Goal: Task Accomplishment & Management: Complete application form

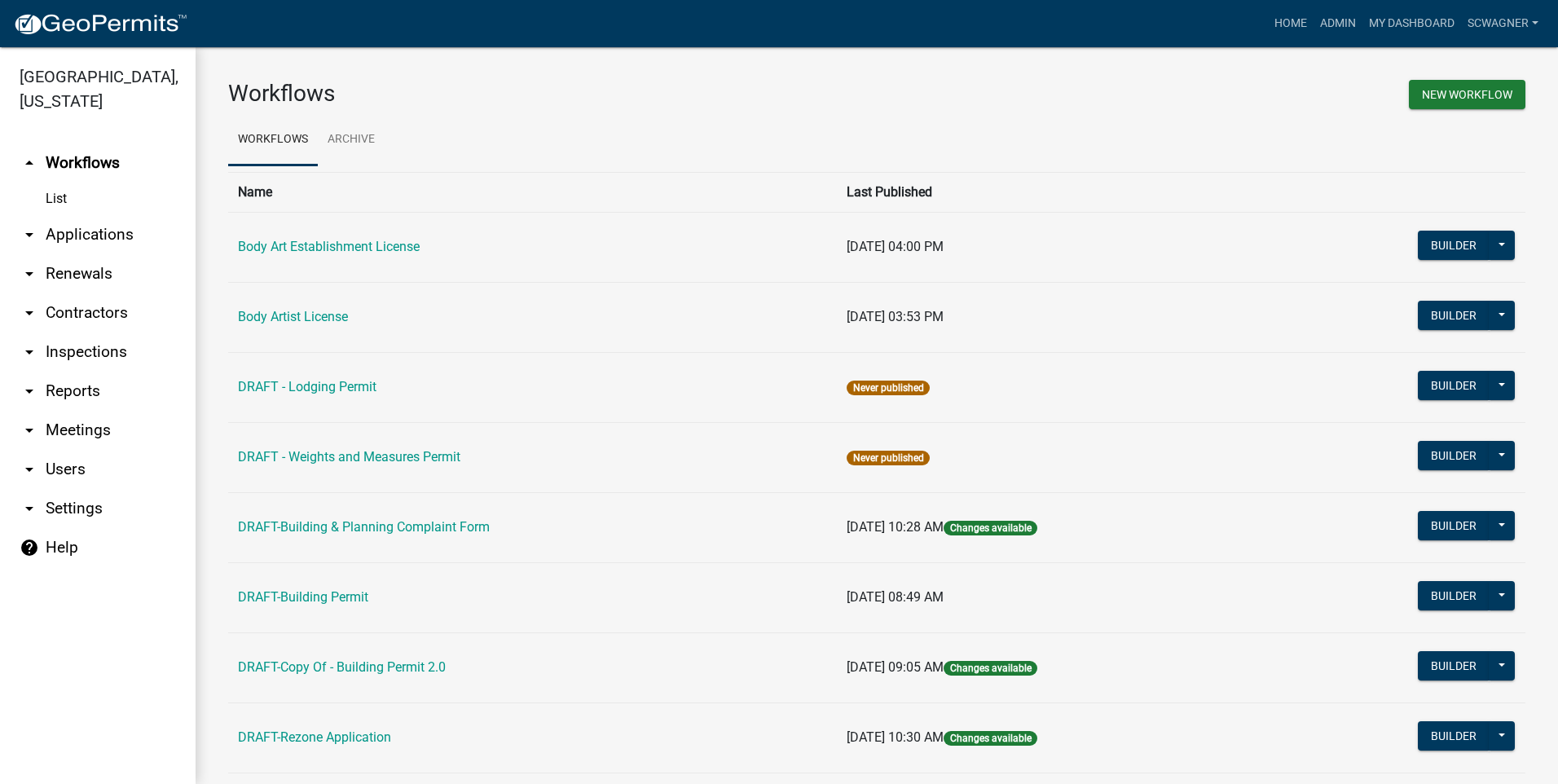
click at [106, 232] on link "arrow_drop_down Applications" at bounding box center [97, 234] width 196 height 39
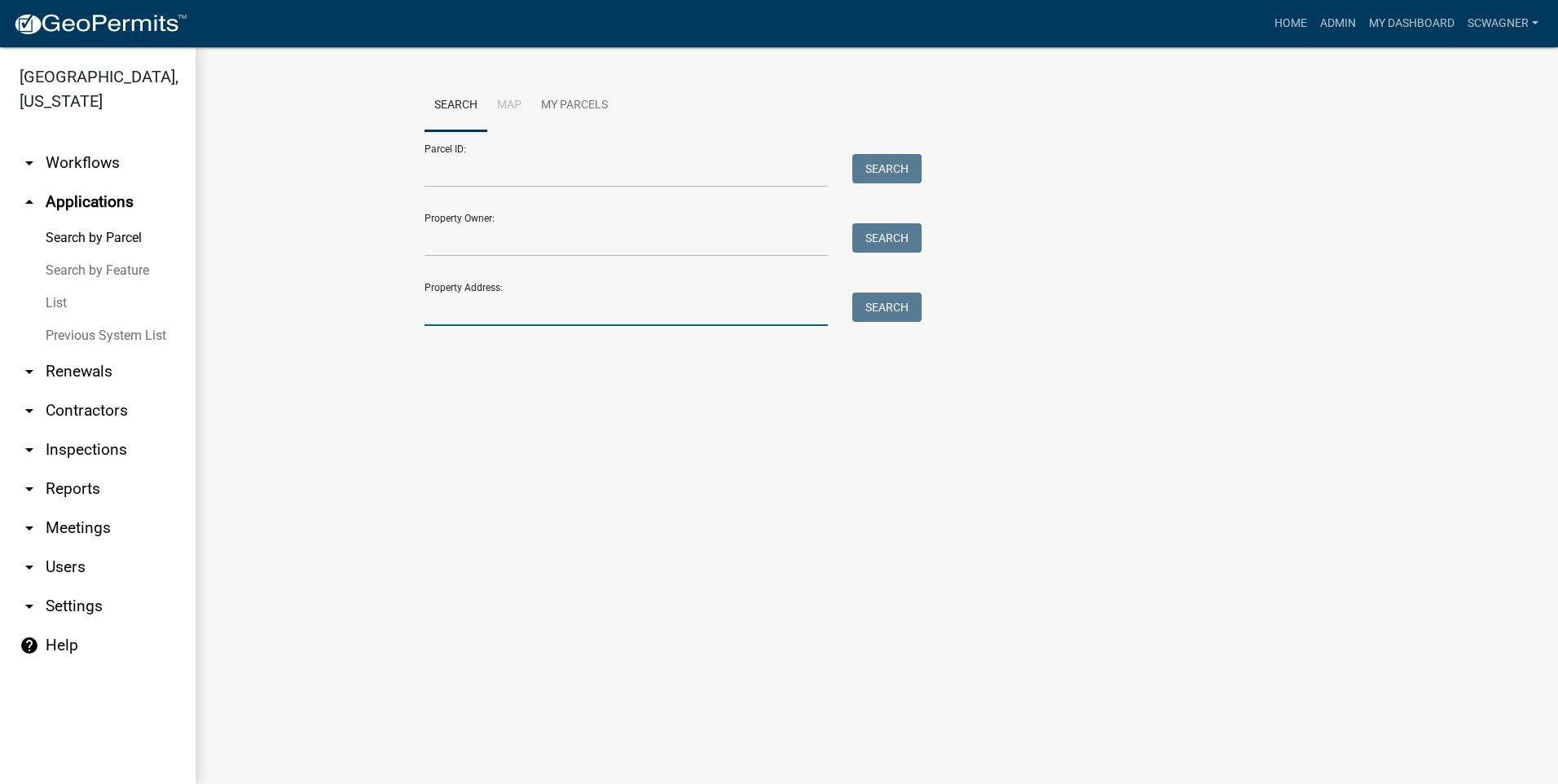
drag, startPoint x: 488, startPoint y: 312, endPoint x: 476, endPoint y: 308, distance: 12.6
click at [477, 310] on input "Property Address:" at bounding box center [626, 309] width 404 height 33
type input "3464"
click at [890, 307] on button "Search" at bounding box center [886, 307] width 70 height 30
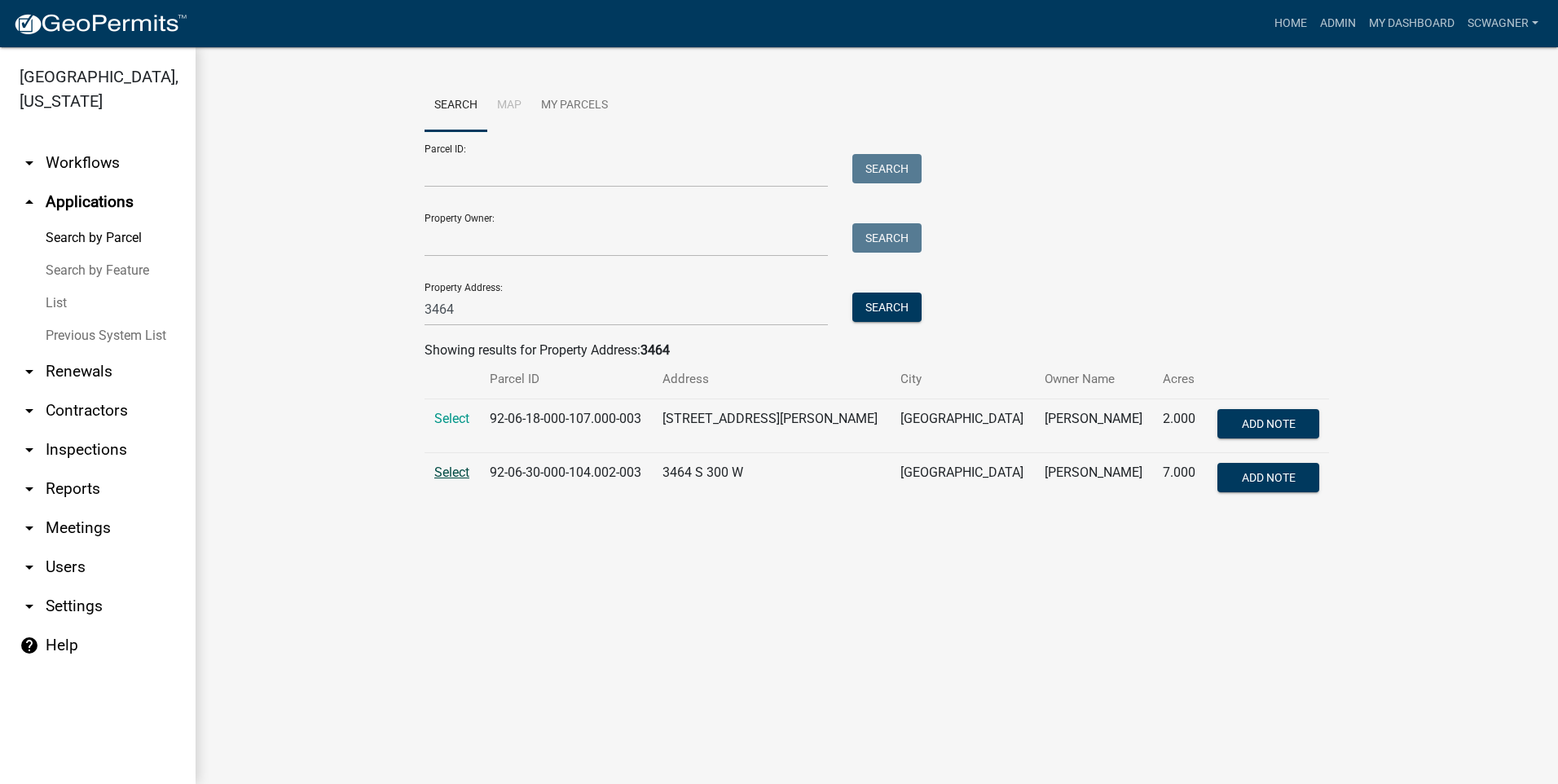
click at [450, 471] on span "Select" at bounding box center [451, 472] width 35 height 15
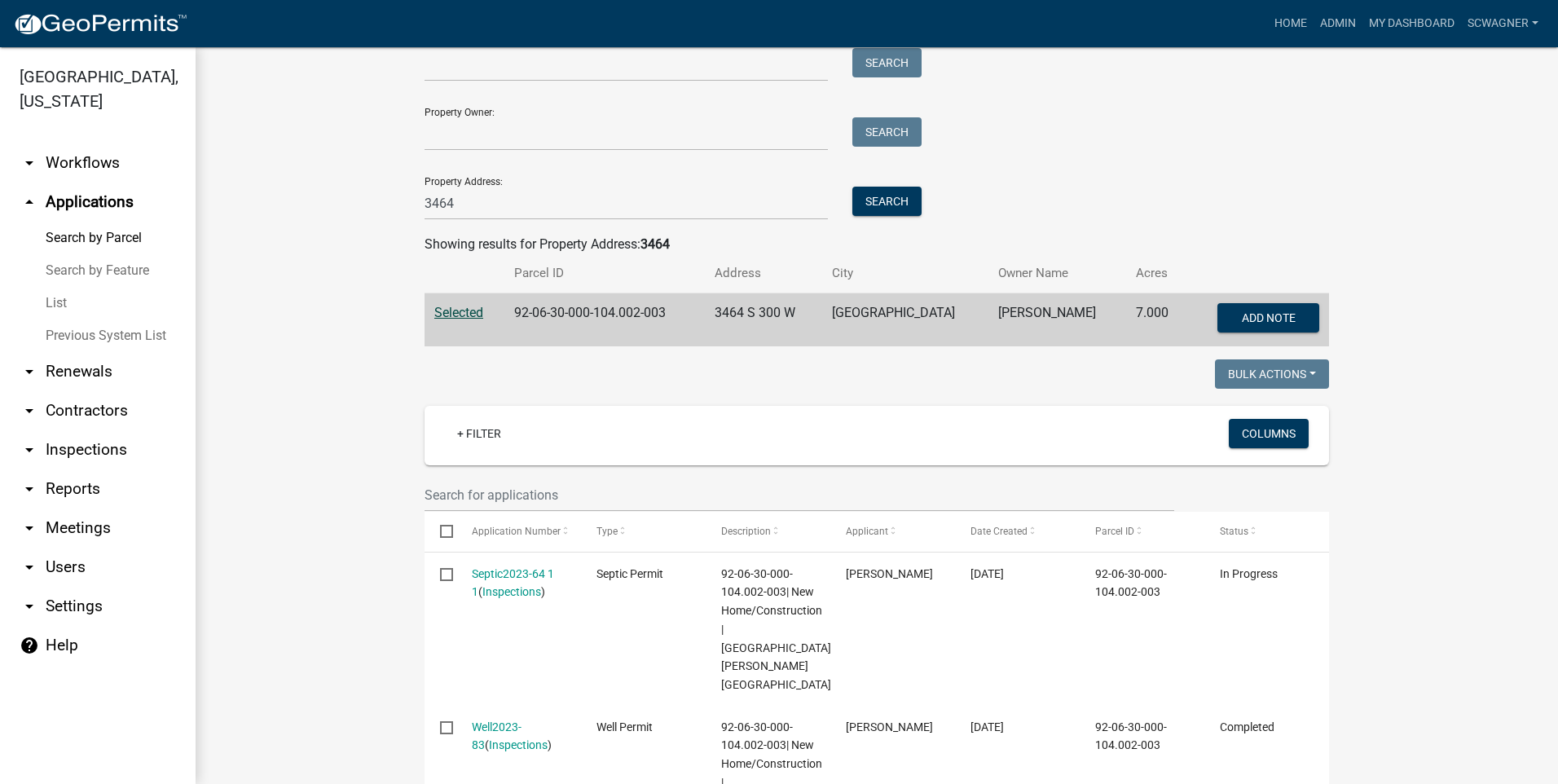
scroll to position [244, 0]
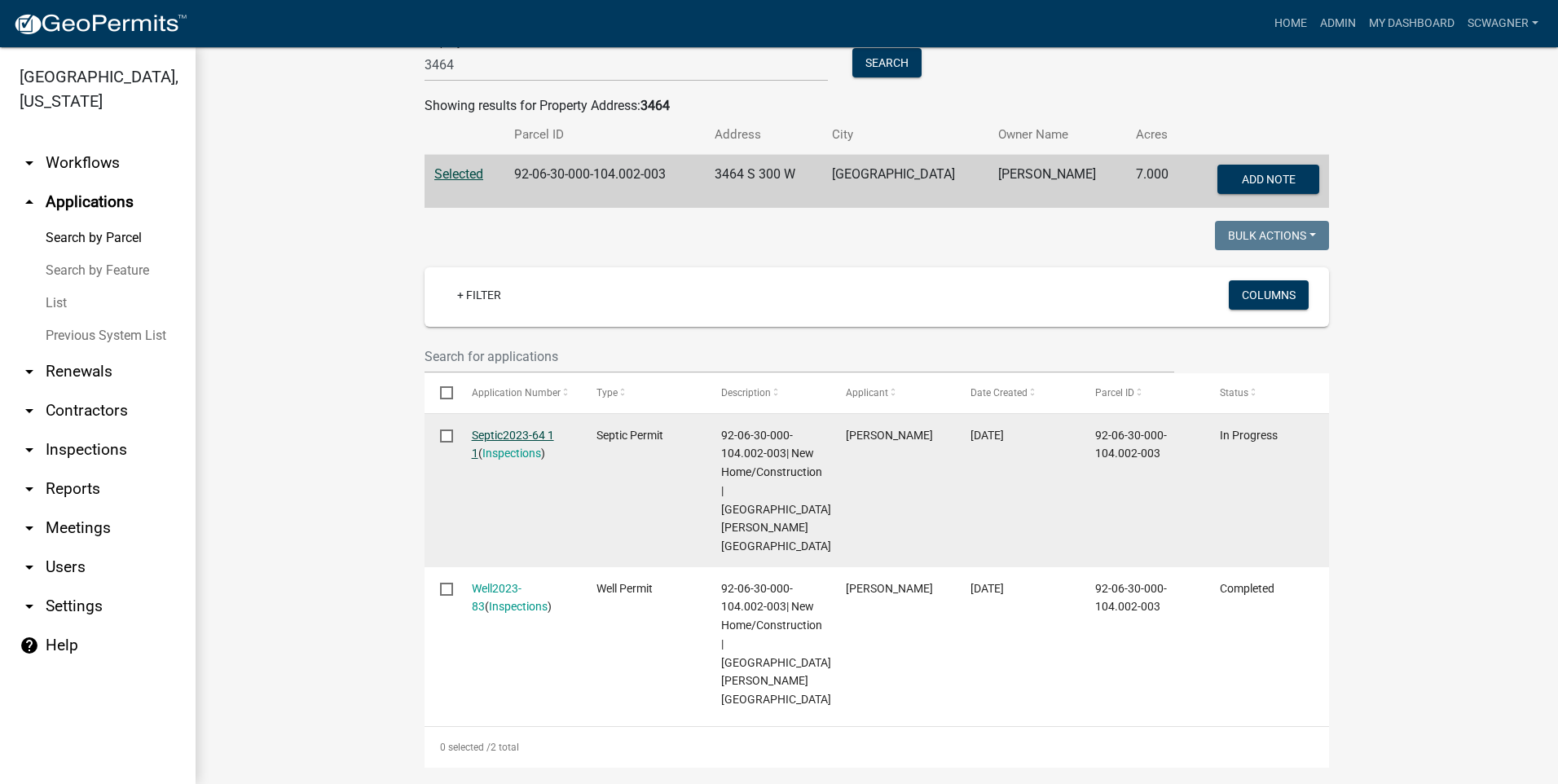
click at [501, 437] on link "Septic2023-64 1 1" at bounding box center [512, 444] width 82 height 31
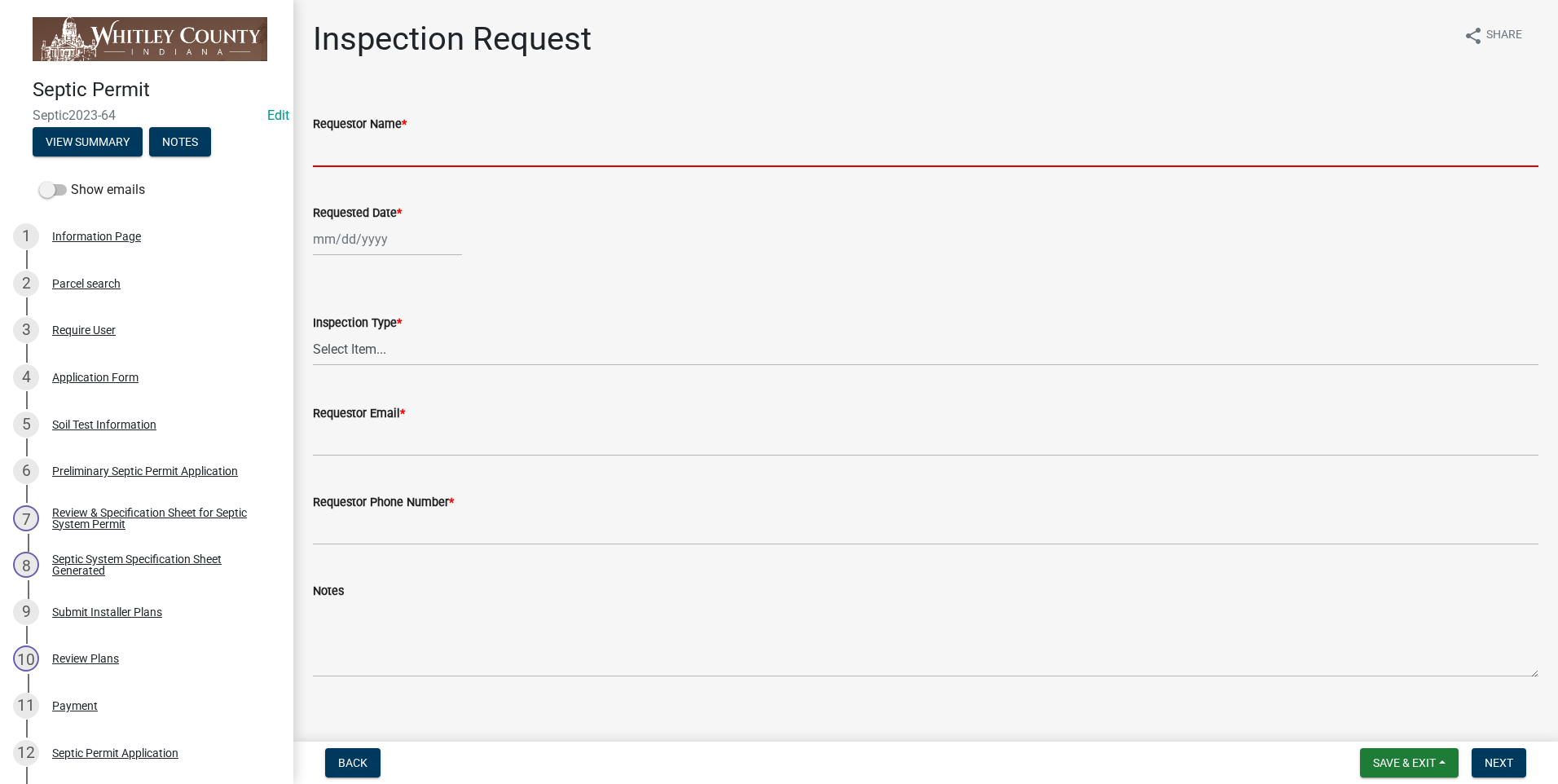
click at [405, 149] on input "Requestor Name *" at bounding box center [925, 150] width 1225 height 33
type input "[PERSON_NAME]"
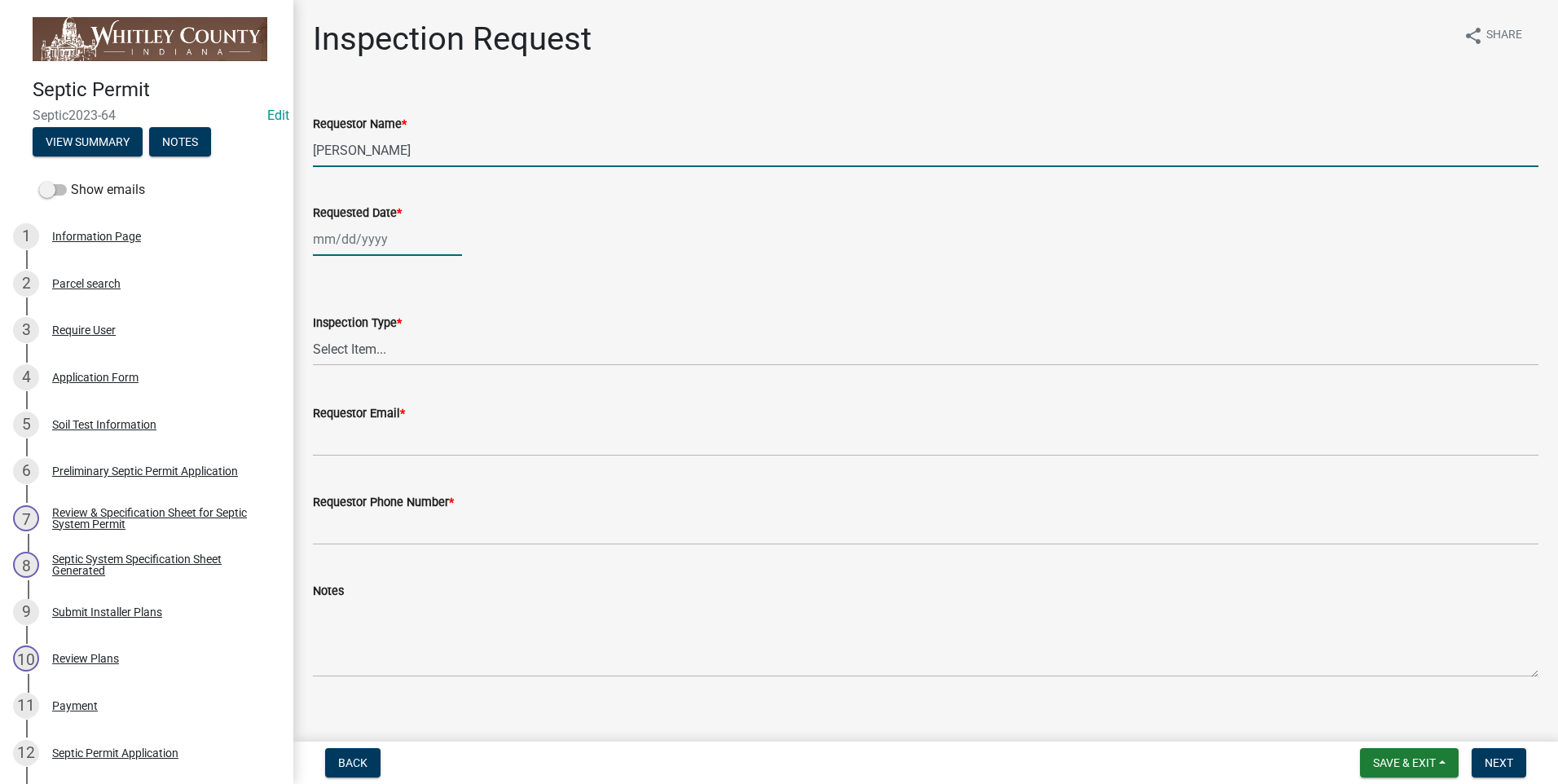
click at [381, 243] on div at bounding box center [387, 238] width 149 height 33
select select "8"
select select "2025"
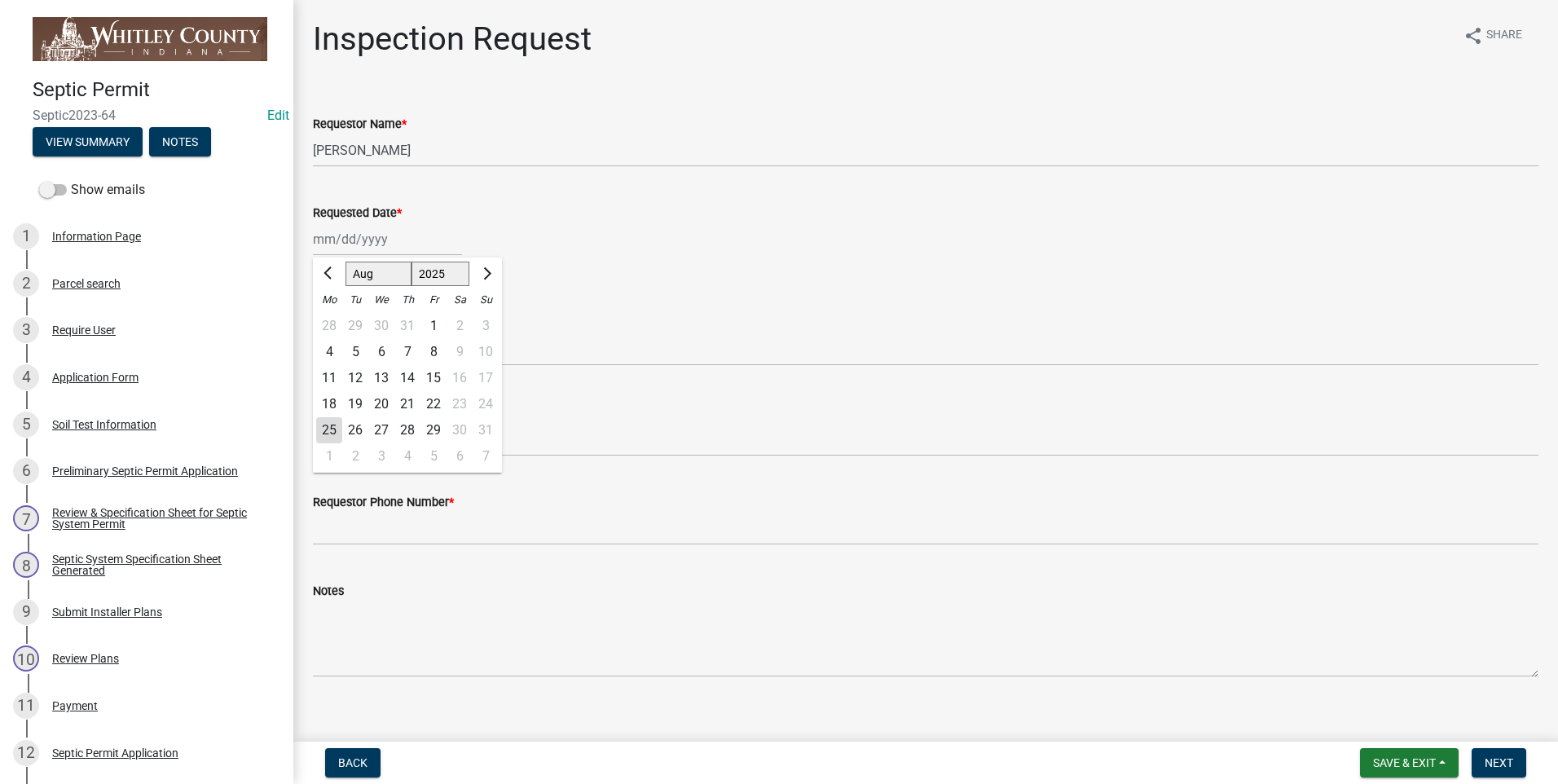
click at [433, 402] on div "22" at bounding box center [433, 403] width 26 height 26
type input "[DATE]"
click at [364, 353] on select "Select Item... Septic Inspection" at bounding box center [925, 348] width 1225 height 33
click at [313, 332] on select "Select Item... Septic Inspection" at bounding box center [925, 348] width 1225 height 33
select select "dfdf2d03-a7c8-425d-a127-69a28e6ecd25"
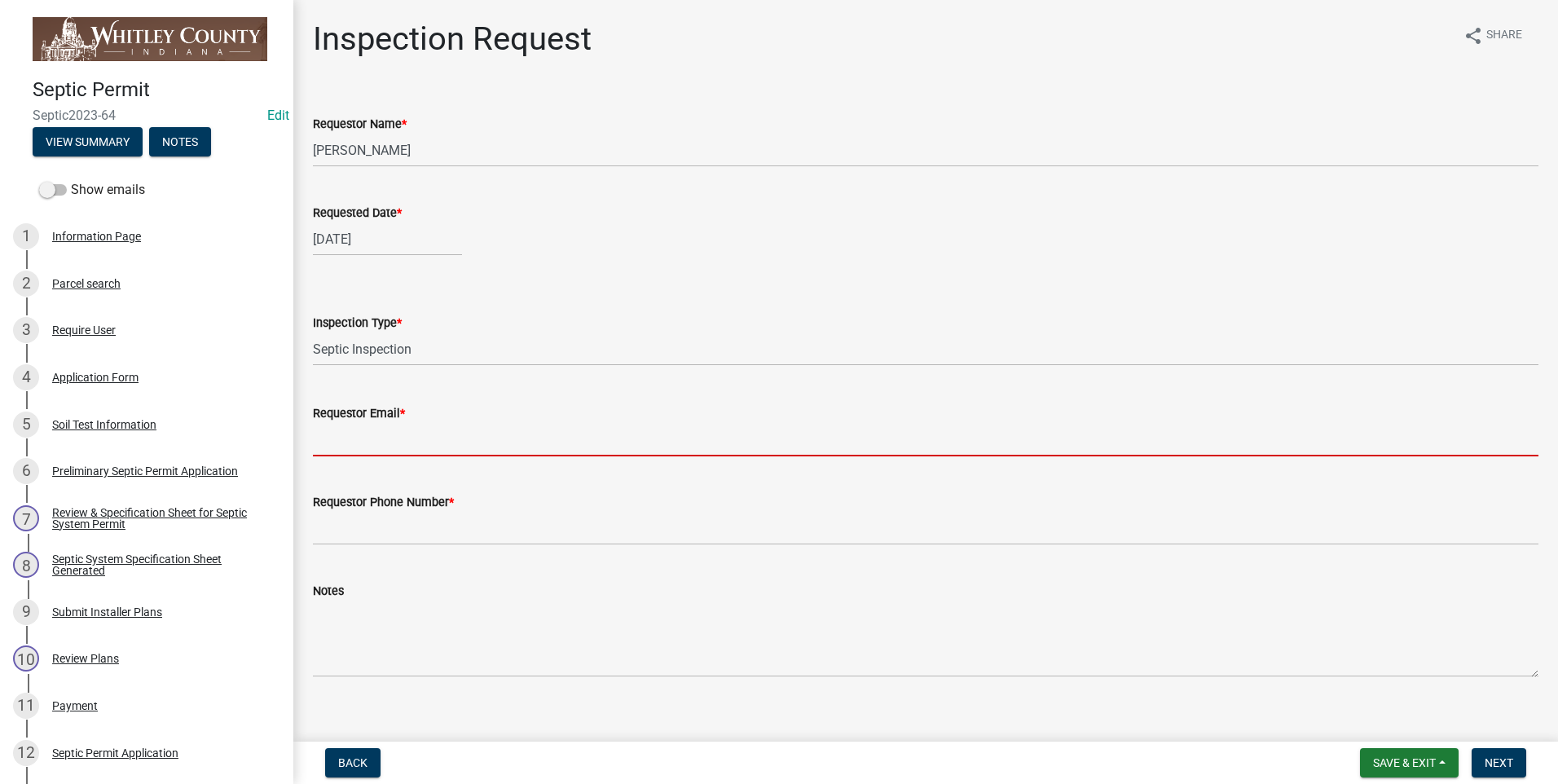
drag, startPoint x: 376, startPoint y: 432, endPoint x: 375, endPoint y: 444, distance: 12.0
click at [374, 432] on input "Requestor Email *" at bounding box center [925, 439] width 1225 height 33
type input "[EMAIL_ADDRESS][DOMAIN_NAME]"
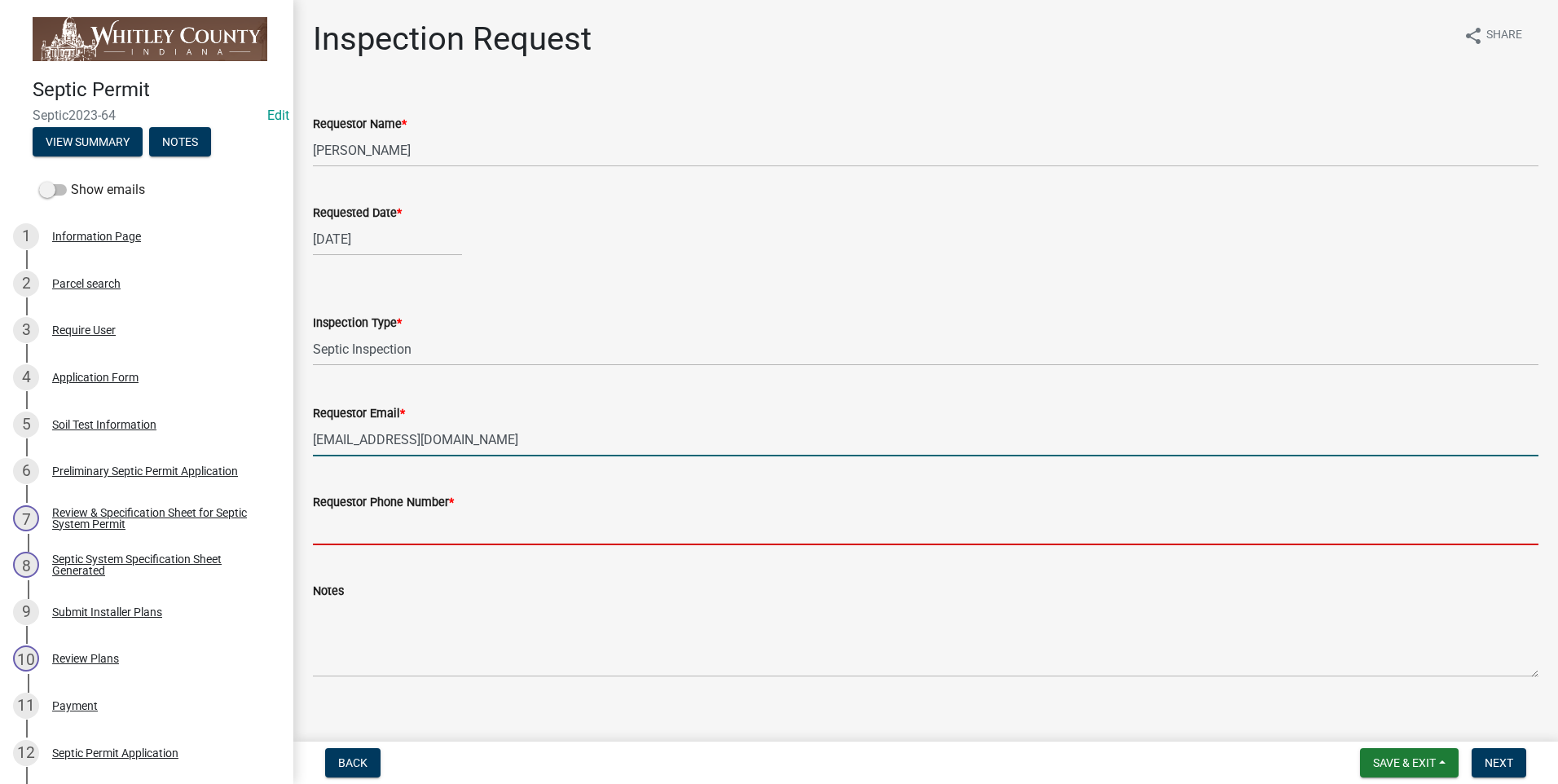
type input "2602483121"
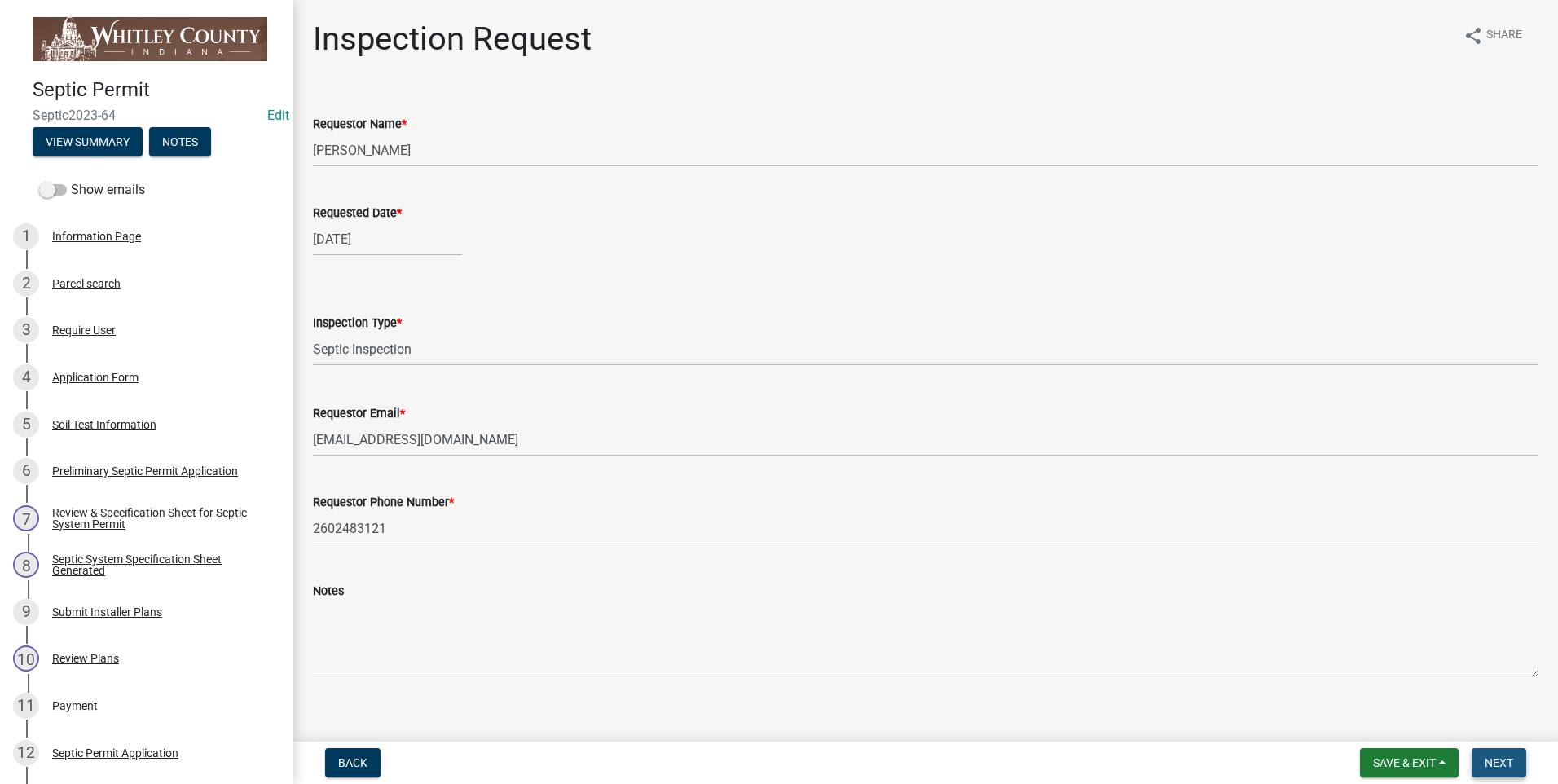
click at [1510, 763] on span "Next" at bounding box center [1499, 762] width 29 height 13
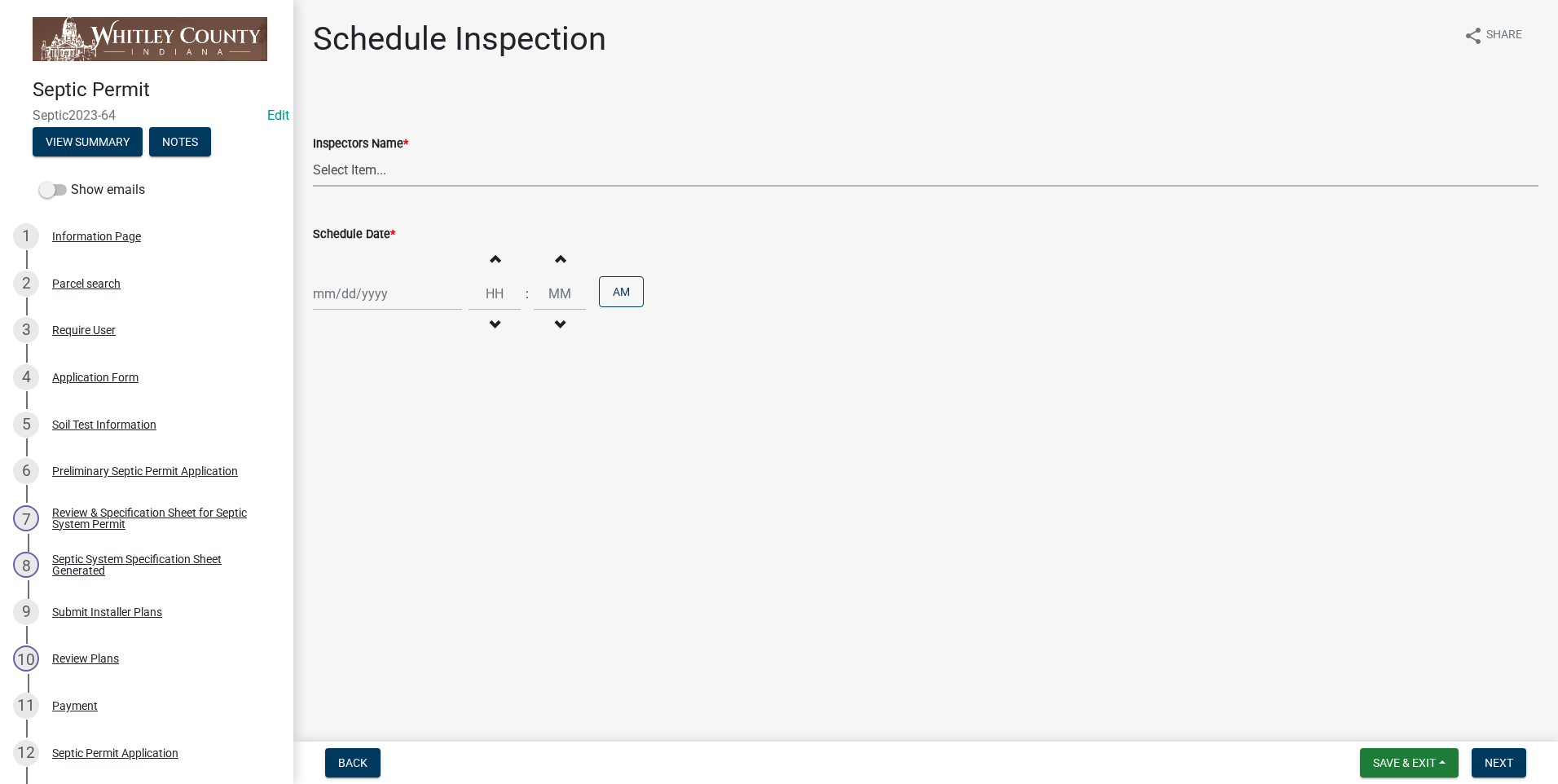
click at [355, 175] on select "Select Item... swagner ([PERSON_NAME] [PERSON_NAME]) [PERSON_NAME] ([PERSON_NAM…" at bounding box center [925, 170] width 1225 height 33
select select "f7ad9f8f-cb11-4988-8b83-06889c6c21fa"
click at [313, 154] on select "Select Item... swagner ([PERSON_NAME] [PERSON_NAME]) [PERSON_NAME] ([PERSON_NAM…" at bounding box center [925, 170] width 1225 height 33
click at [354, 300] on div at bounding box center [387, 293] width 149 height 33
select select "8"
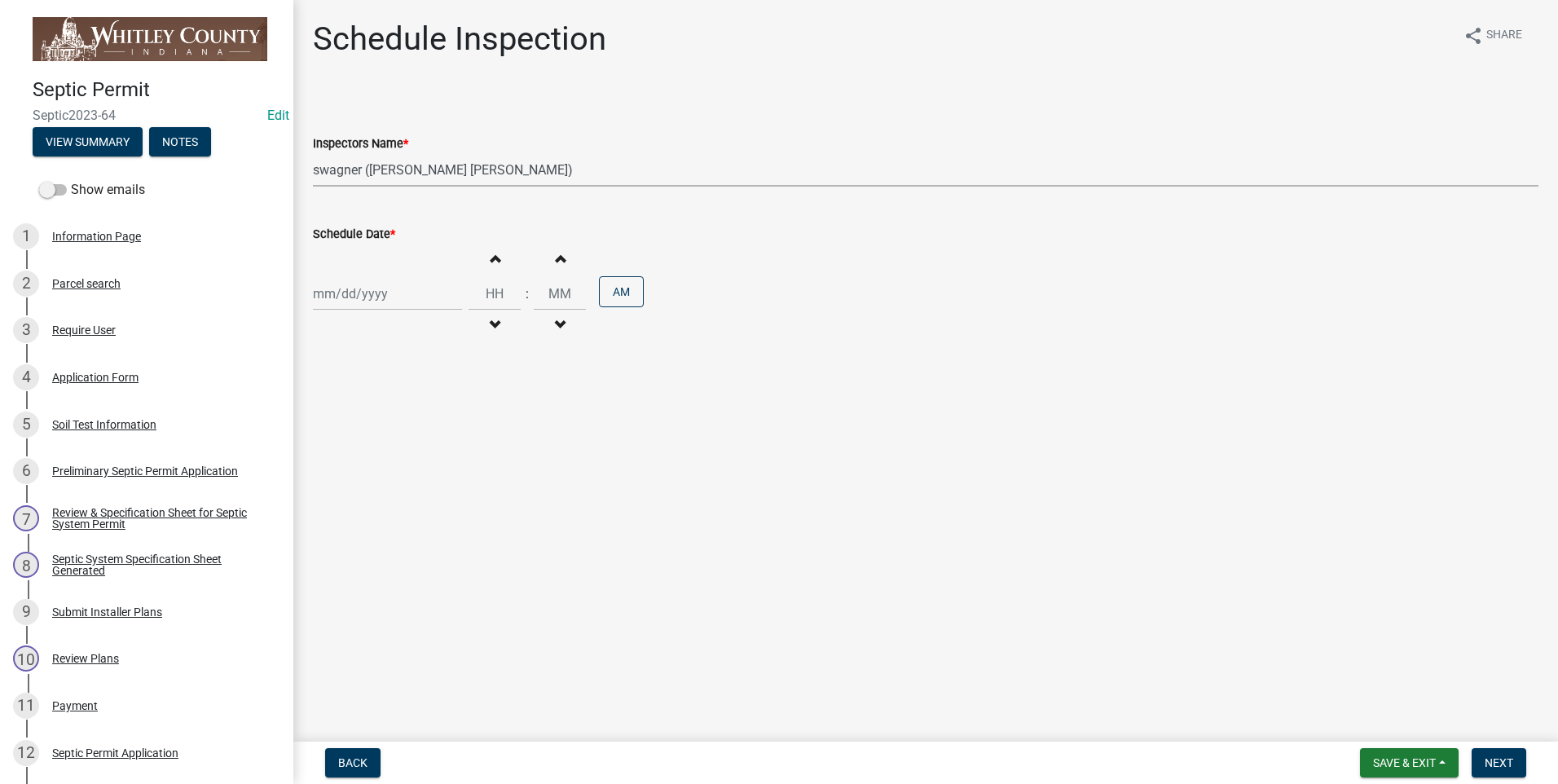
select select "2025"
drag, startPoint x: 433, startPoint y: 463, endPoint x: 432, endPoint y: 453, distance: 10.0
click at [432, 460] on div "22" at bounding box center [433, 458] width 26 height 26
type input "[DATE]"
click at [490, 258] on span "button" at bounding box center [494, 258] width 9 height 13
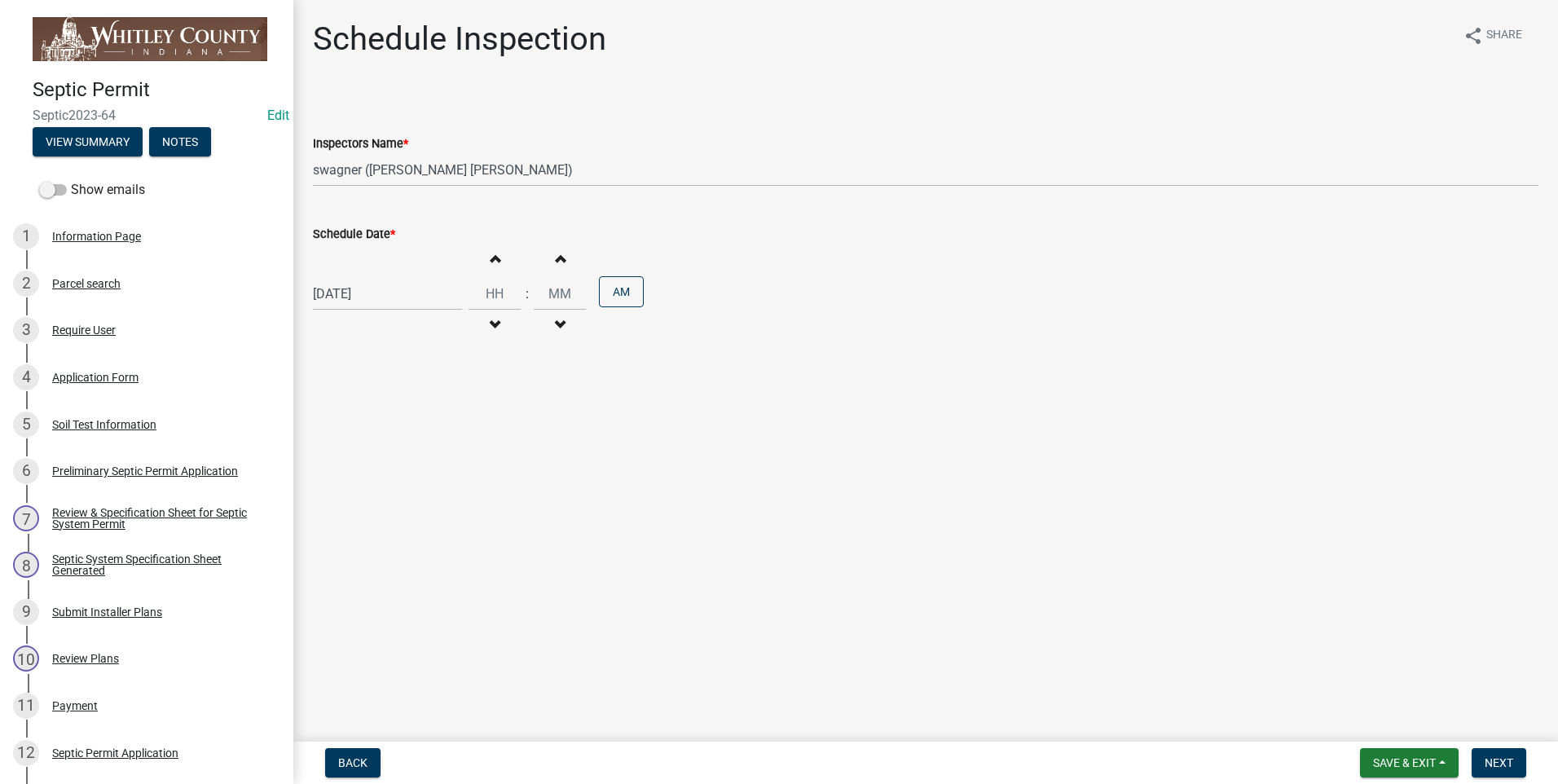
type input "01"
type input "00"
click at [490, 257] on span "button" at bounding box center [494, 258] width 9 height 13
type input "03"
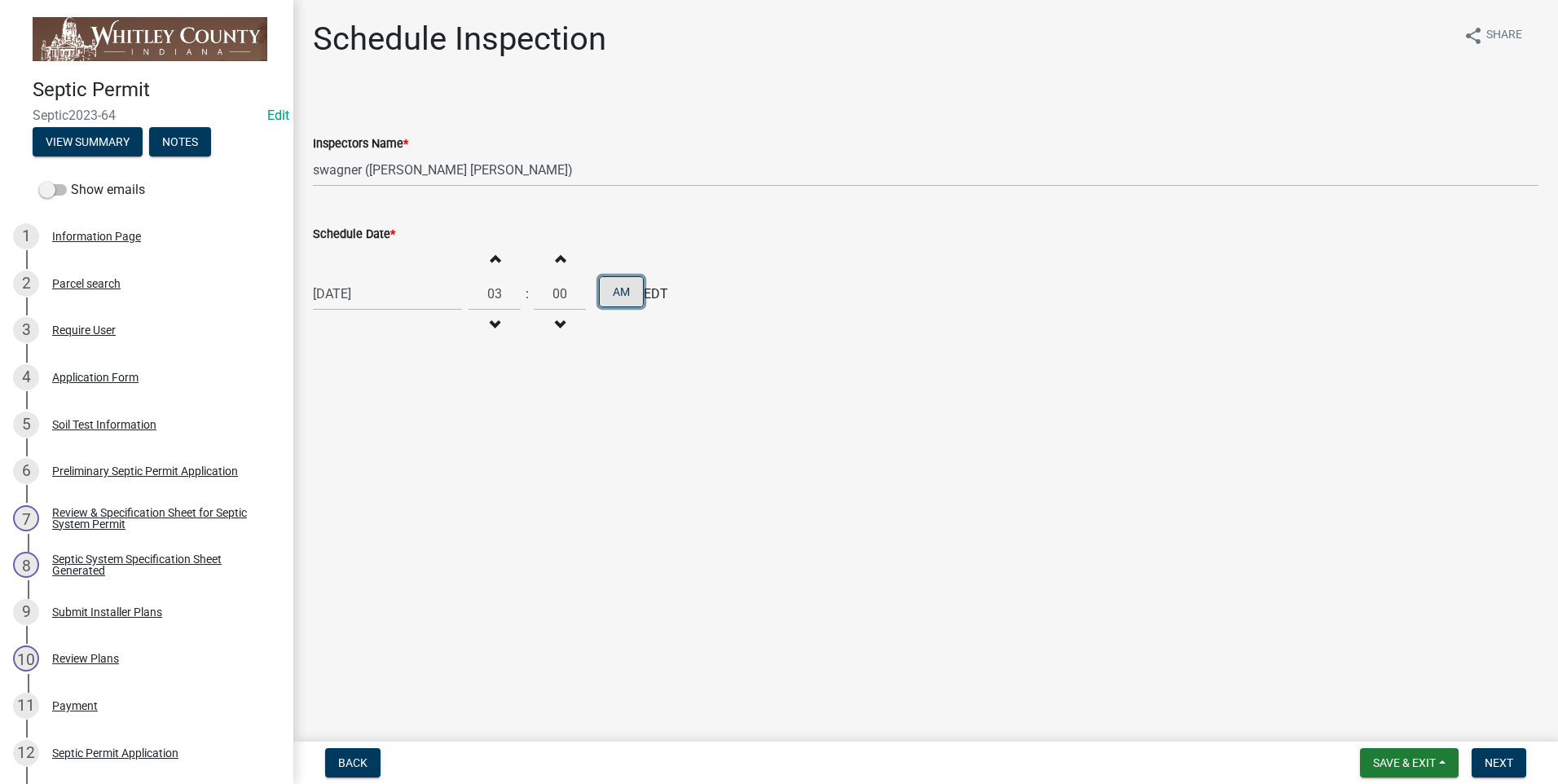
click at [622, 285] on button "AM" at bounding box center [621, 291] width 45 height 31
click at [1491, 767] on span "Next" at bounding box center [1499, 762] width 29 height 13
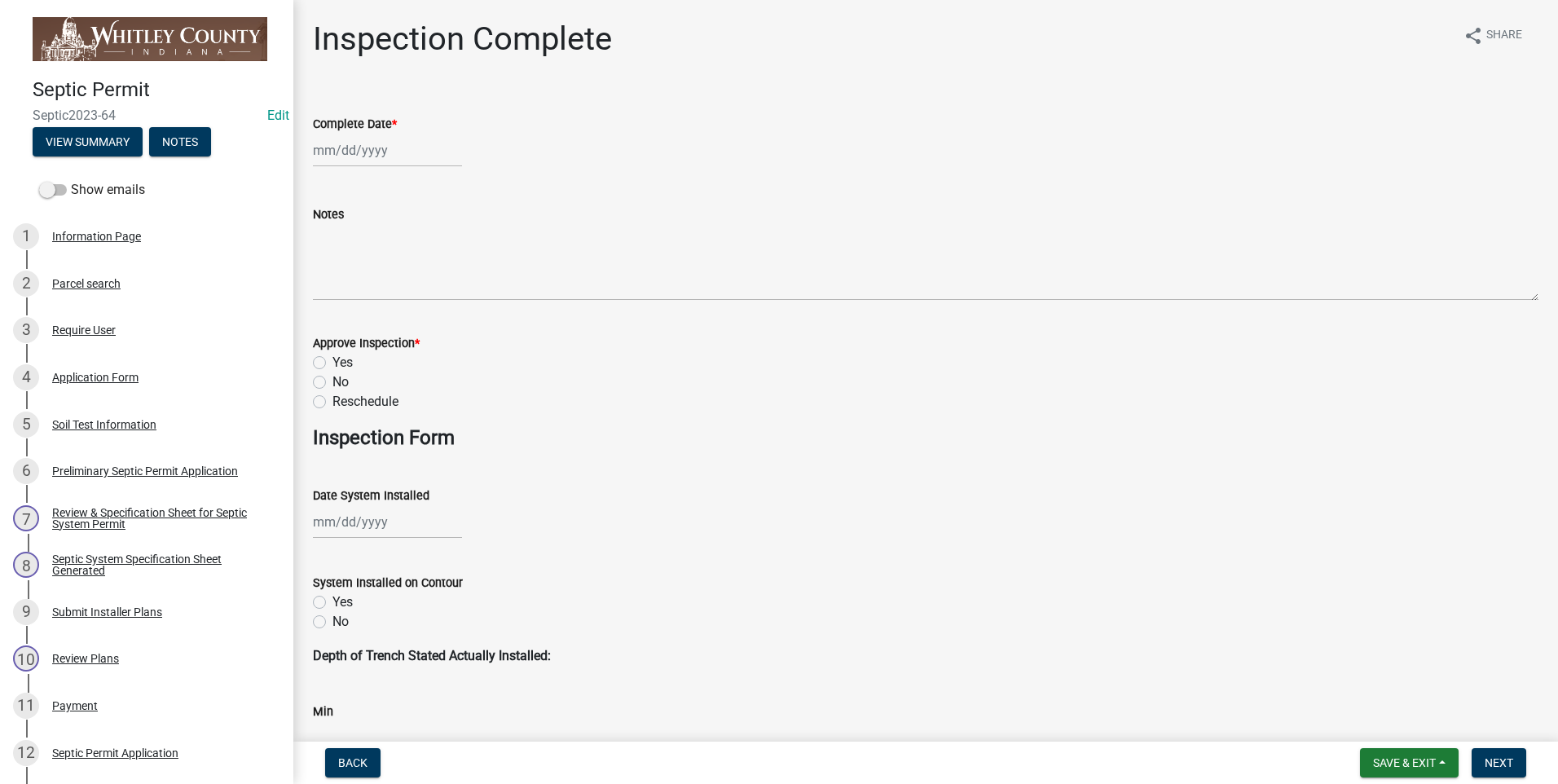
select select "8"
select select "2025"
click at [376, 156] on div "[PERSON_NAME] Feb Mar Apr [PERSON_NAME][DATE] Oct Nov [DATE] 1526 1527 1528 152…" at bounding box center [387, 150] width 149 height 33
click at [433, 312] on div "22" at bounding box center [433, 315] width 26 height 26
type input "[DATE]"
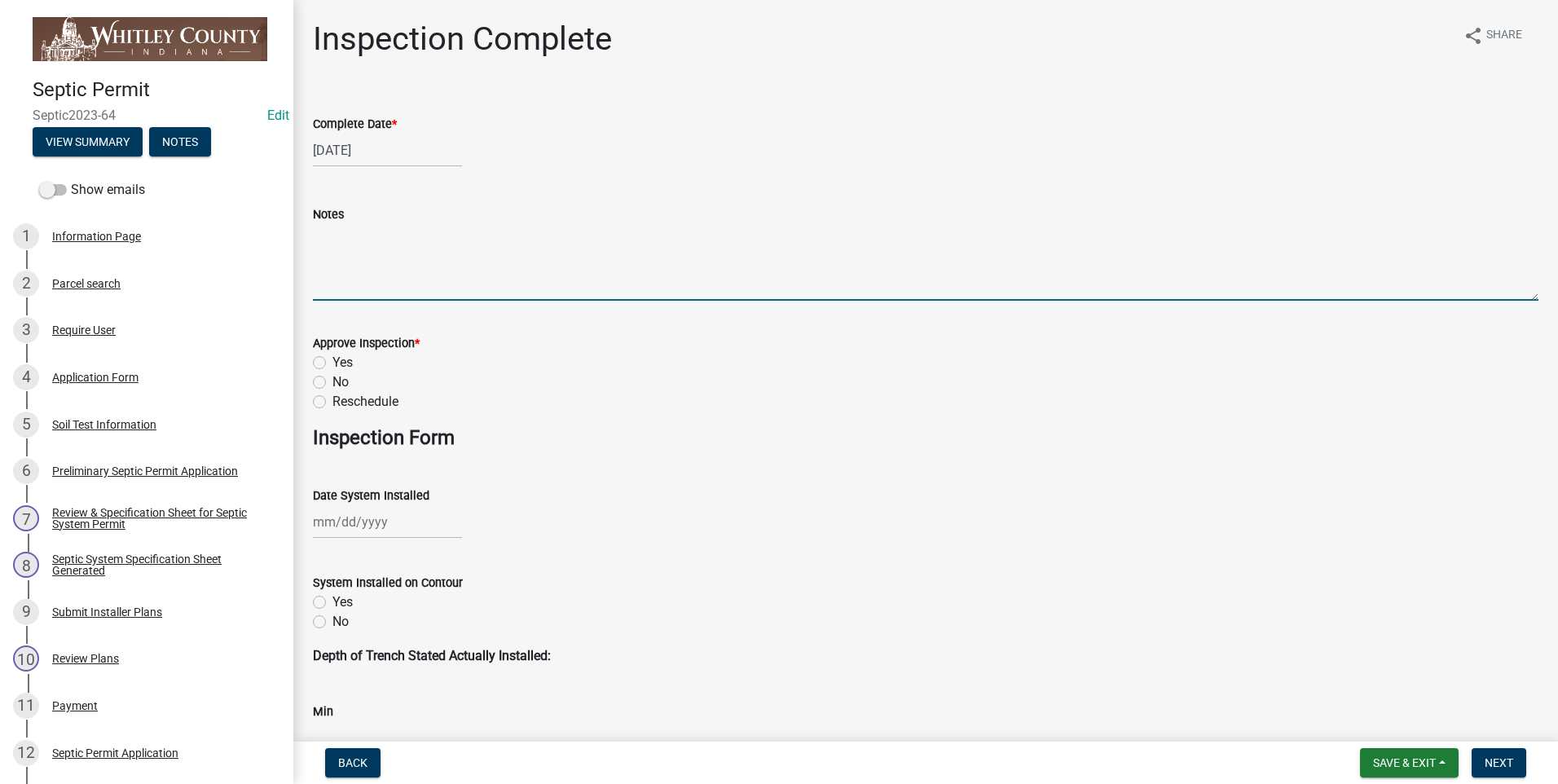
drag, startPoint x: 397, startPoint y: 261, endPoint x: 392, endPoint y: 252, distance: 10.3
click at [392, 252] on textarea "Notes" at bounding box center [925, 262] width 1225 height 76
type textarea "Septic system installed by [PERSON_NAME], sand bed is crowned and covered with …"
click at [332, 367] on label "Yes" at bounding box center [342, 362] width 20 height 19
click at [332, 363] on input "Yes" at bounding box center [337, 358] width 10 height 10
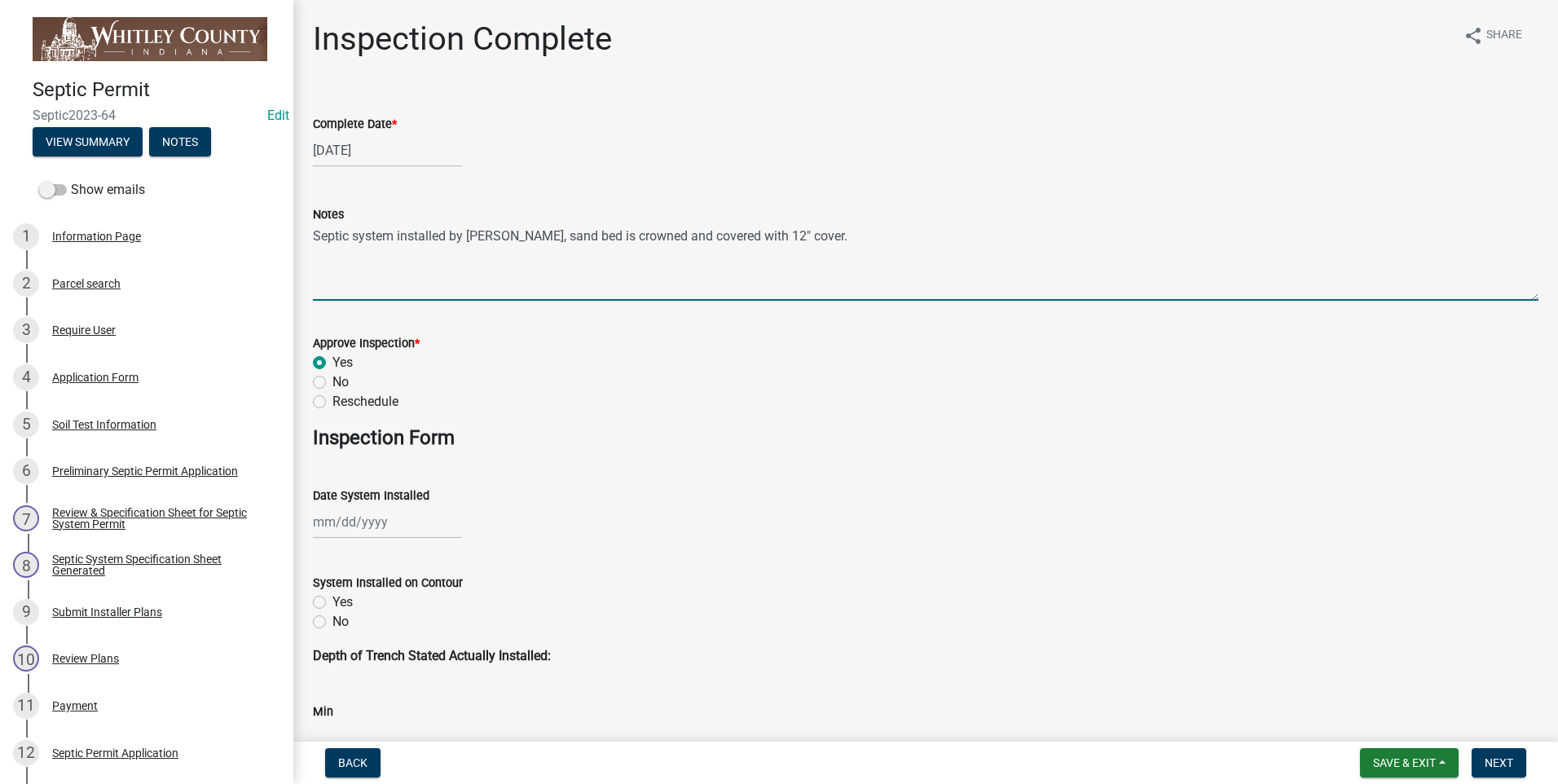
radio input "true"
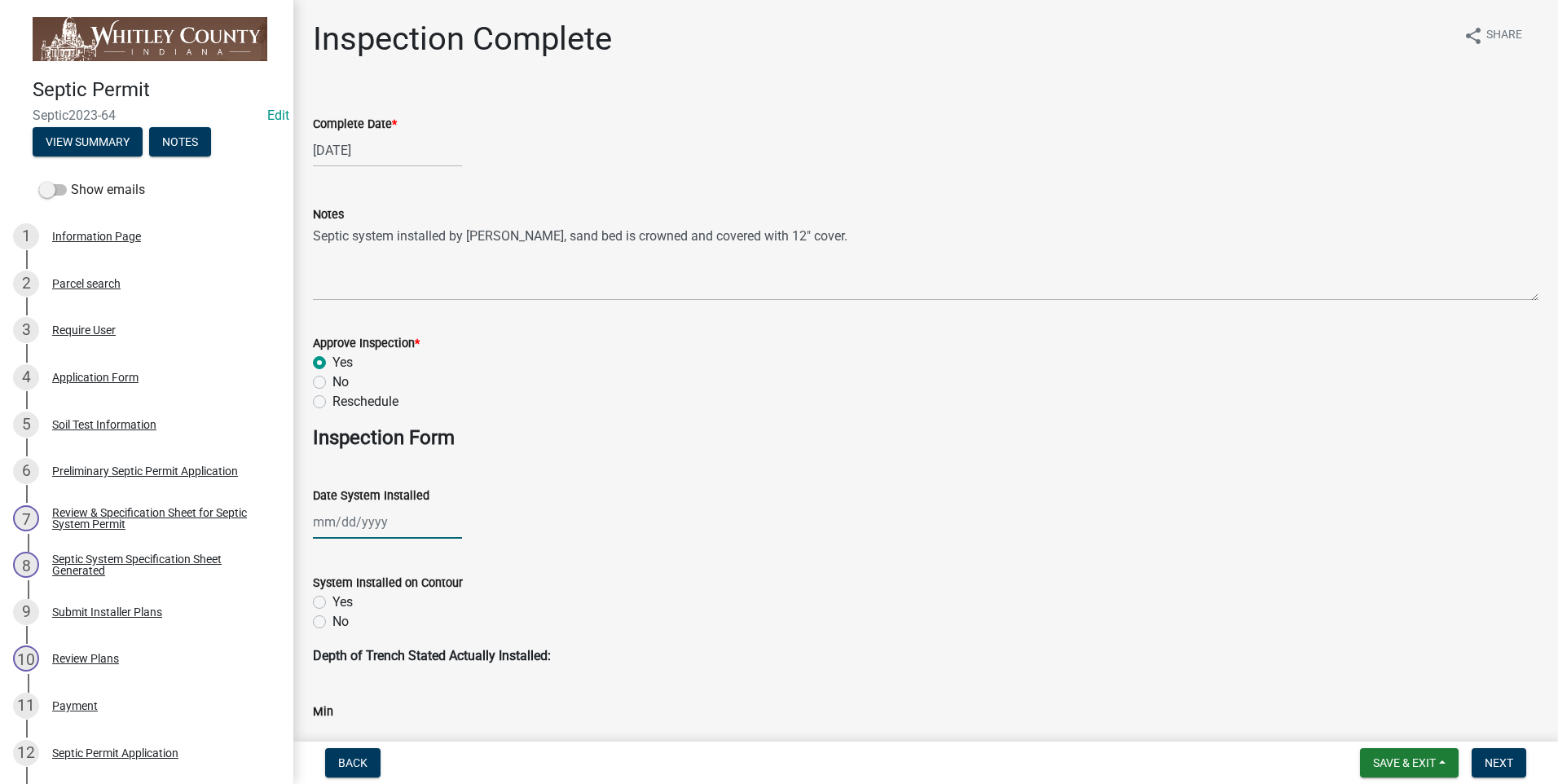
click at [364, 528] on div at bounding box center [387, 521] width 149 height 33
select select "8"
select select "2025"
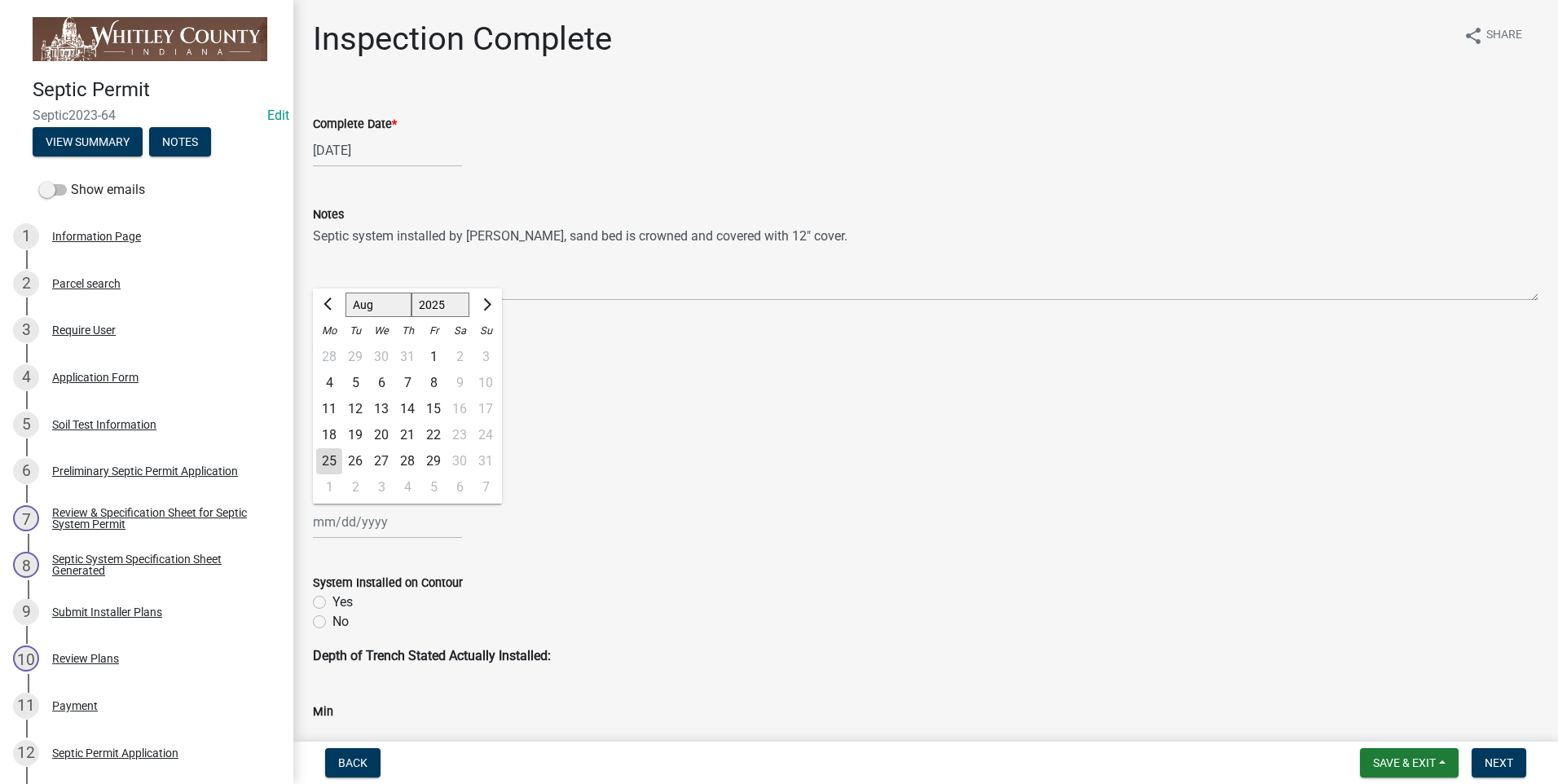
click at [432, 436] on div "22" at bounding box center [433, 434] width 26 height 26
type input "[DATE]"
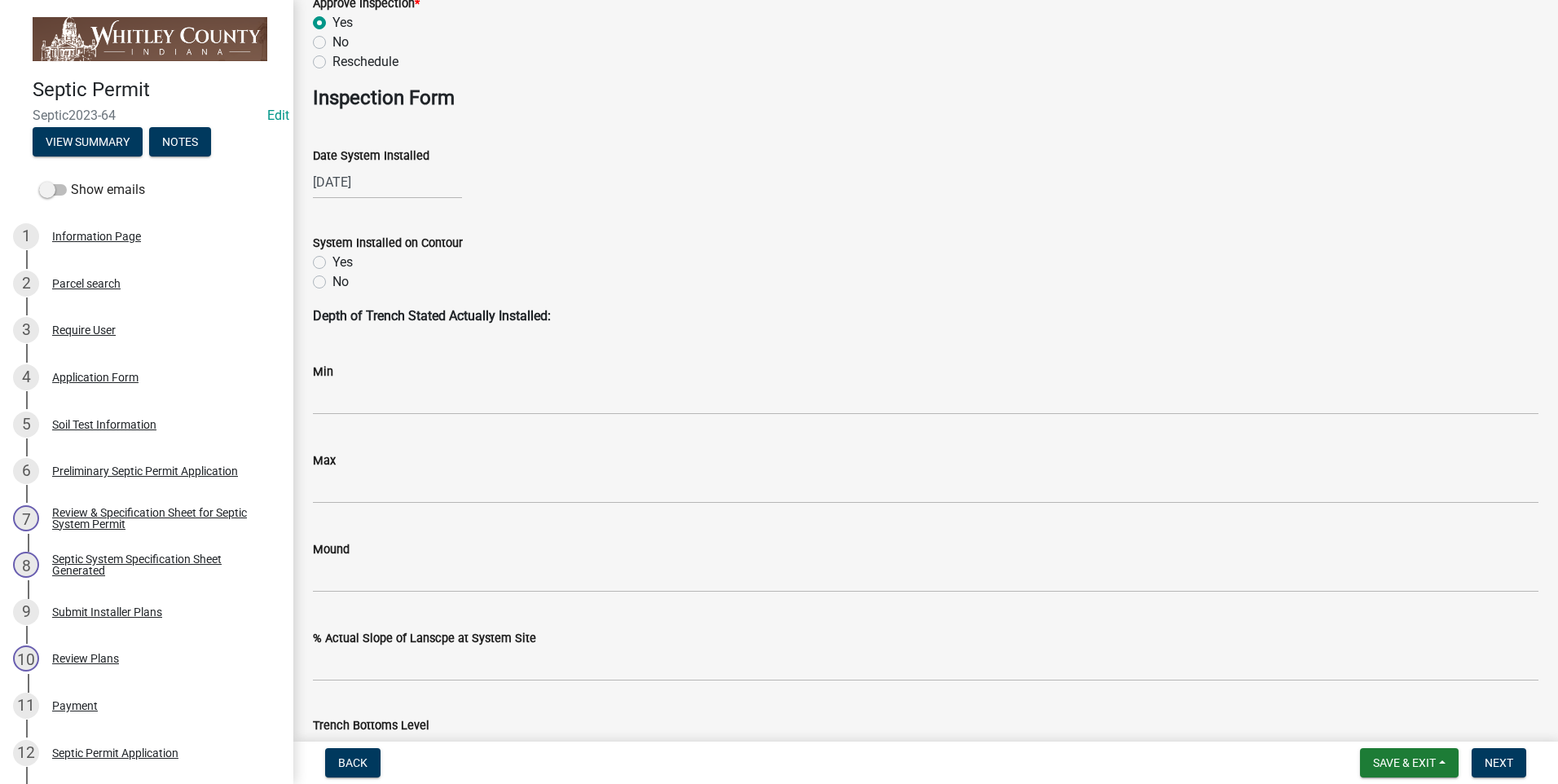
scroll to position [407, 0]
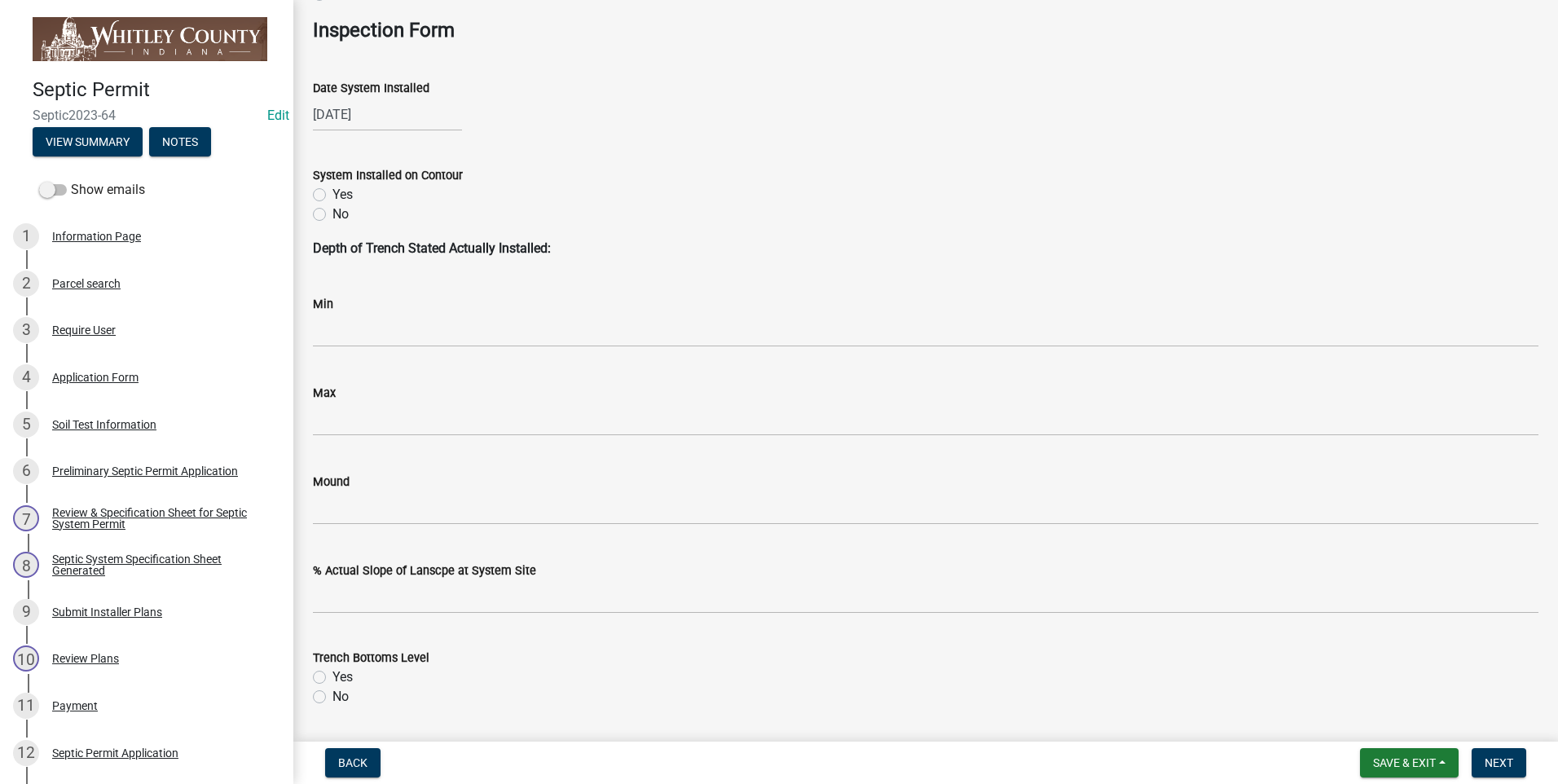
click at [332, 198] on label "Yes" at bounding box center [342, 195] width 20 height 19
click at [332, 196] on input "Yes" at bounding box center [337, 190] width 10 height 10
radio input "true"
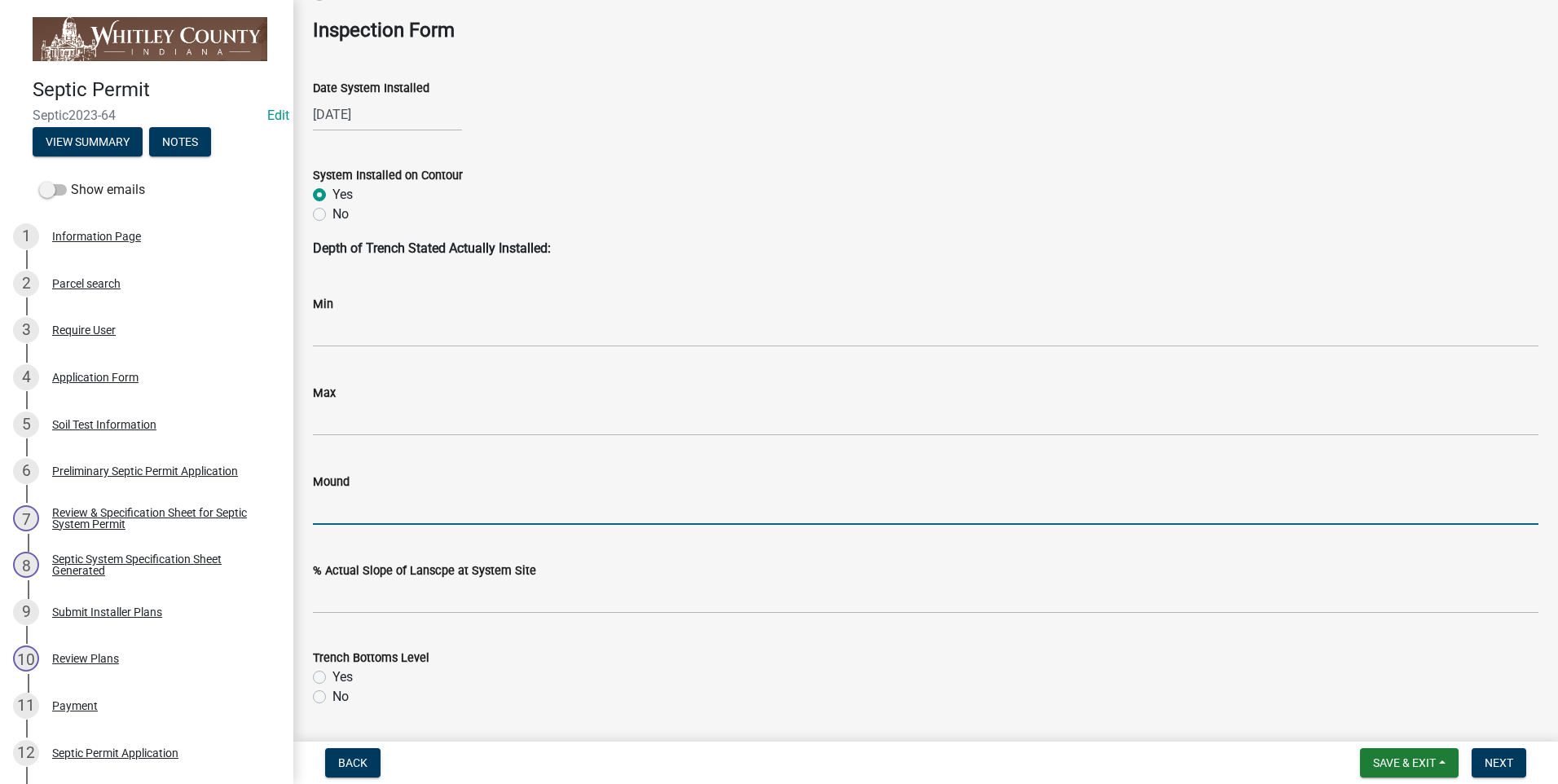
click at [340, 505] on input "Mound" at bounding box center [925, 507] width 1225 height 33
type input "yes"
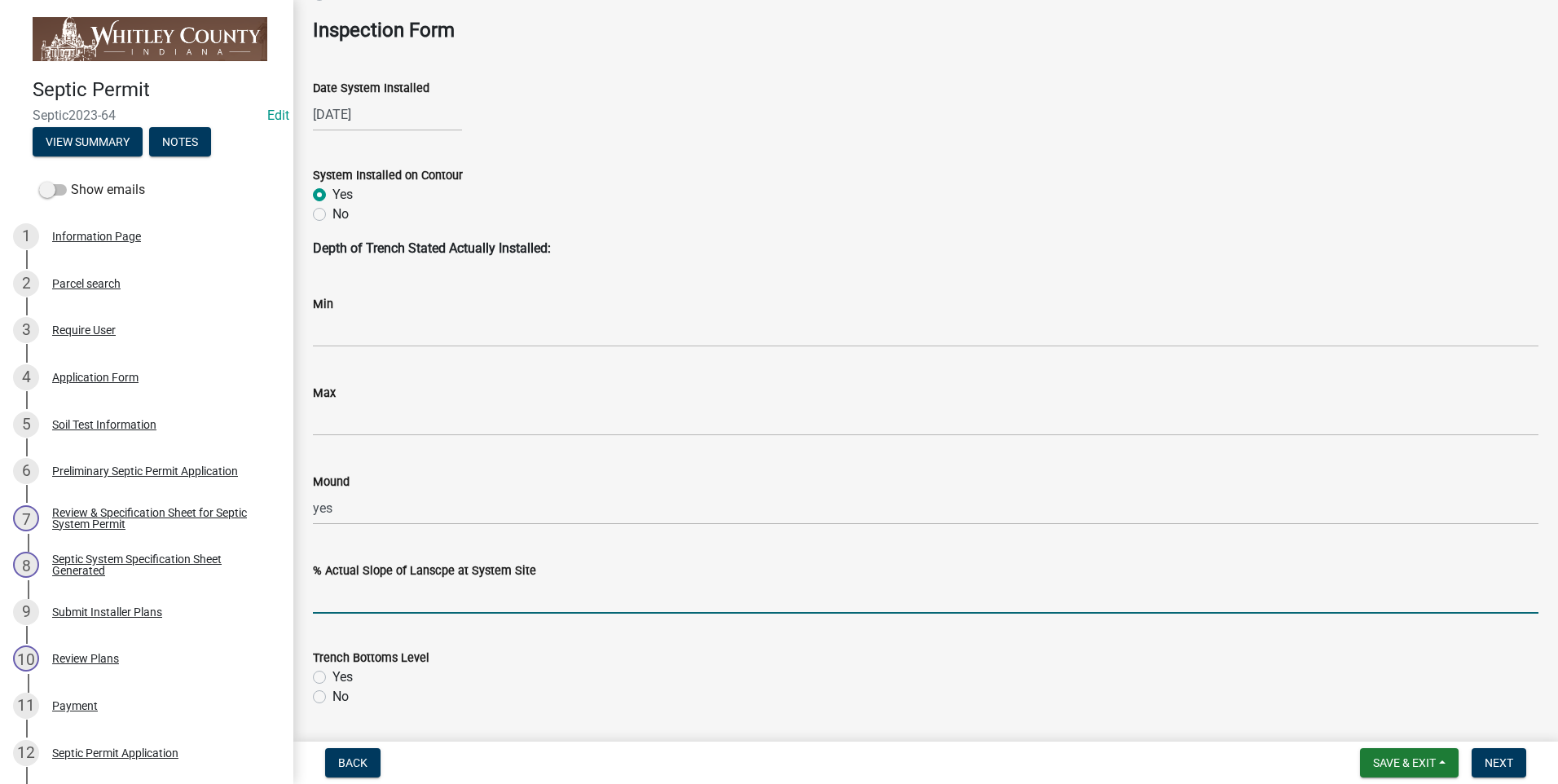
click at [354, 593] on input "text" at bounding box center [925, 596] width 1225 height 33
type input "1"
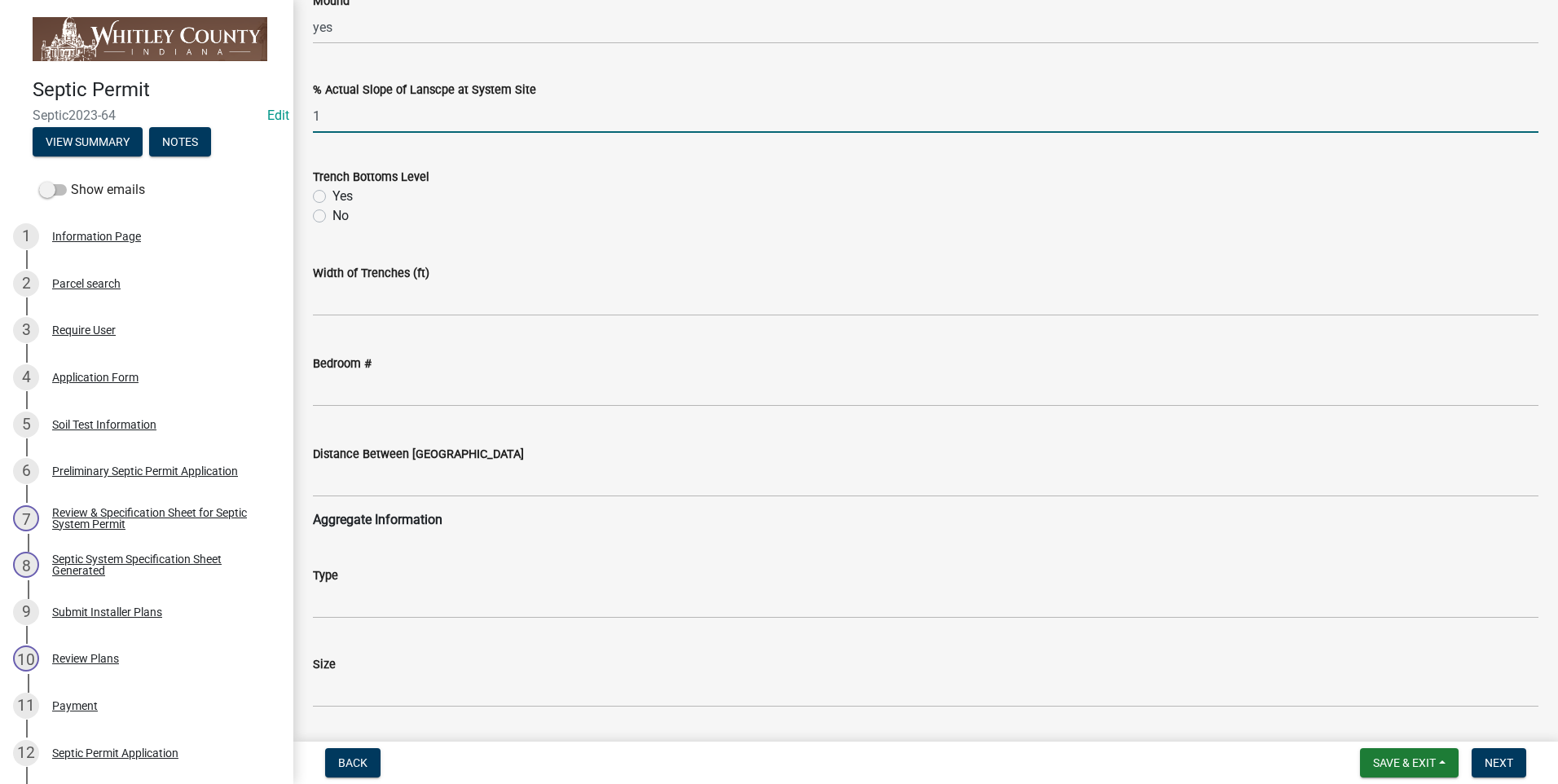
scroll to position [896, 0]
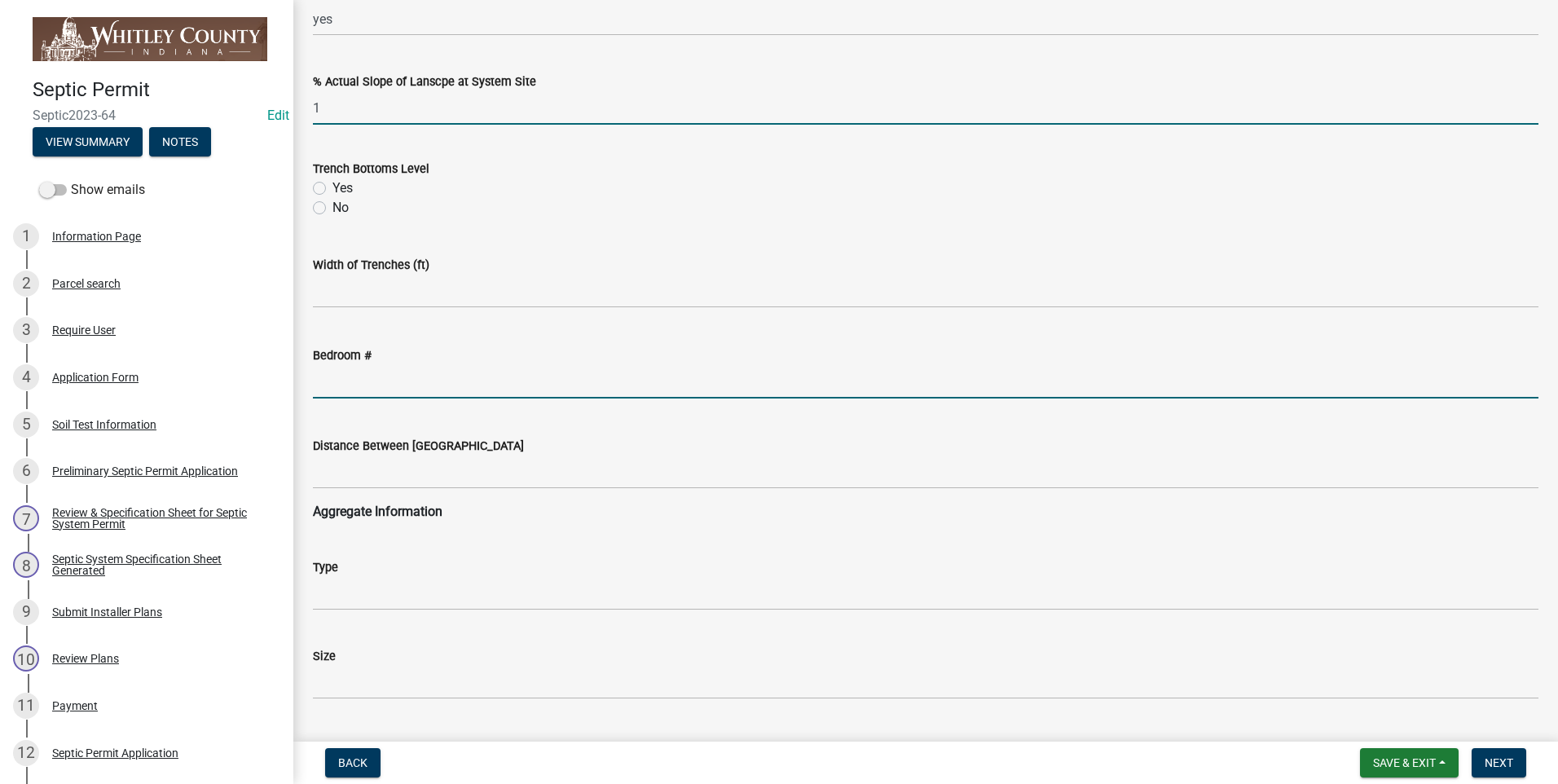
click at [353, 384] on input "text" at bounding box center [925, 382] width 1225 height 33
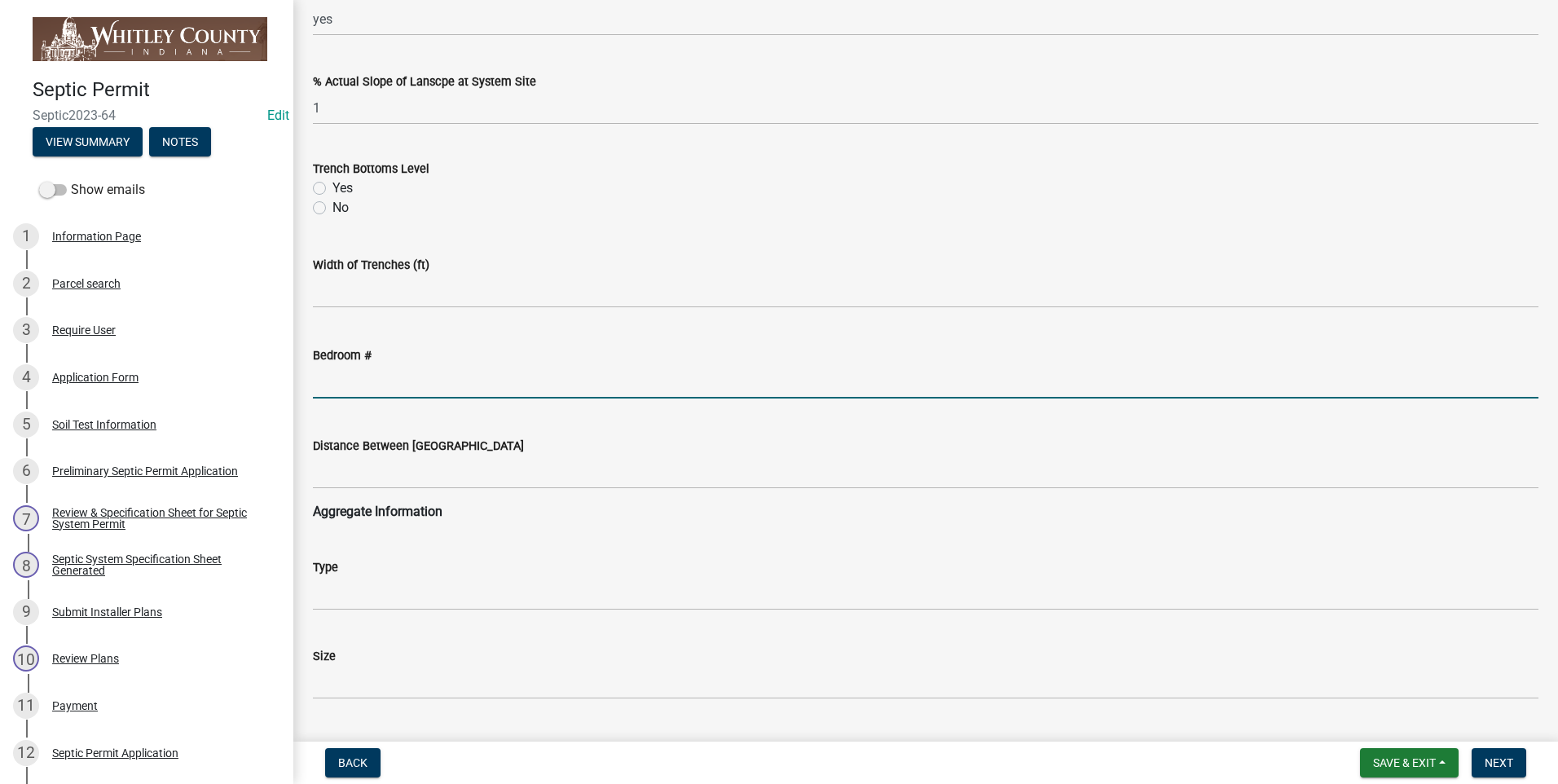
type input "3"
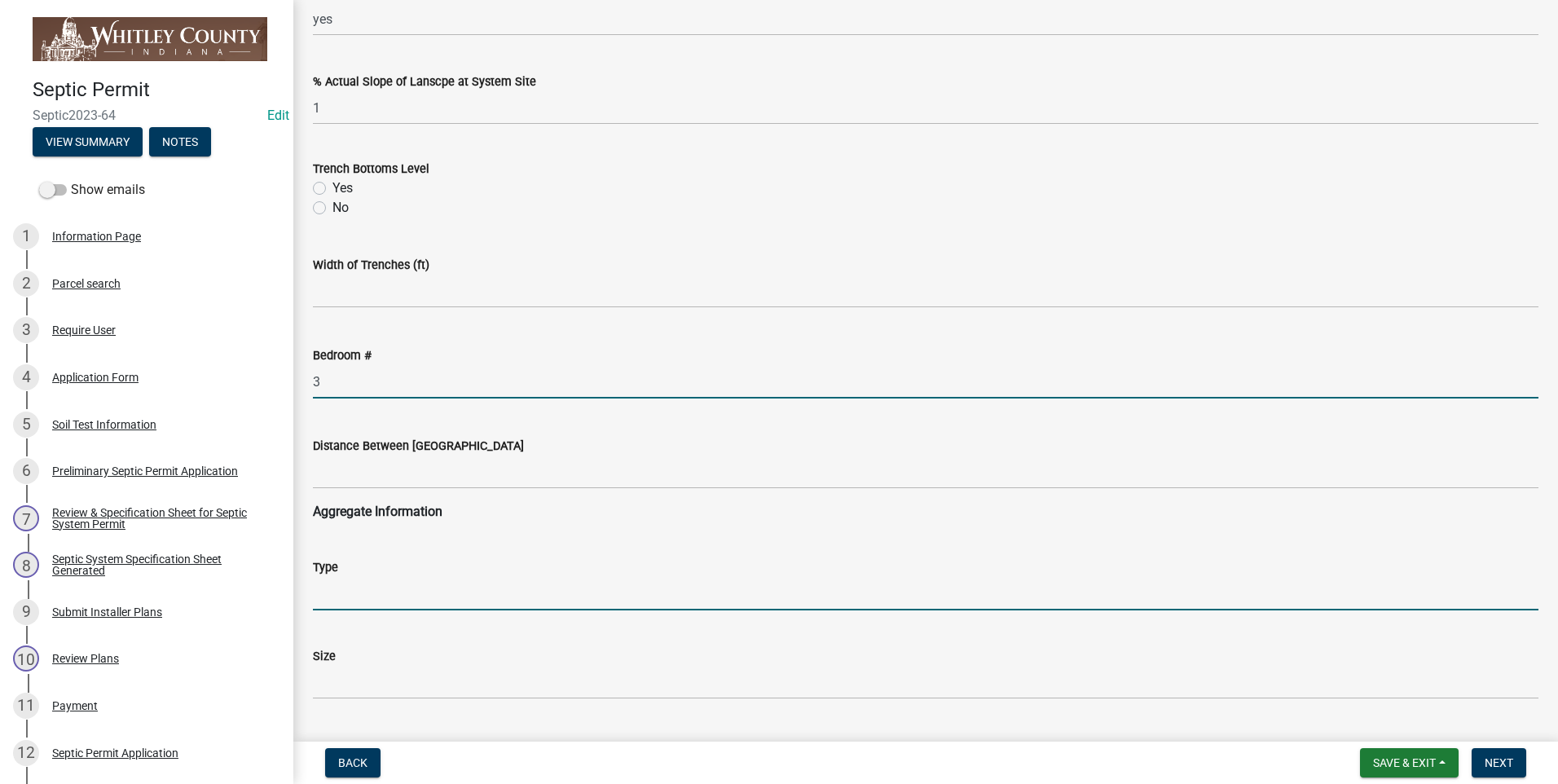
click at [352, 597] on input "Type" at bounding box center [925, 593] width 1225 height 33
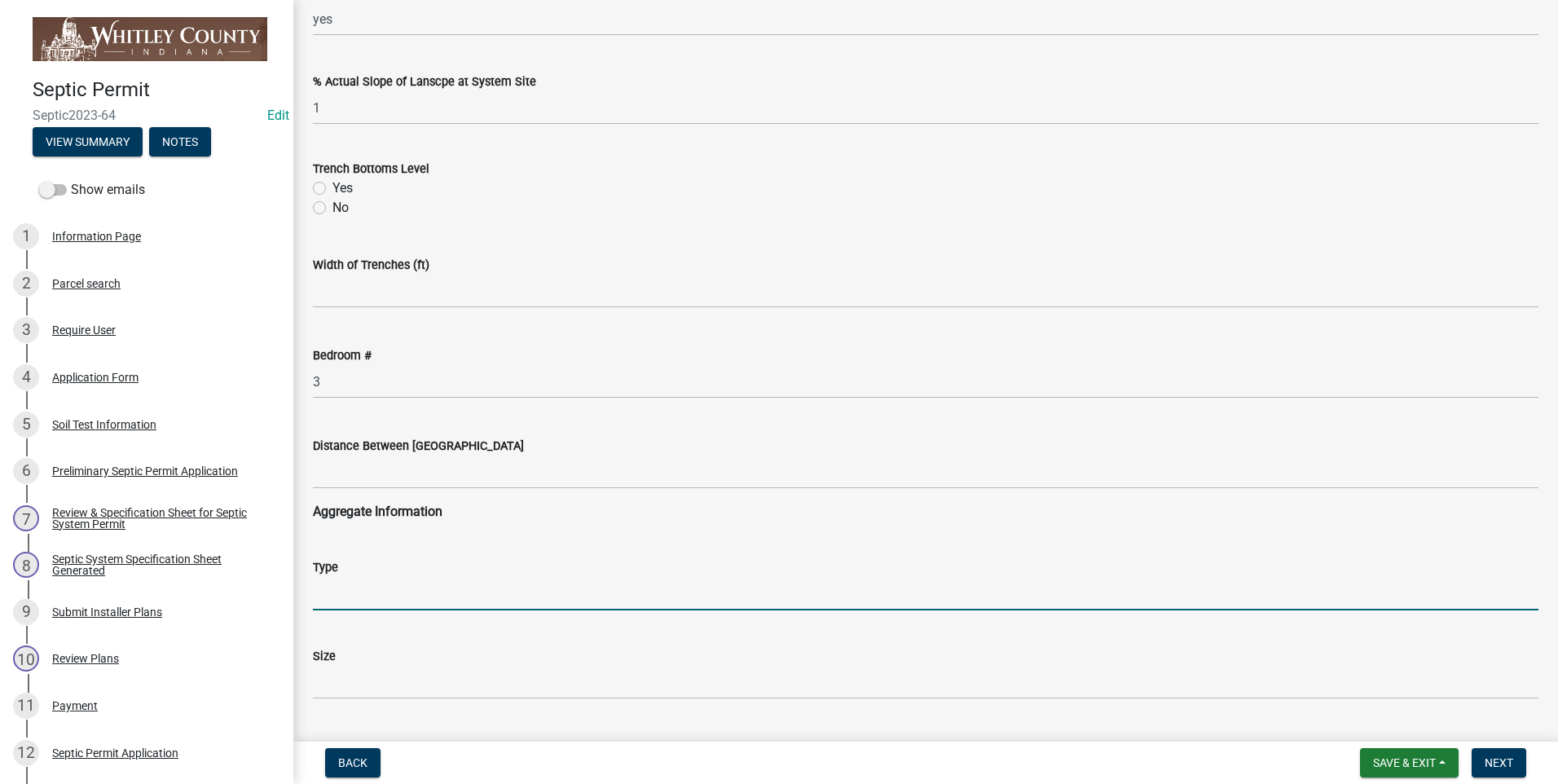
type input "sand"
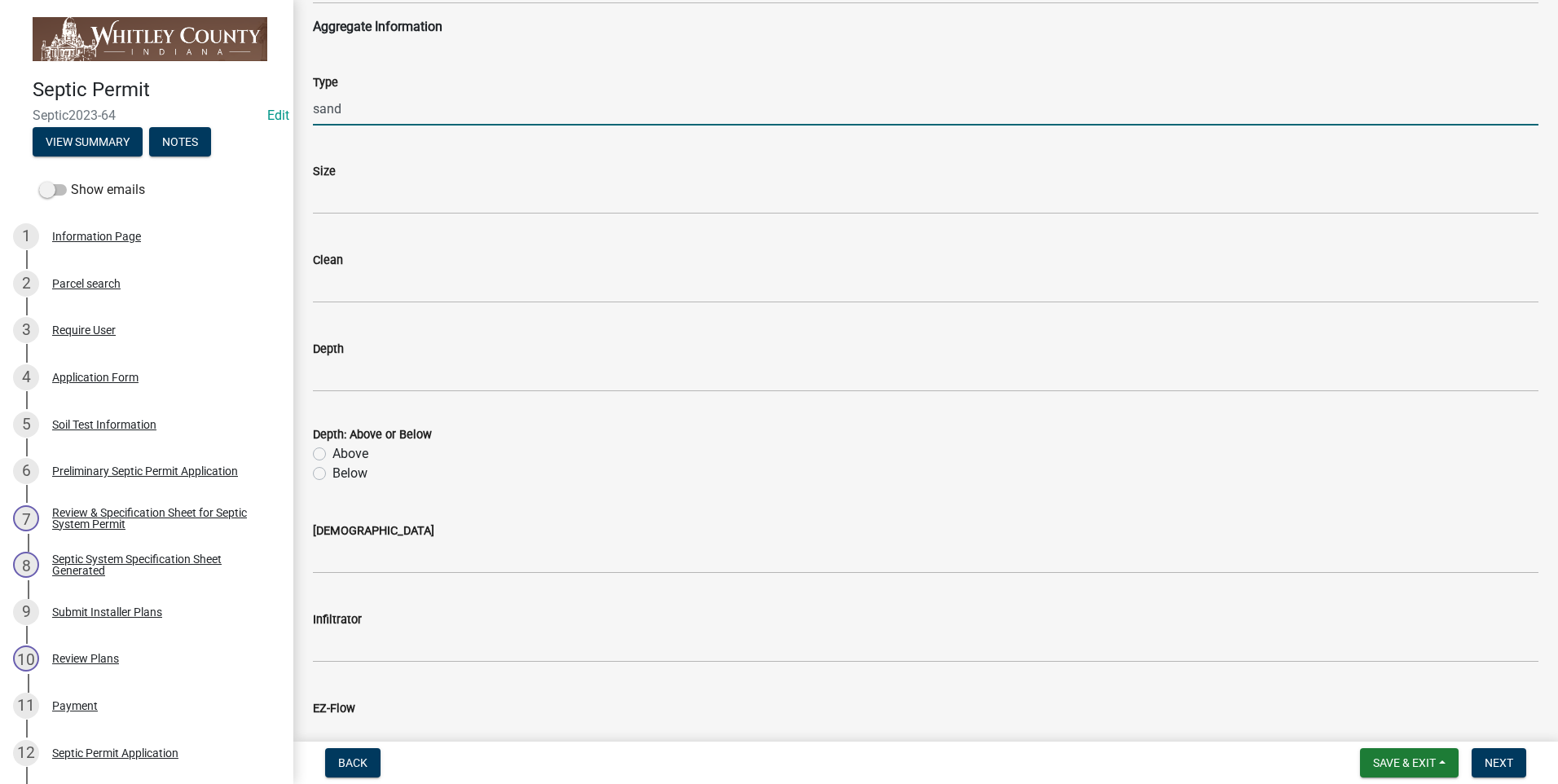
scroll to position [1385, 0]
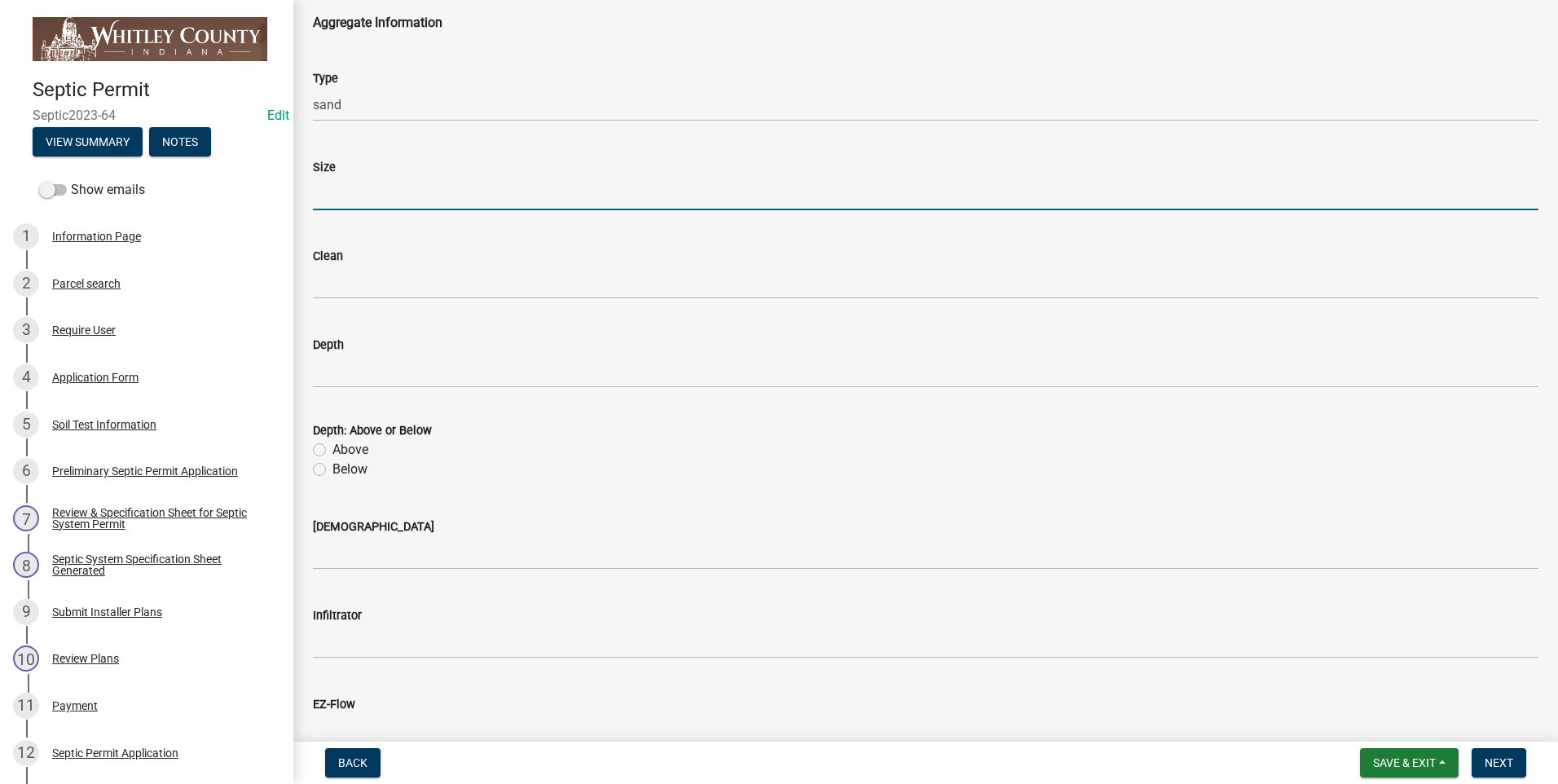
click at [336, 194] on input "Size" at bounding box center [925, 193] width 1225 height 33
type input "23"
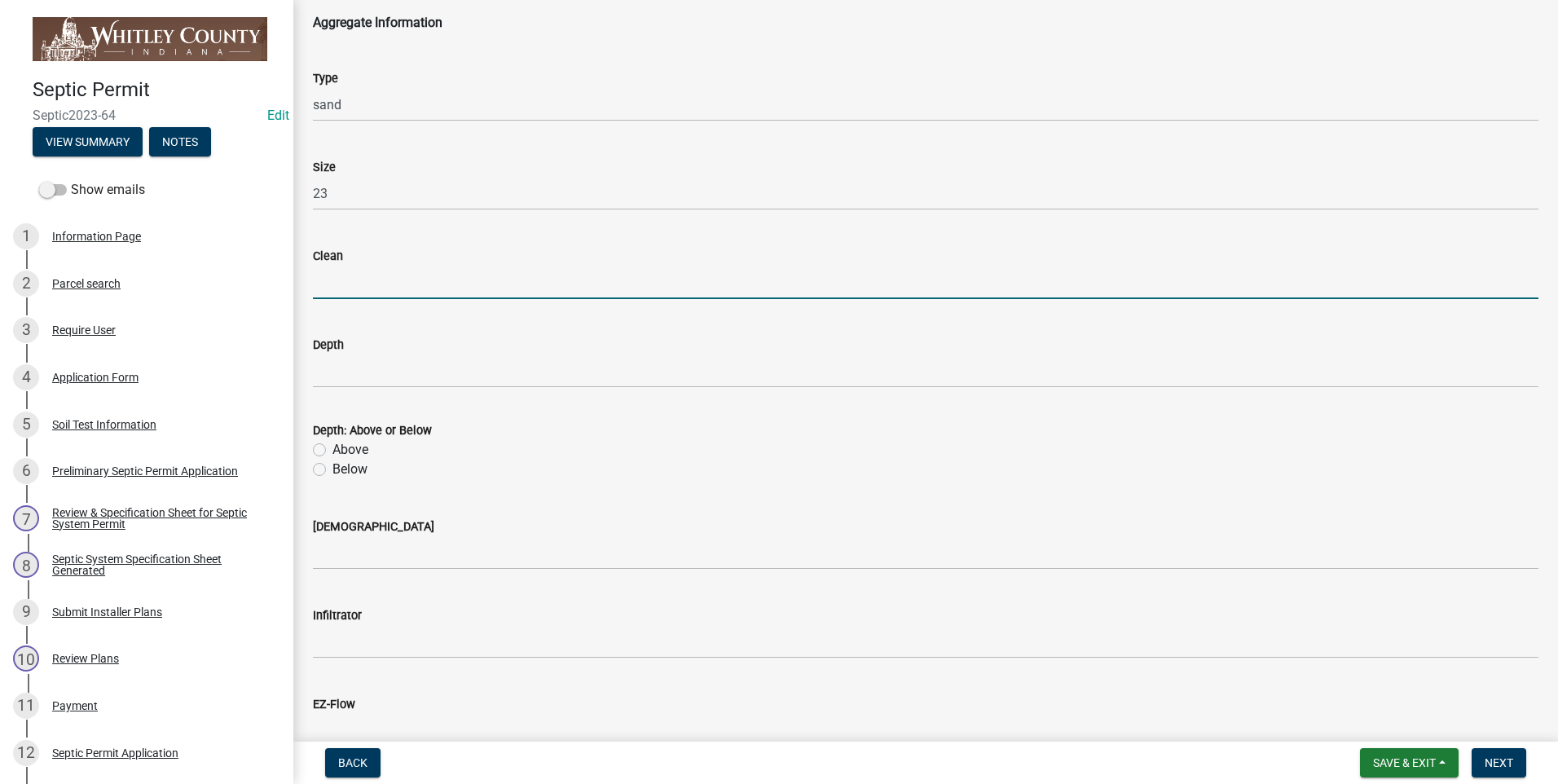
click at [357, 288] on input "Clean" at bounding box center [925, 281] width 1225 height 33
type input "yes"
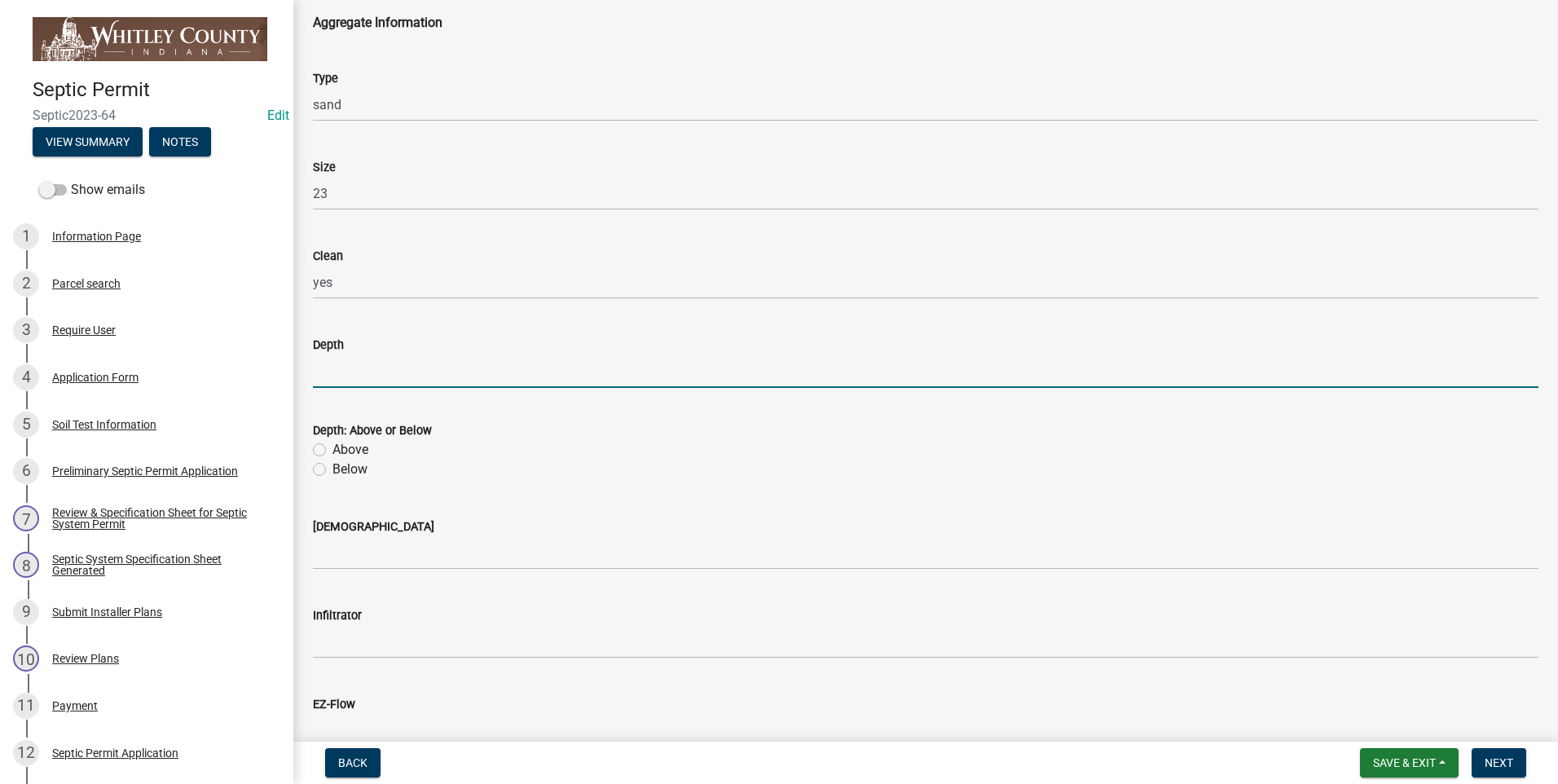
click at [354, 383] on input "Depth" at bounding box center [925, 370] width 1225 height 33
type input "12/3"
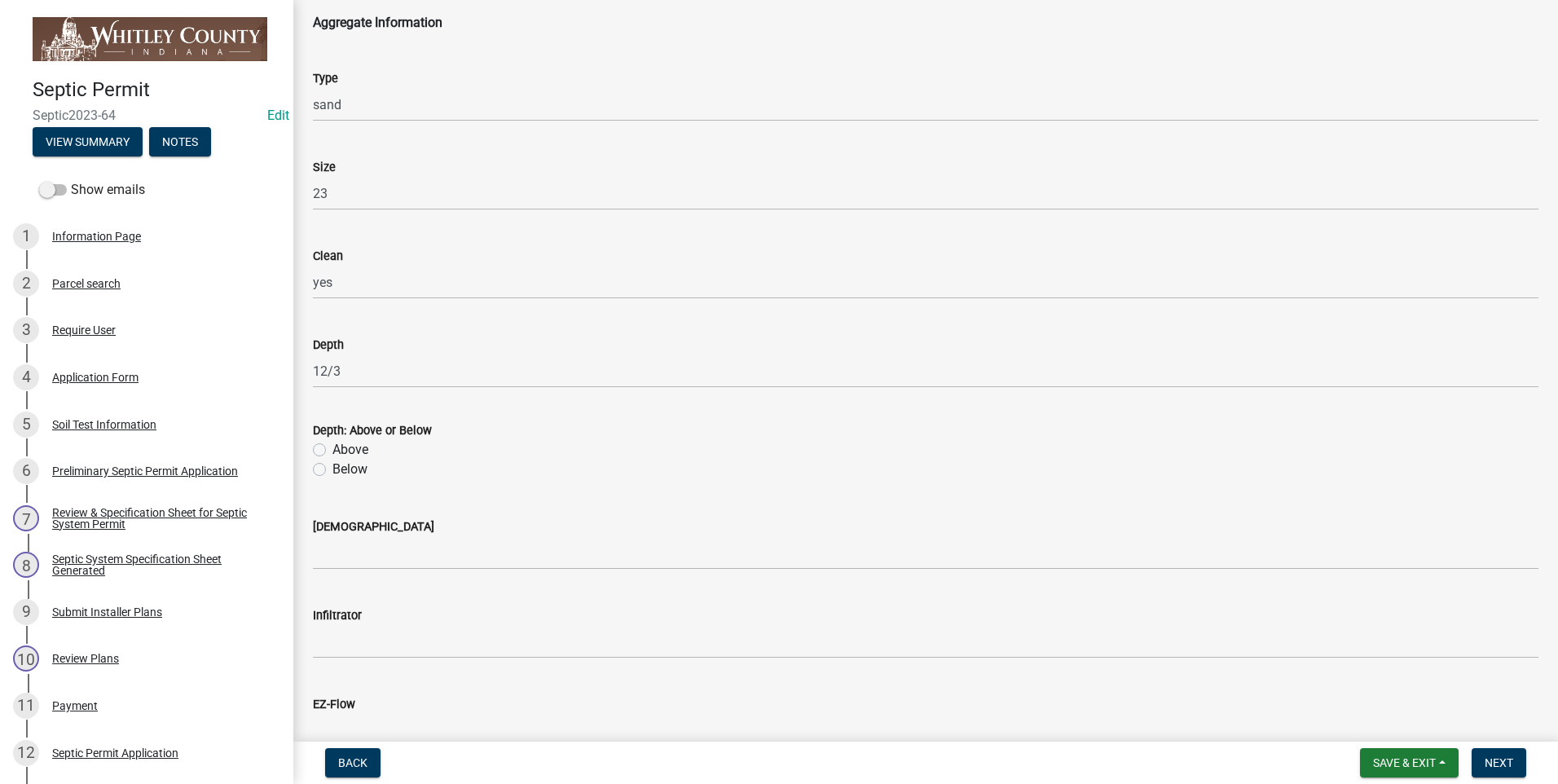
click at [322, 477] on div "Below" at bounding box center [925, 469] width 1225 height 19
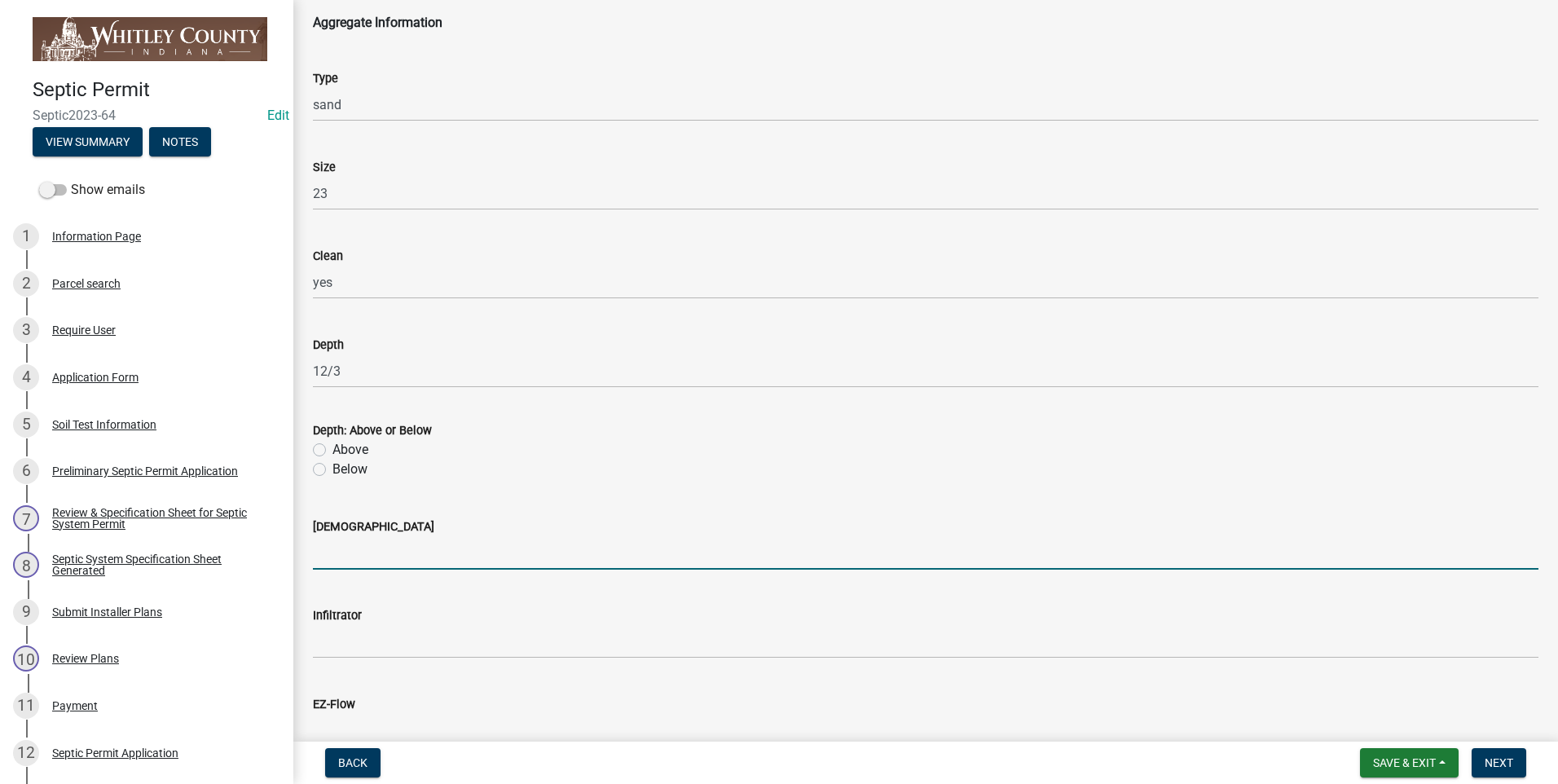
drag, startPoint x: 323, startPoint y: 478, endPoint x: 335, endPoint y: 547, distance: 70.0
click at [335, 547] on input "[DEMOGRAPHIC_DATA]" at bounding box center [925, 552] width 1225 height 33
type input "yes"
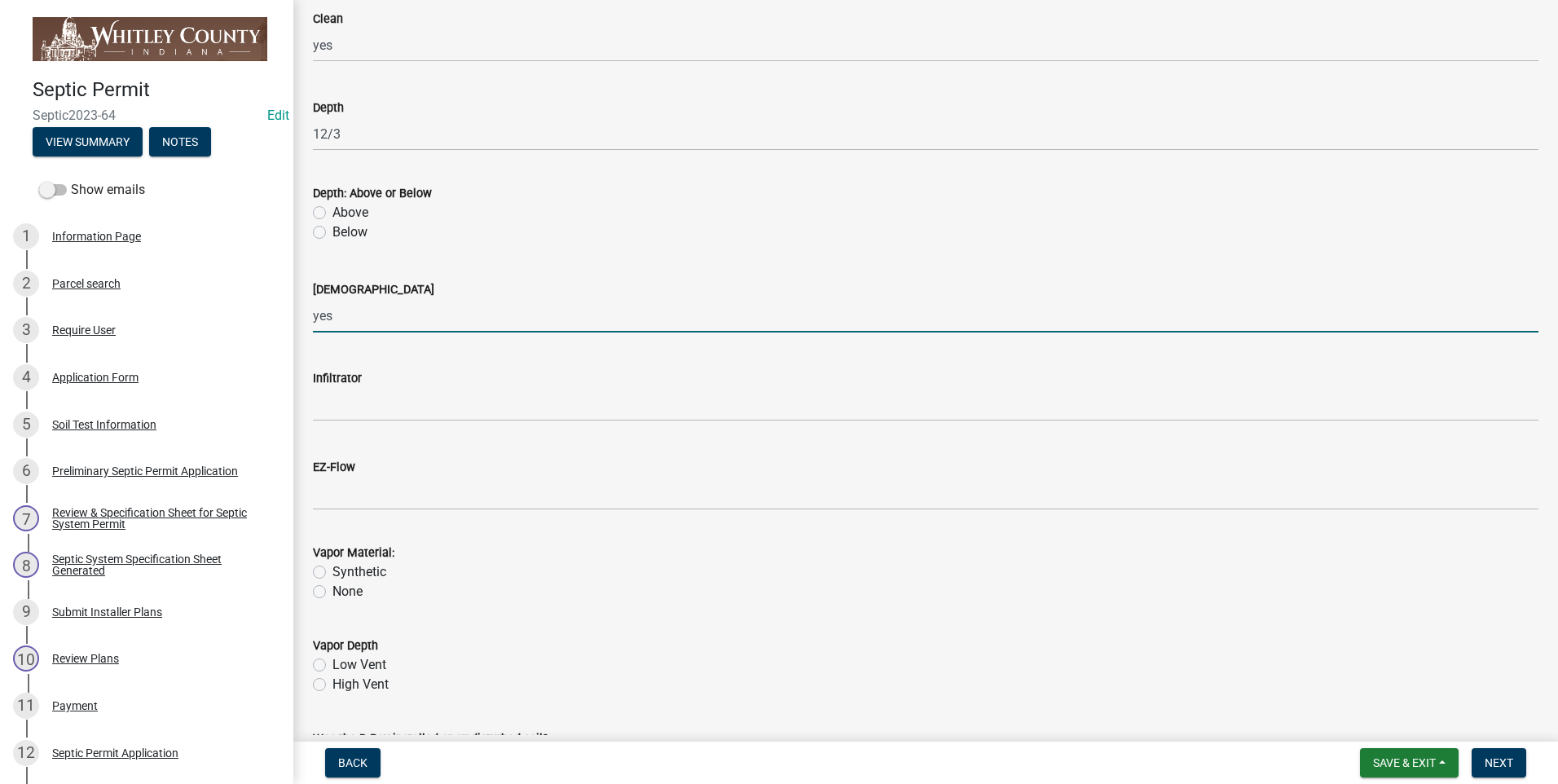
scroll to position [1629, 0]
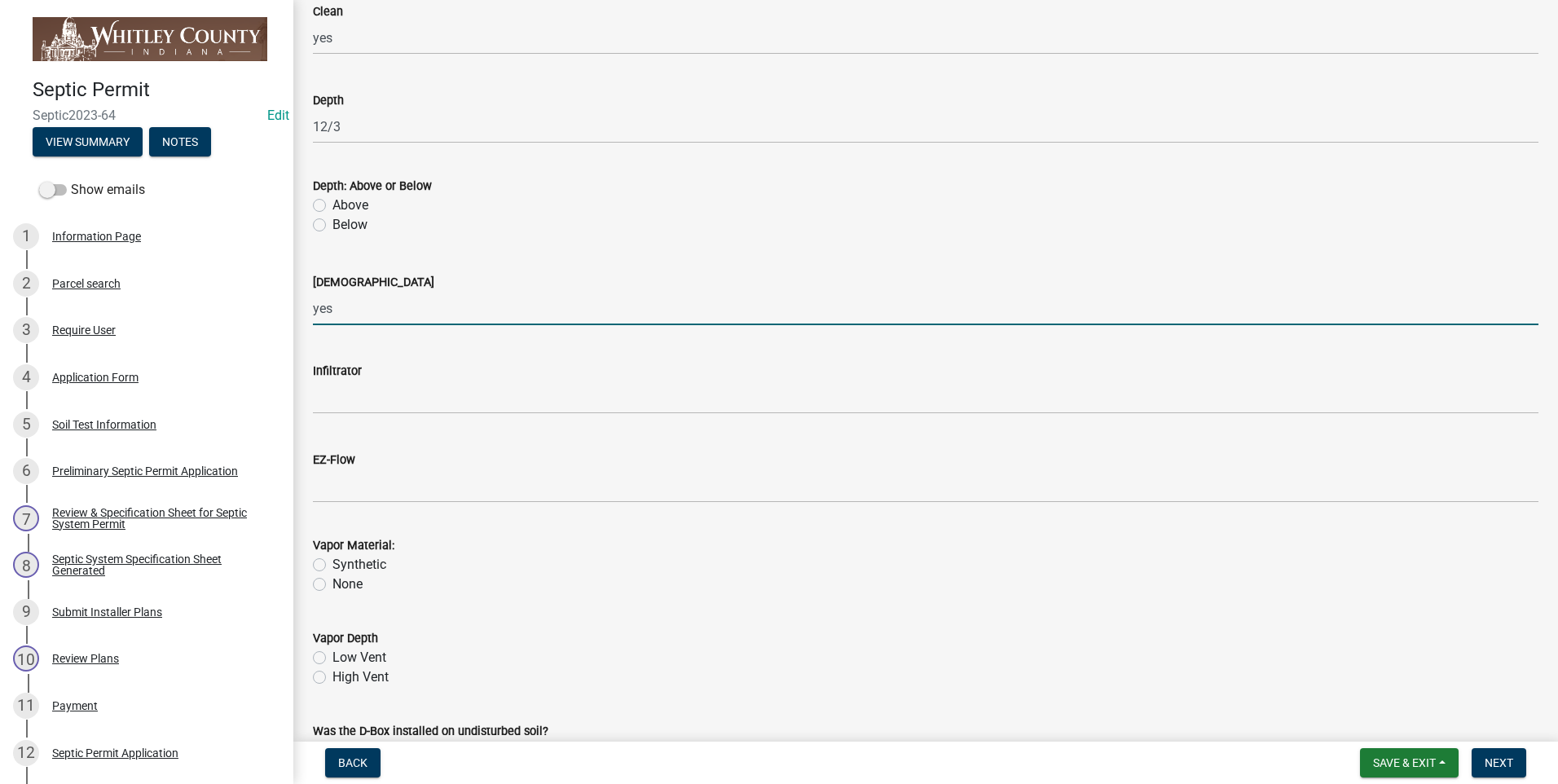
click at [332, 226] on label "Below" at bounding box center [349, 224] width 35 height 19
click at [332, 226] on input "Below" at bounding box center [337, 219] width 10 height 10
radio input "true"
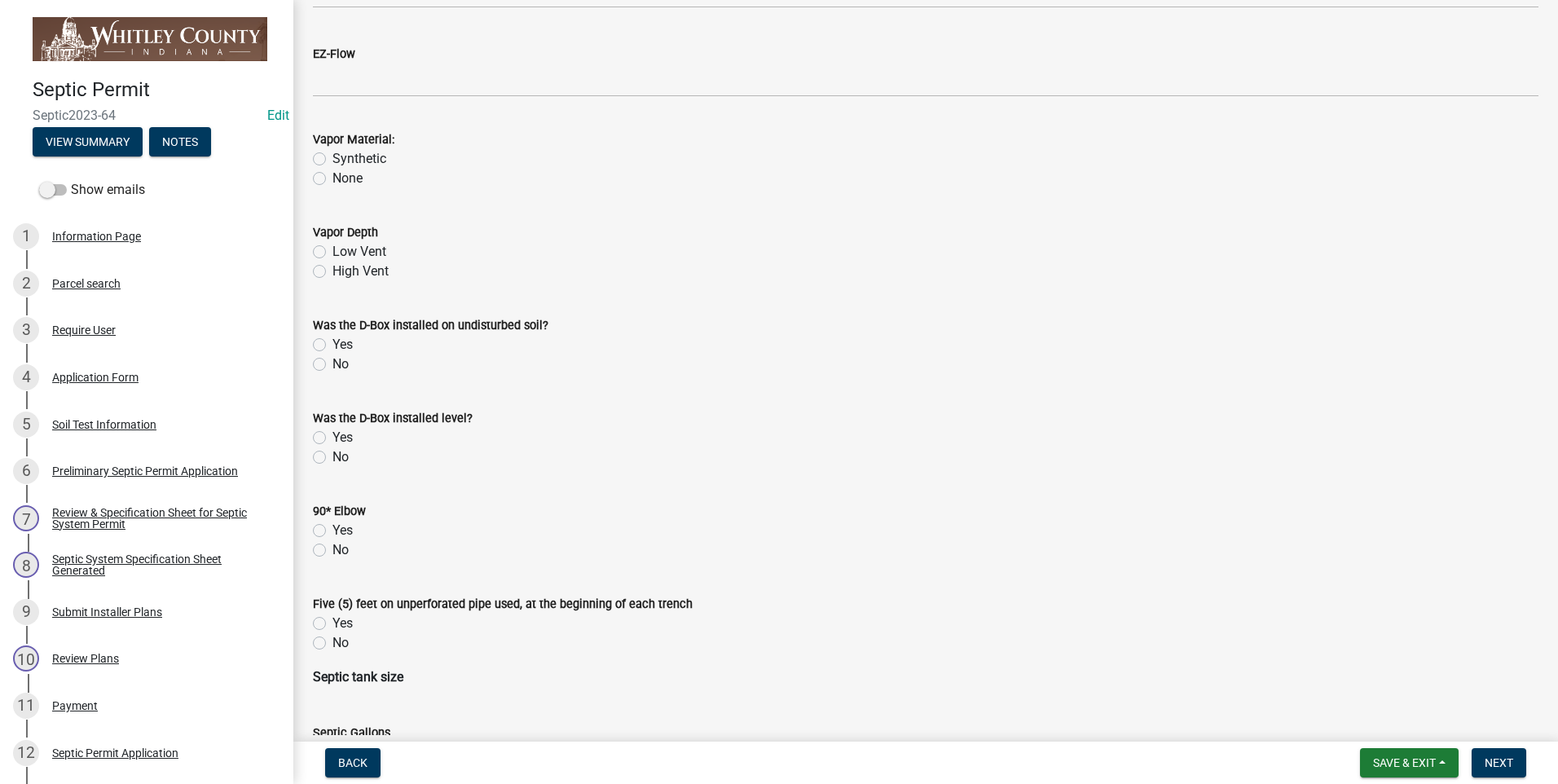
scroll to position [2036, 0]
click at [332, 271] on label "High Vent" at bounding box center [360, 269] width 56 height 19
click at [332, 271] on input "High Vent" at bounding box center [337, 264] width 10 height 10
radio input "true"
click at [332, 347] on label "Yes" at bounding box center [342, 342] width 20 height 19
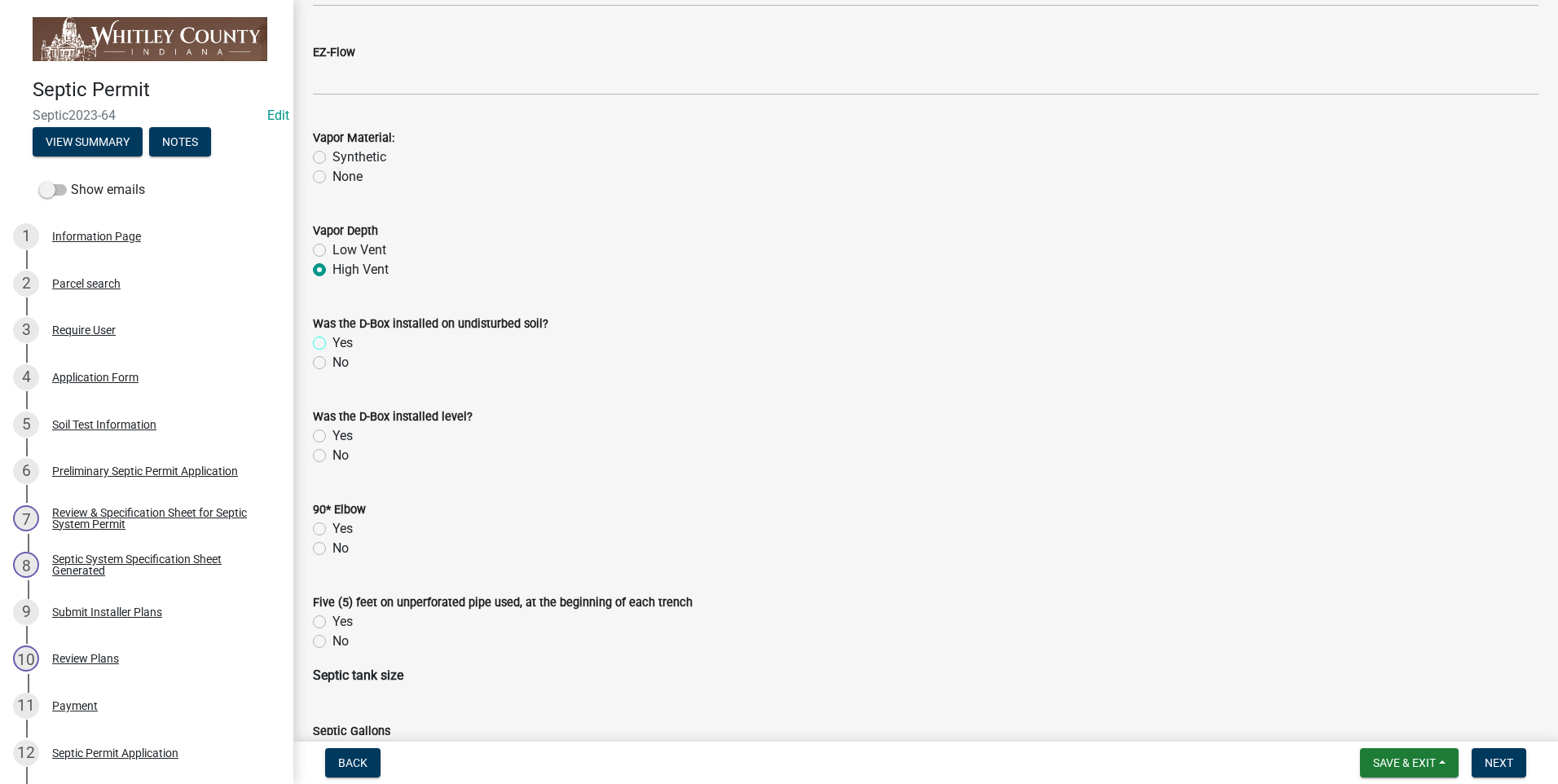
click at [332, 343] on input "Yes" at bounding box center [337, 338] width 10 height 10
radio input "true"
click at [332, 434] on label "Yes" at bounding box center [342, 436] width 20 height 19
click at [332, 434] on input "Yes" at bounding box center [337, 431] width 10 height 10
radio input "true"
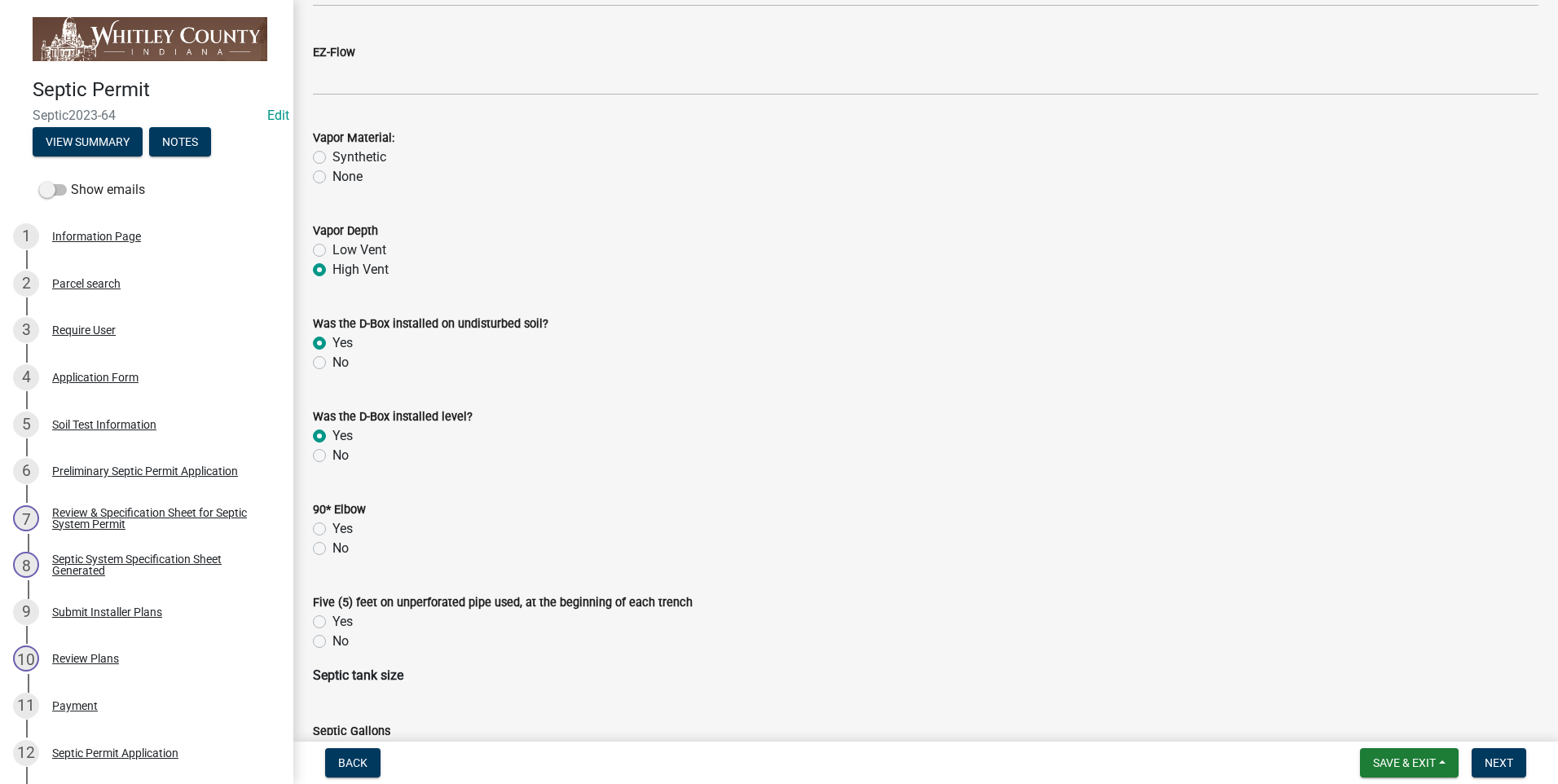
click at [332, 527] on label "Yes" at bounding box center [342, 528] width 20 height 19
click at [332, 527] on input "Yes" at bounding box center [337, 524] width 10 height 10
radio input "true"
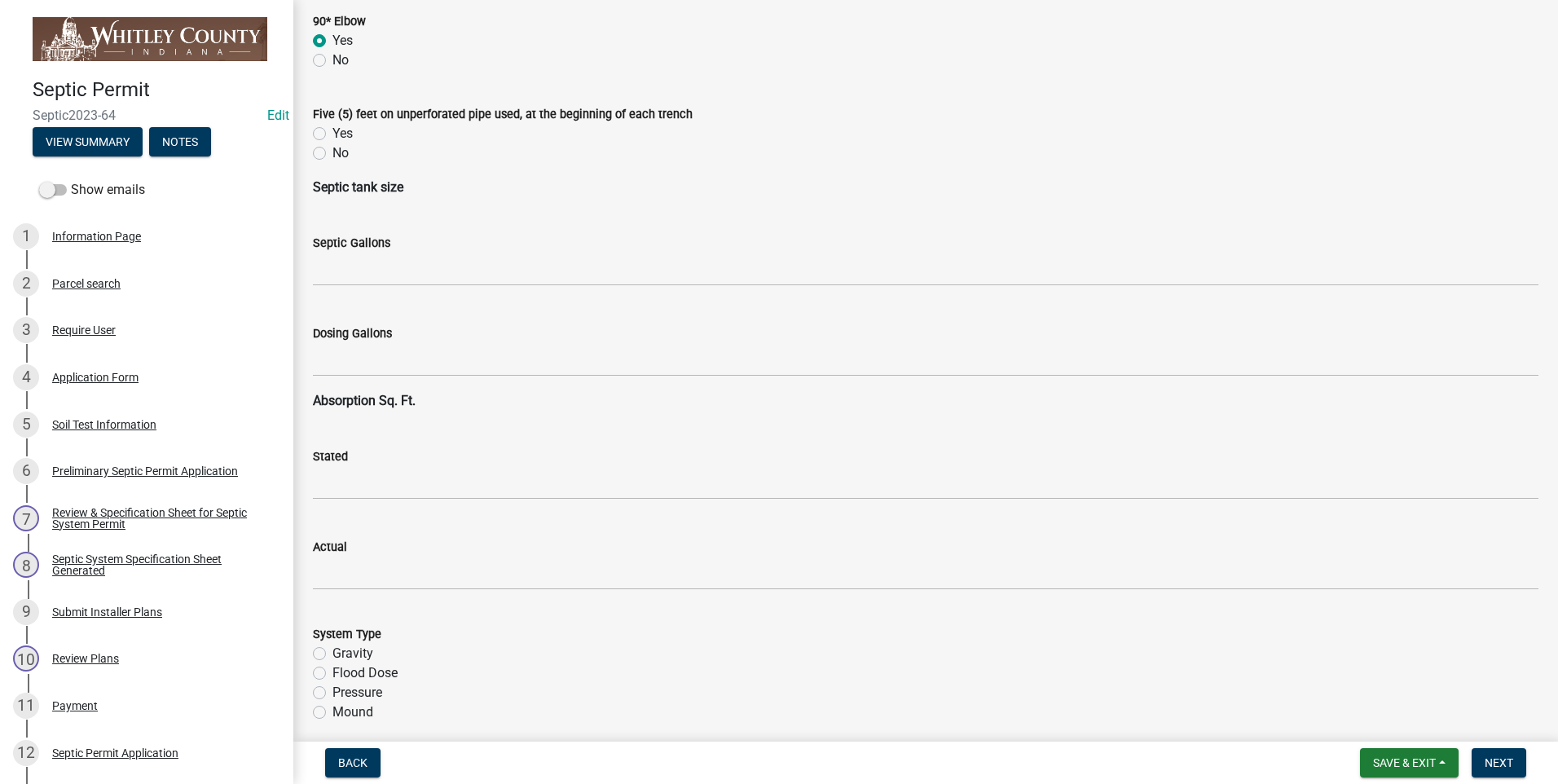
scroll to position [2525, 0]
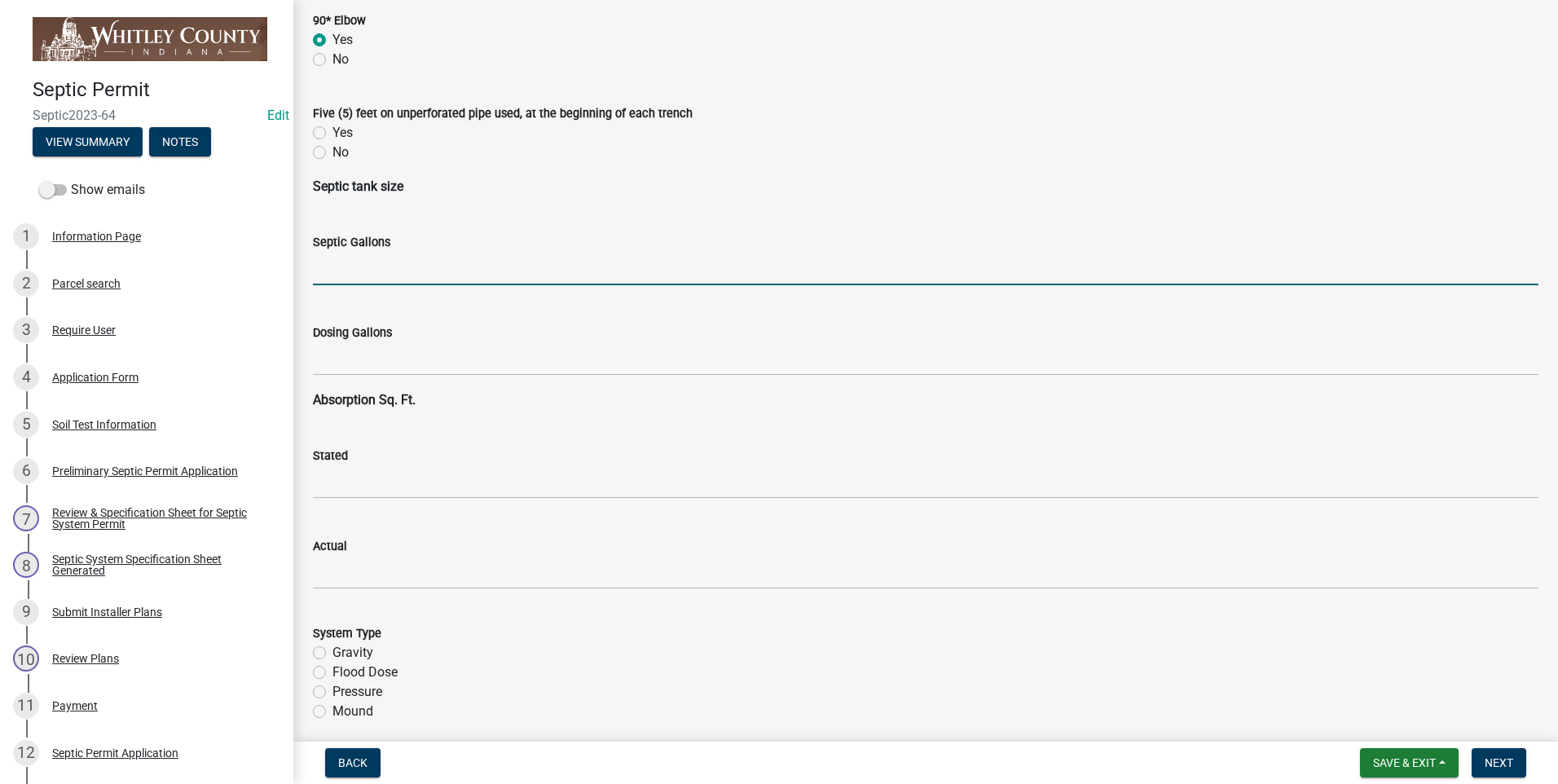
click at [352, 273] on input "text" at bounding box center [925, 268] width 1225 height 33
type input "1500"
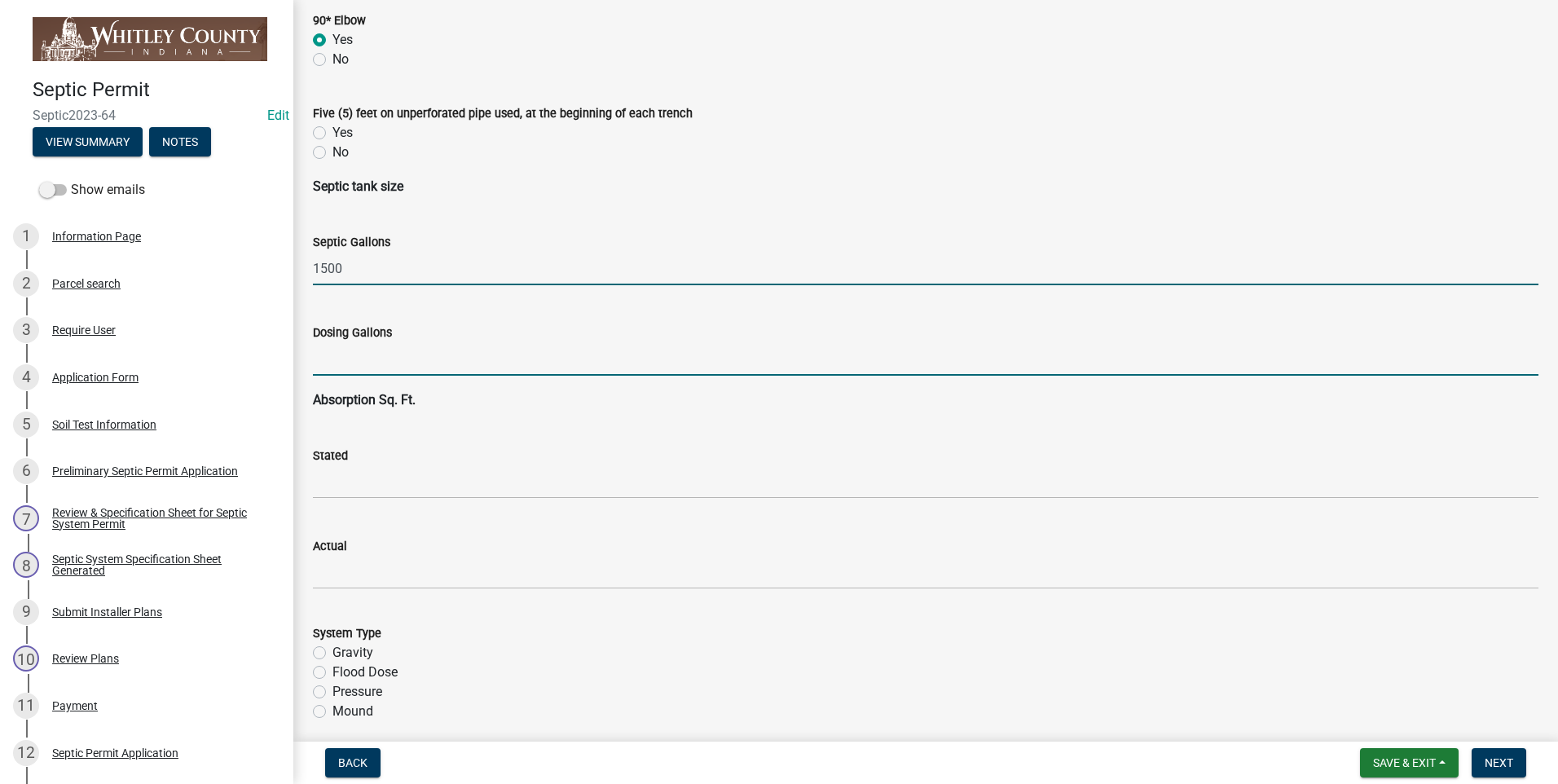
click at [371, 354] on input "text" at bounding box center [925, 359] width 1225 height 33
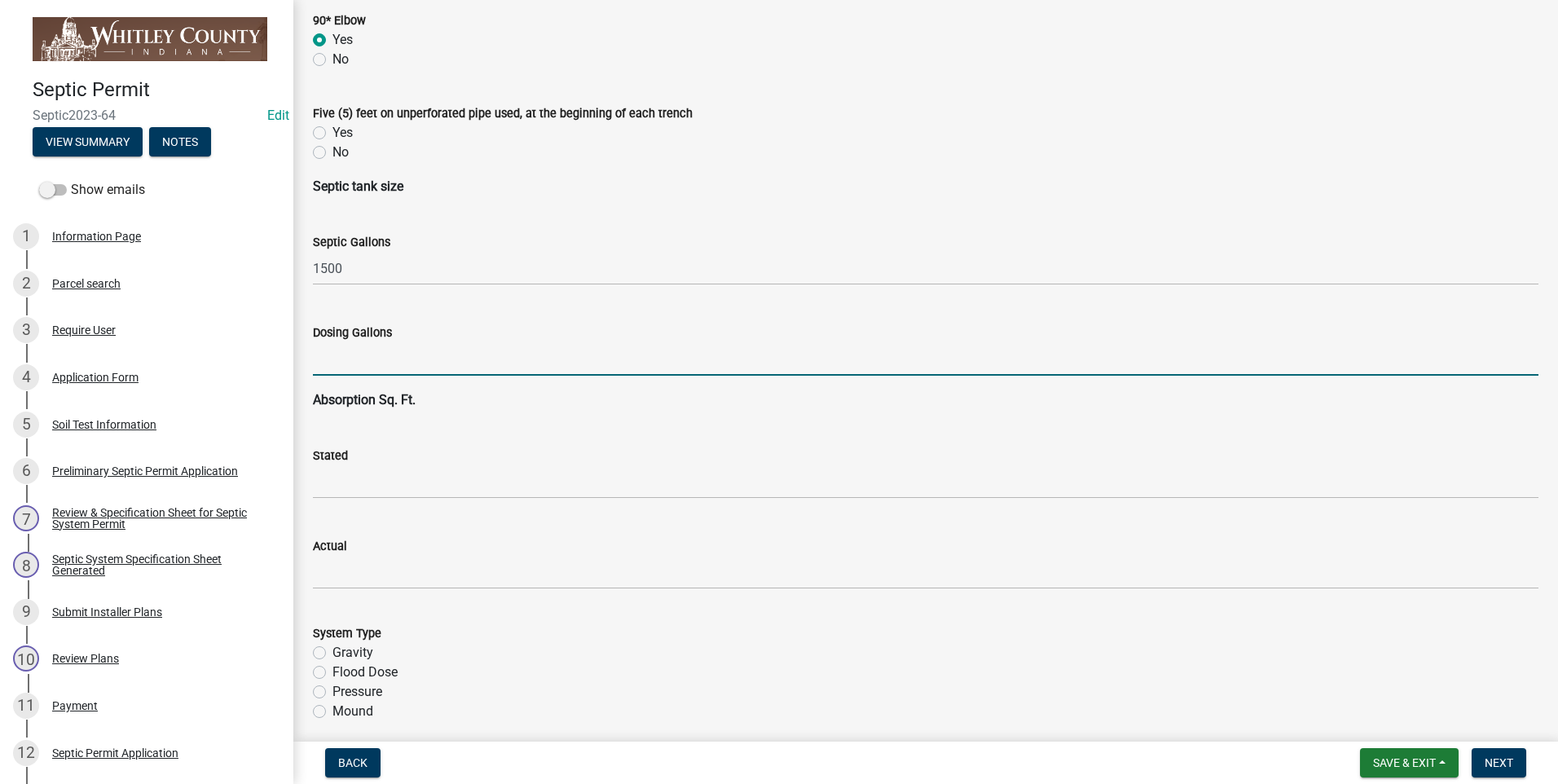
type input "500"
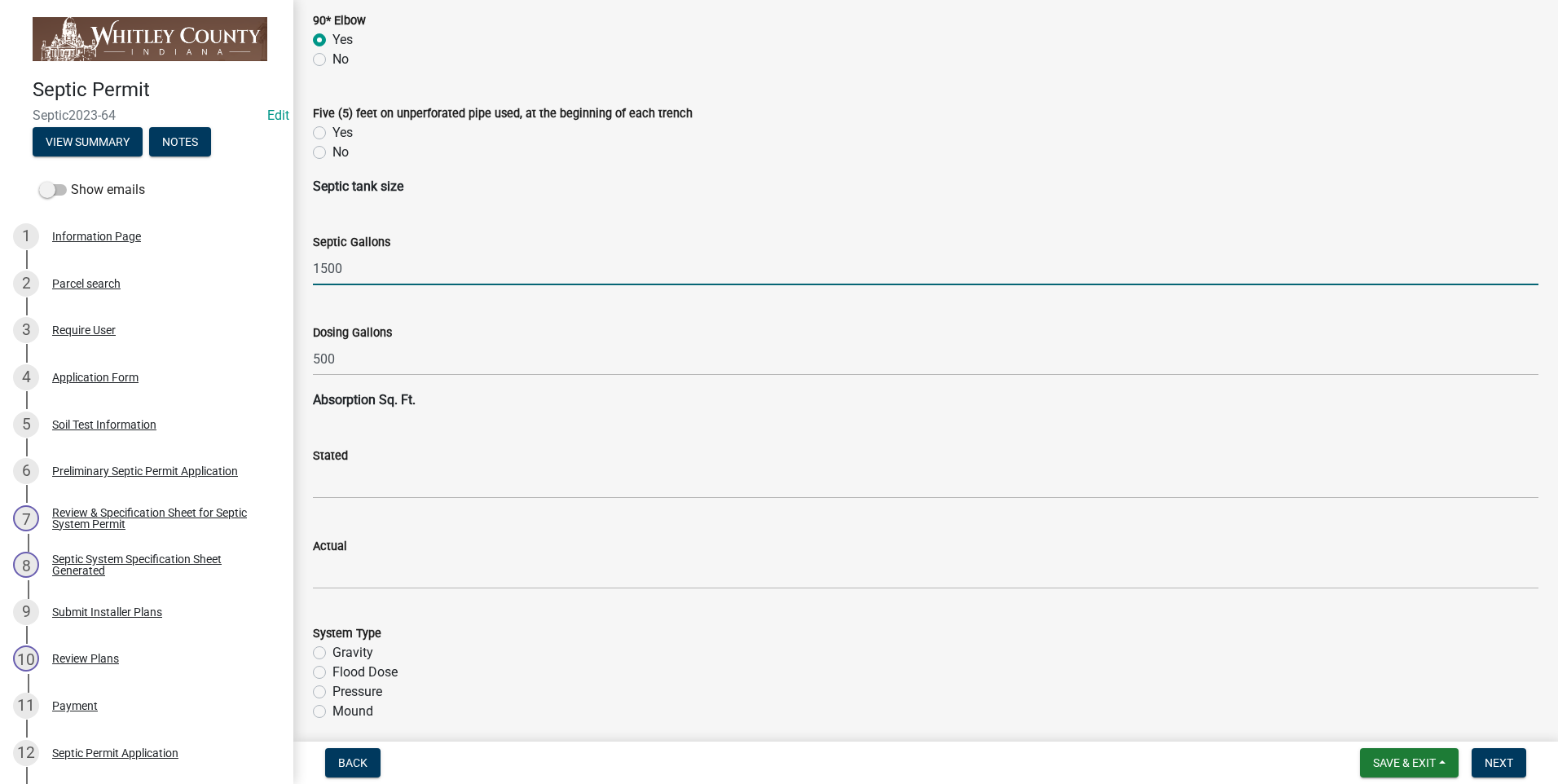
click at [356, 266] on input "1500" at bounding box center [925, 268] width 1225 height 33
type input "1000"
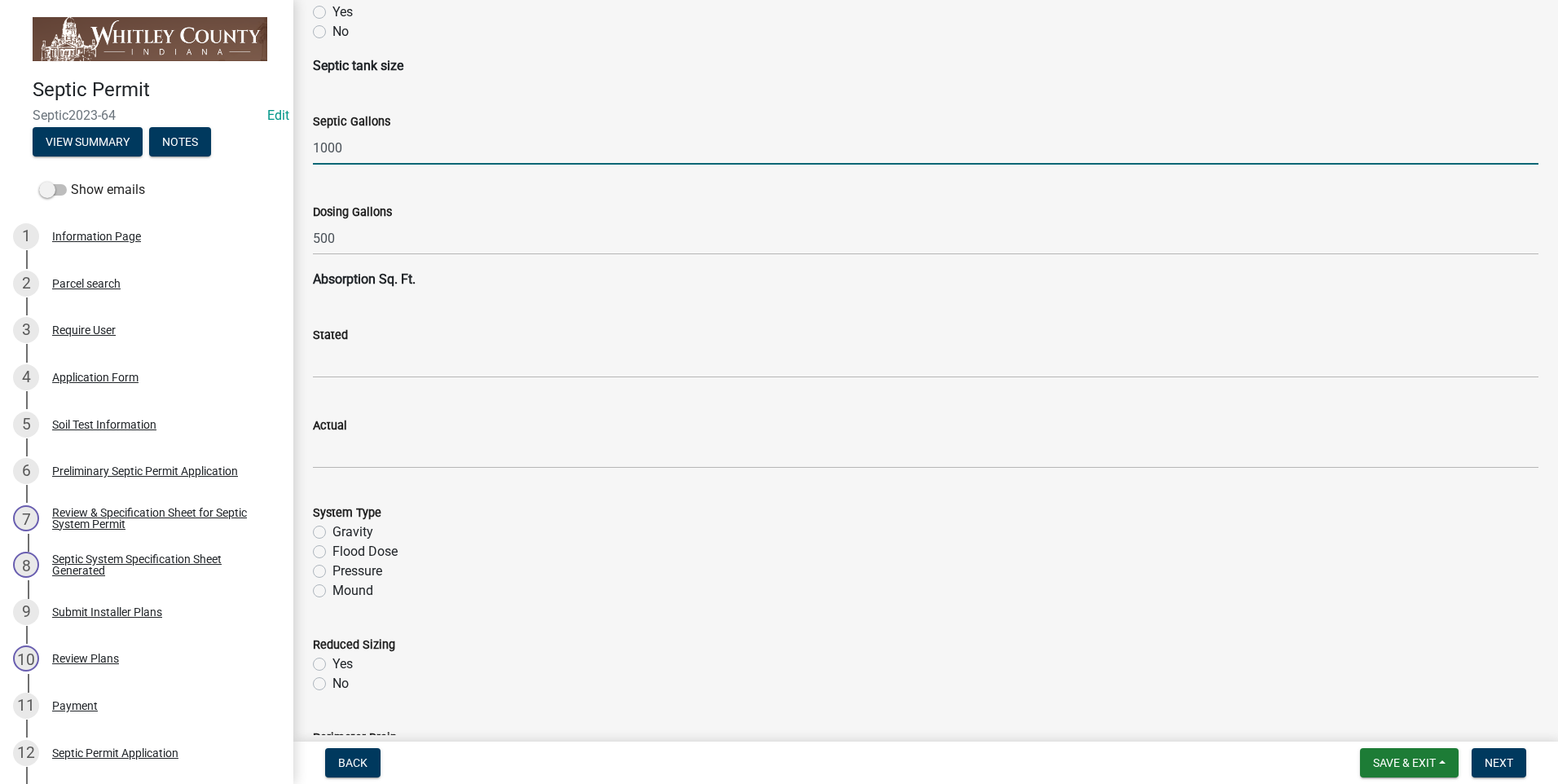
scroll to position [2688, 0]
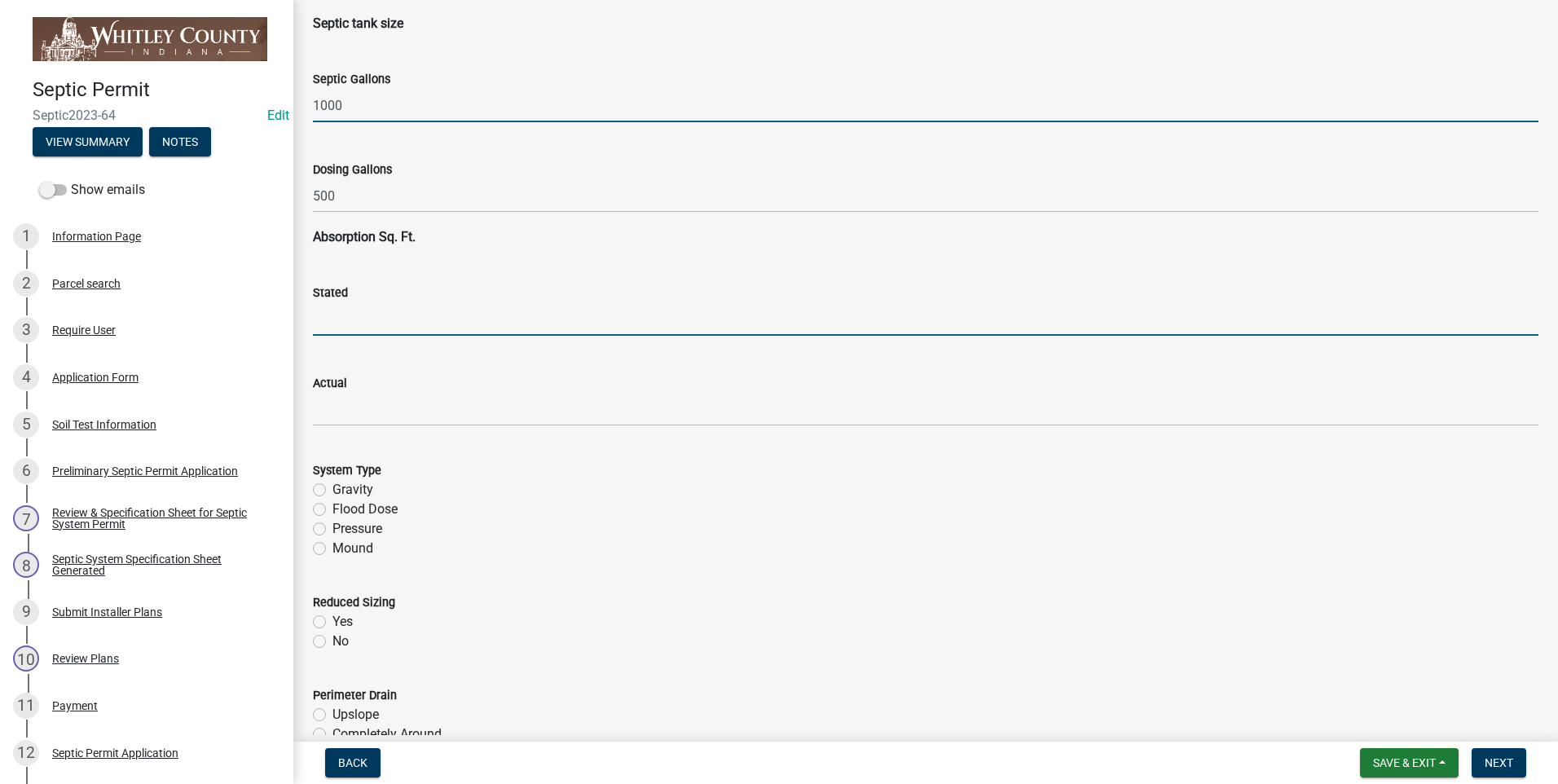
click at [343, 320] on input "text" at bounding box center [925, 319] width 1225 height 33
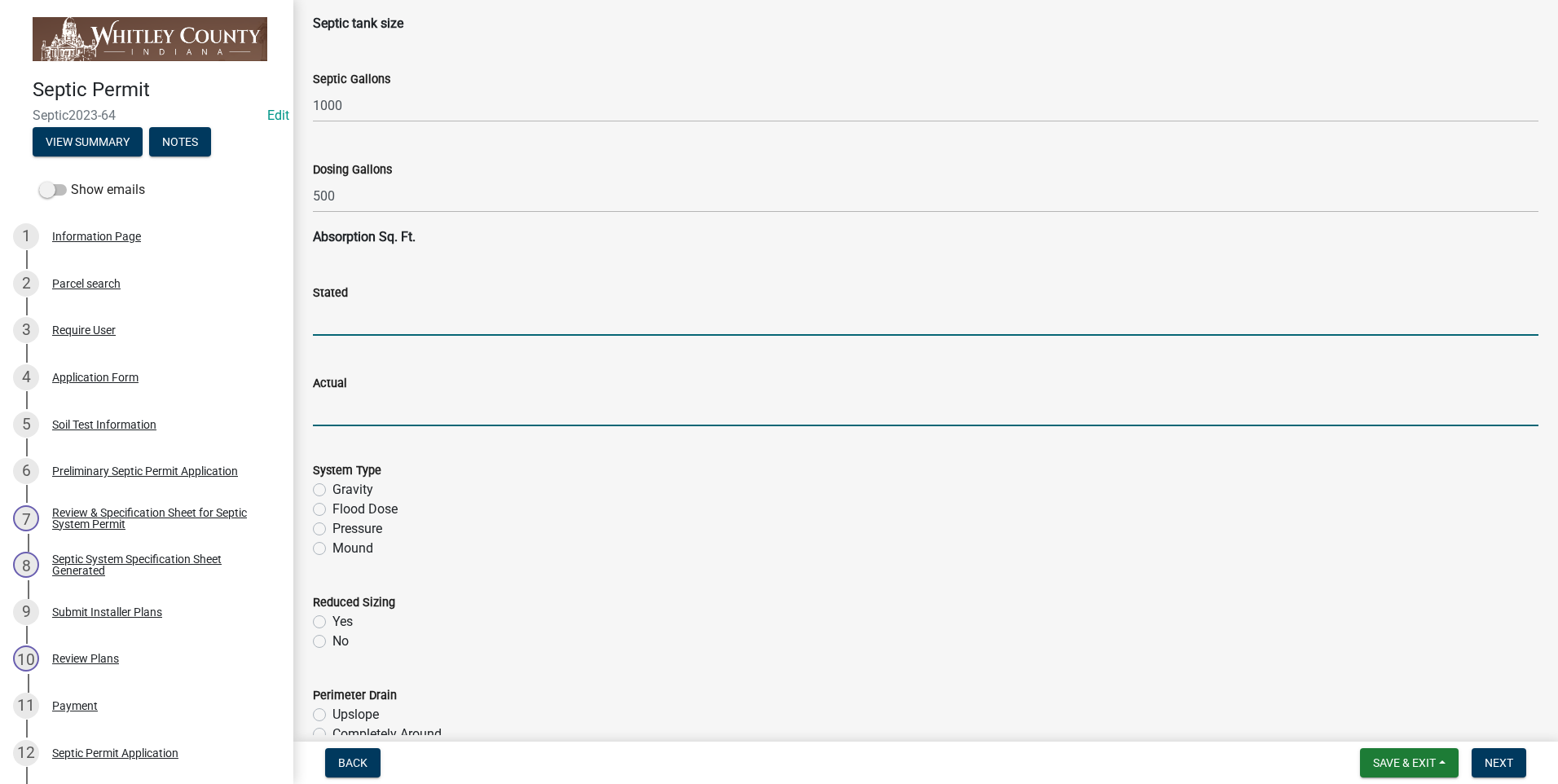
click at [822, 411] on input "text" at bounding box center [925, 409] width 1225 height 33
click at [326, 320] on input "text" at bounding box center [925, 319] width 1225 height 33
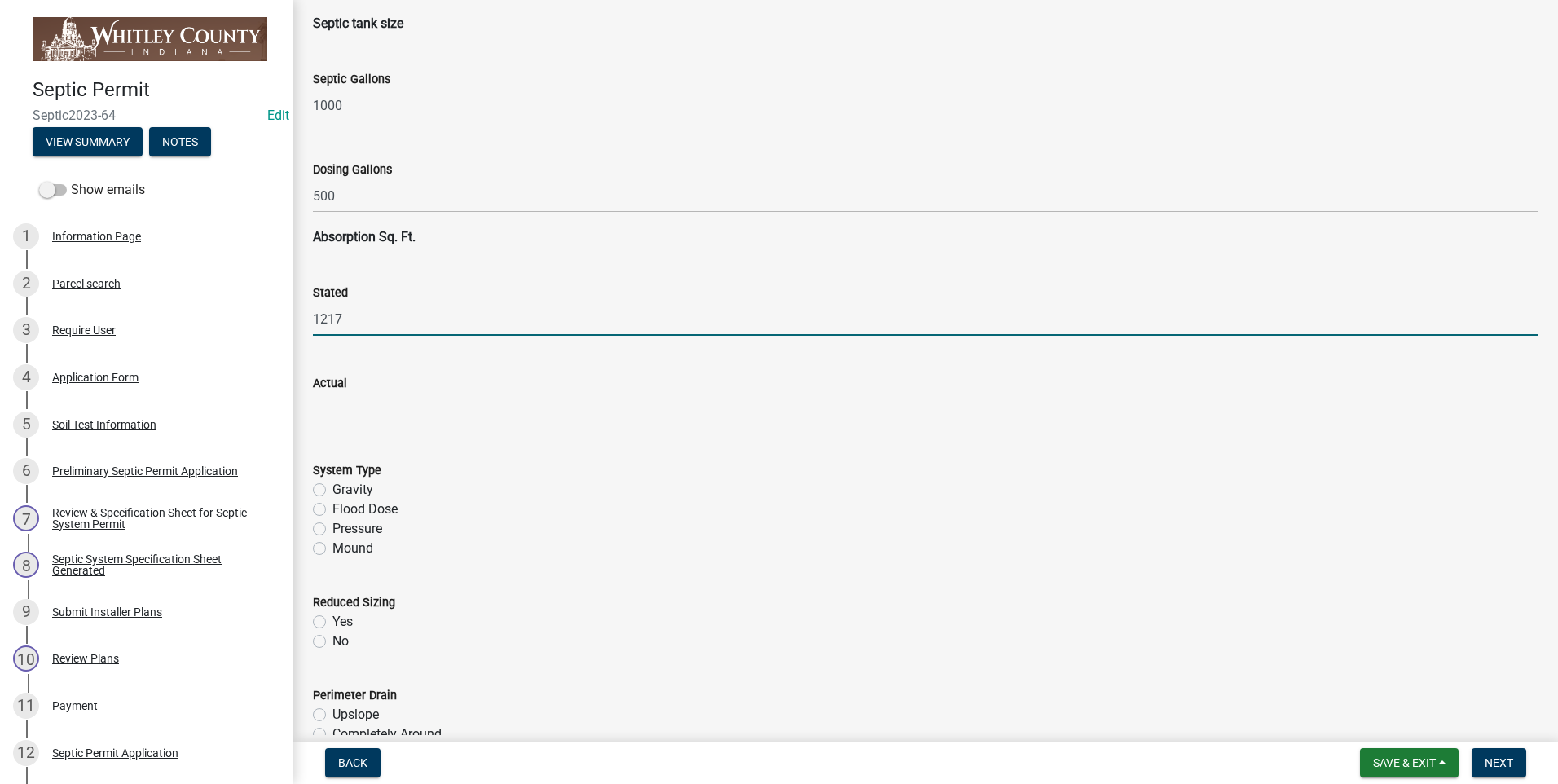
type input "1217"
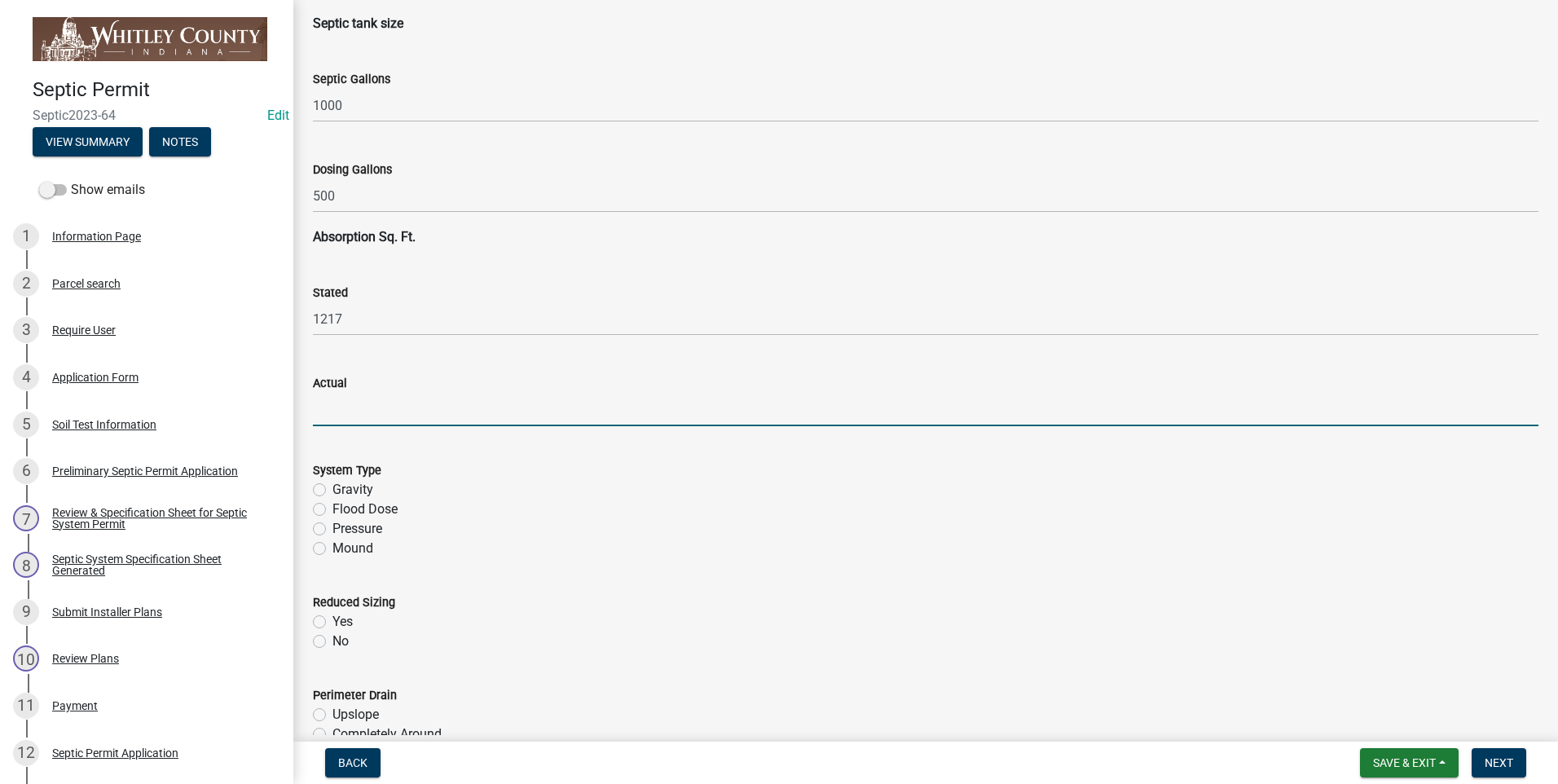
drag, startPoint x: 341, startPoint y: 410, endPoint x: 350, endPoint y: 417, distance: 11.4
click at [350, 417] on input "text" at bounding box center [925, 409] width 1225 height 33
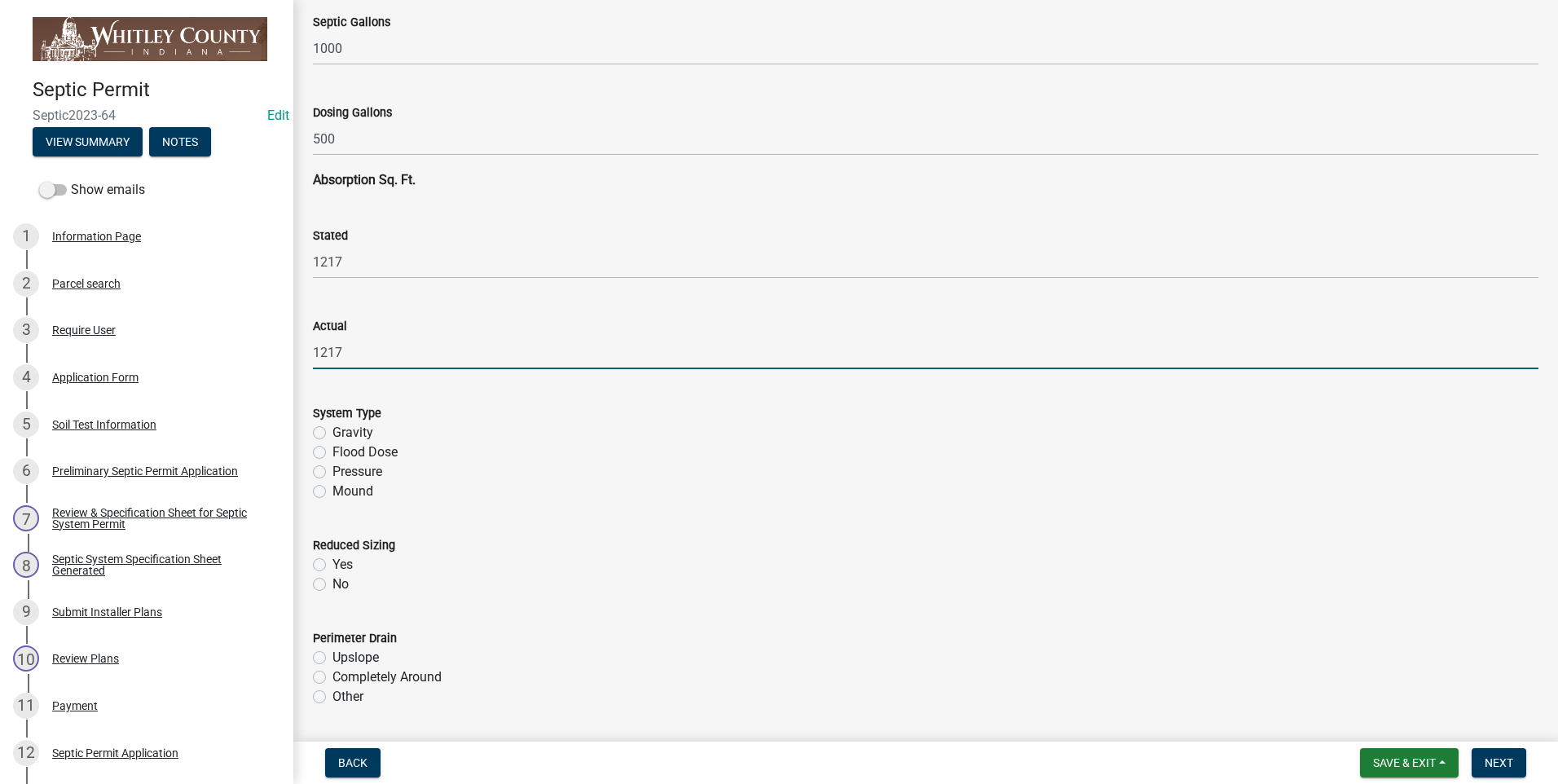
scroll to position [2769, 0]
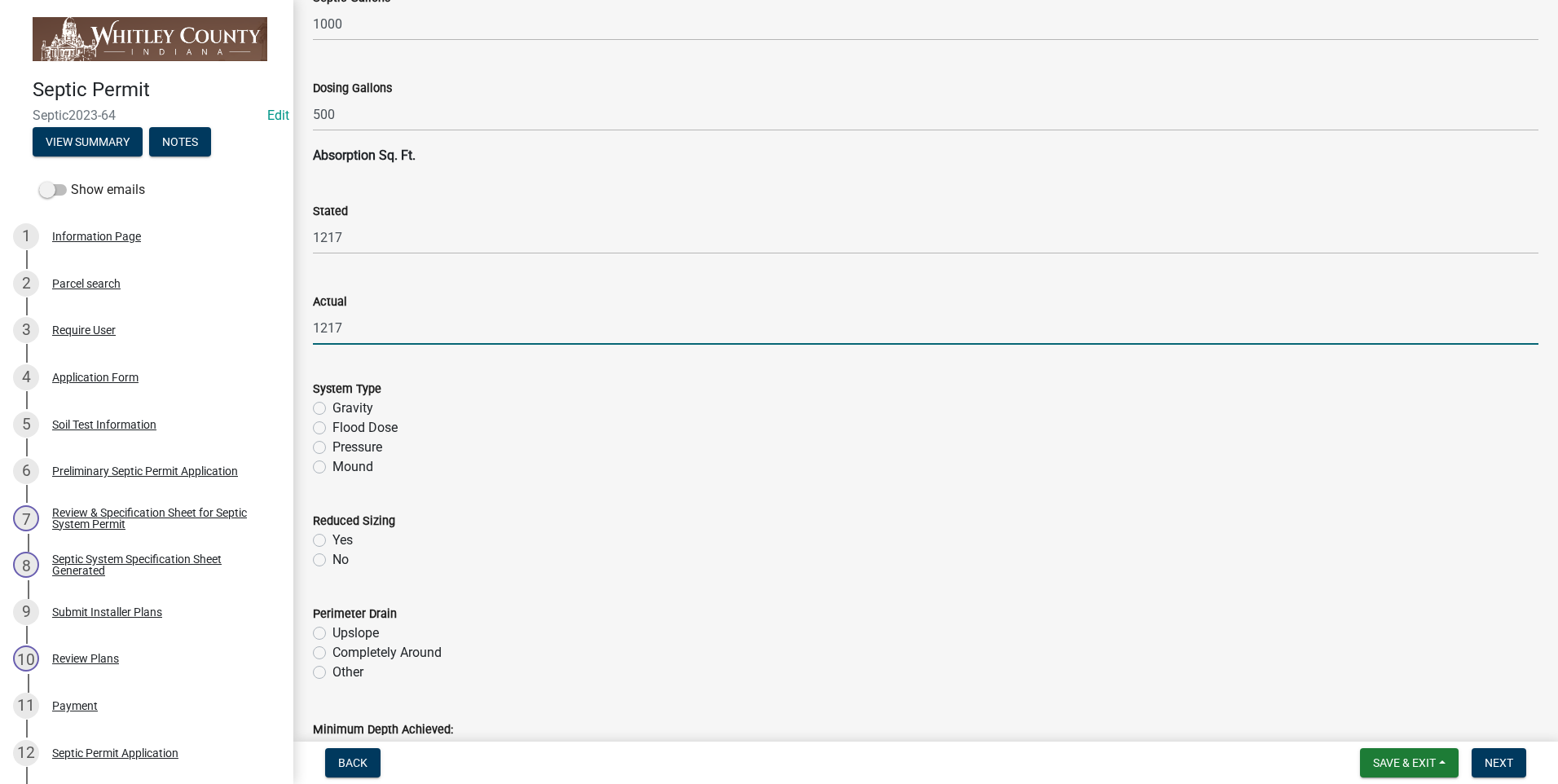
type input "1217"
click at [332, 426] on label "Flood Dose" at bounding box center [364, 427] width 65 height 19
click at [332, 426] on input "Flood Dose" at bounding box center [337, 423] width 10 height 10
radio input "true"
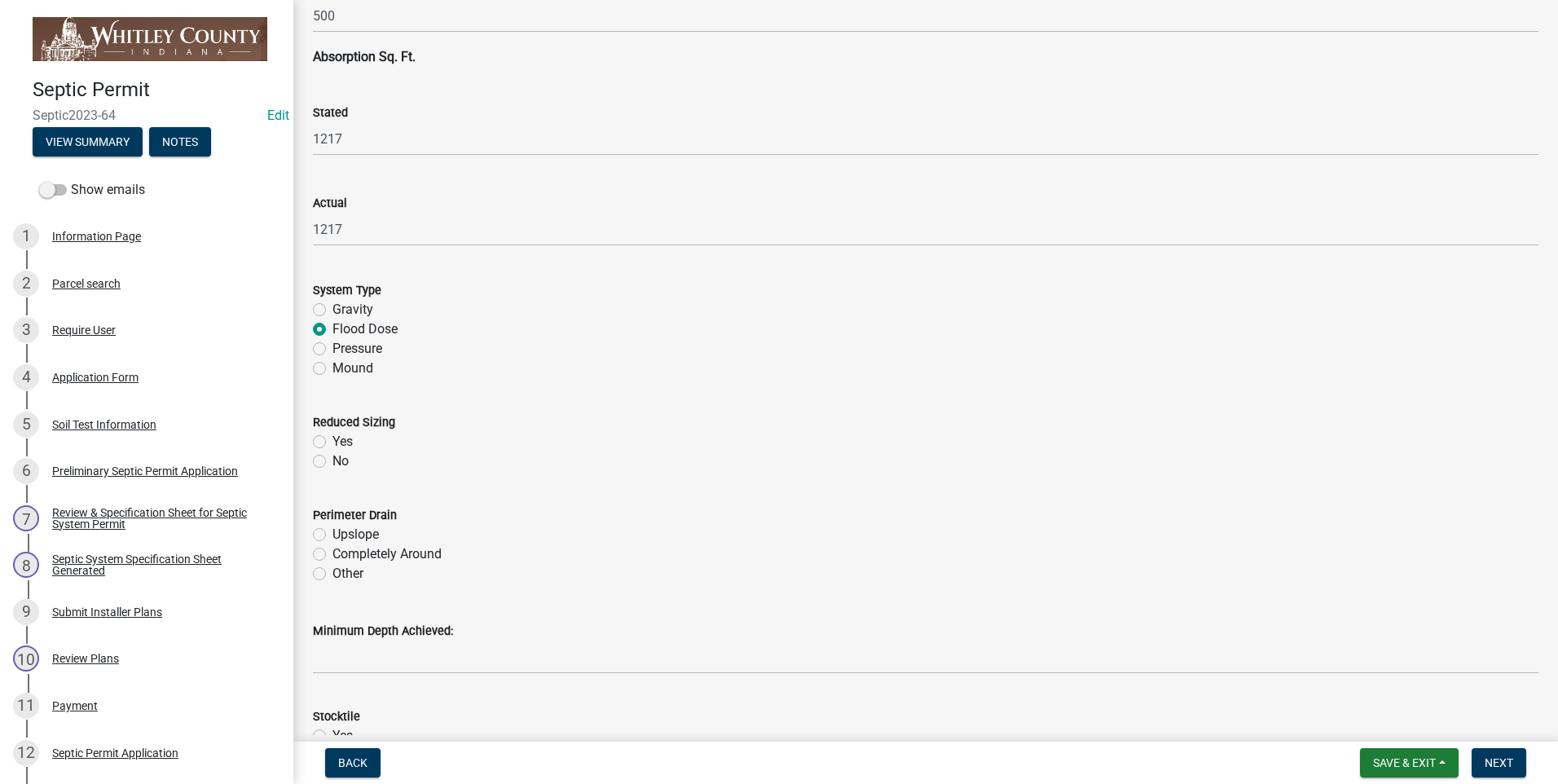
scroll to position [3014, 0]
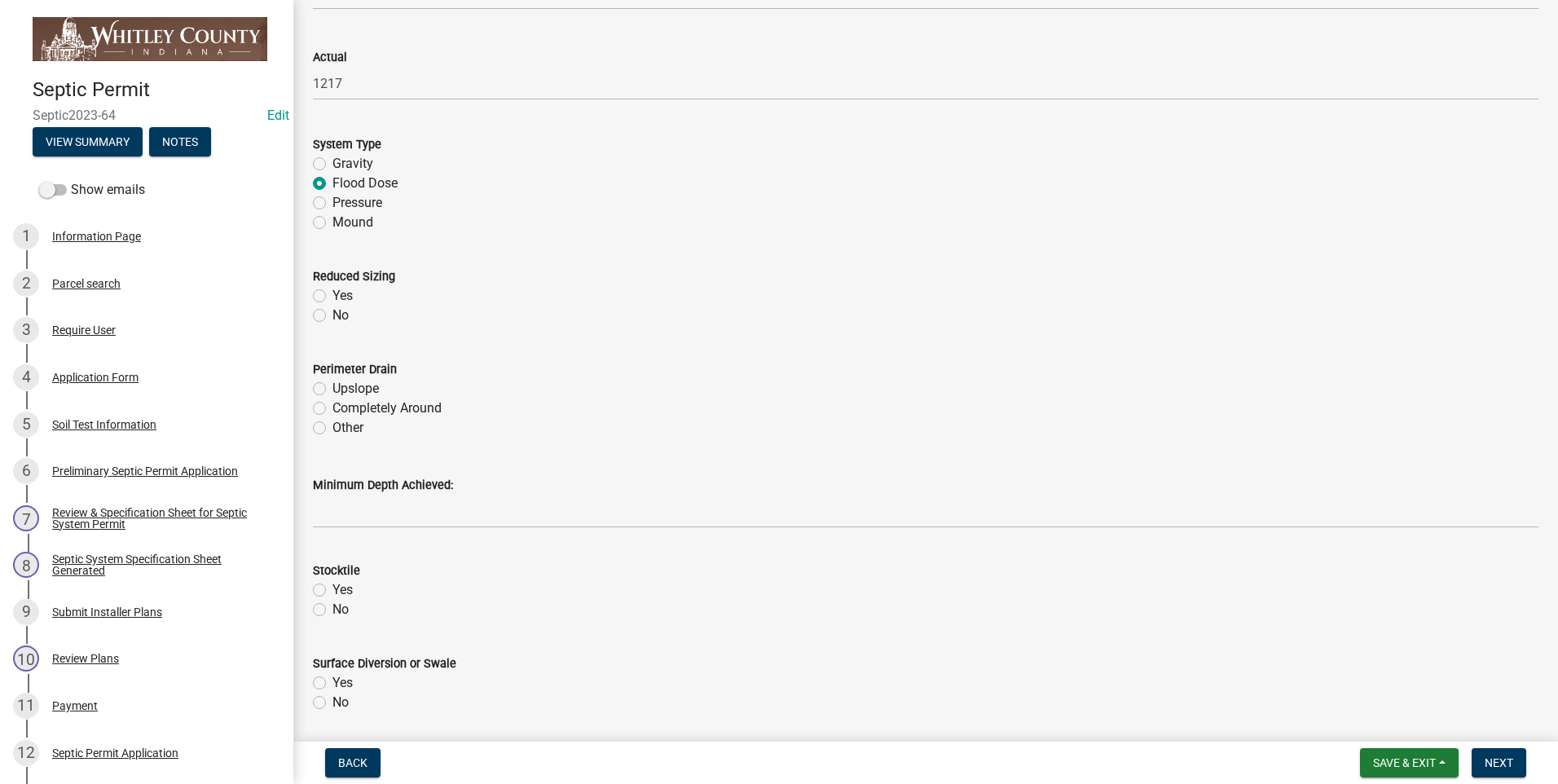
click at [332, 320] on label "No" at bounding box center [340, 315] width 16 height 19
click at [332, 316] on input "No" at bounding box center [337, 310] width 10 height 10
radio input "true"
click at [332, 406] on label "Completely Around" at bounding box center [386, 408] width 109 height 19
click at [332, 406] on input "Completely Around" at bounding box center [337, 403] width 10 height 10
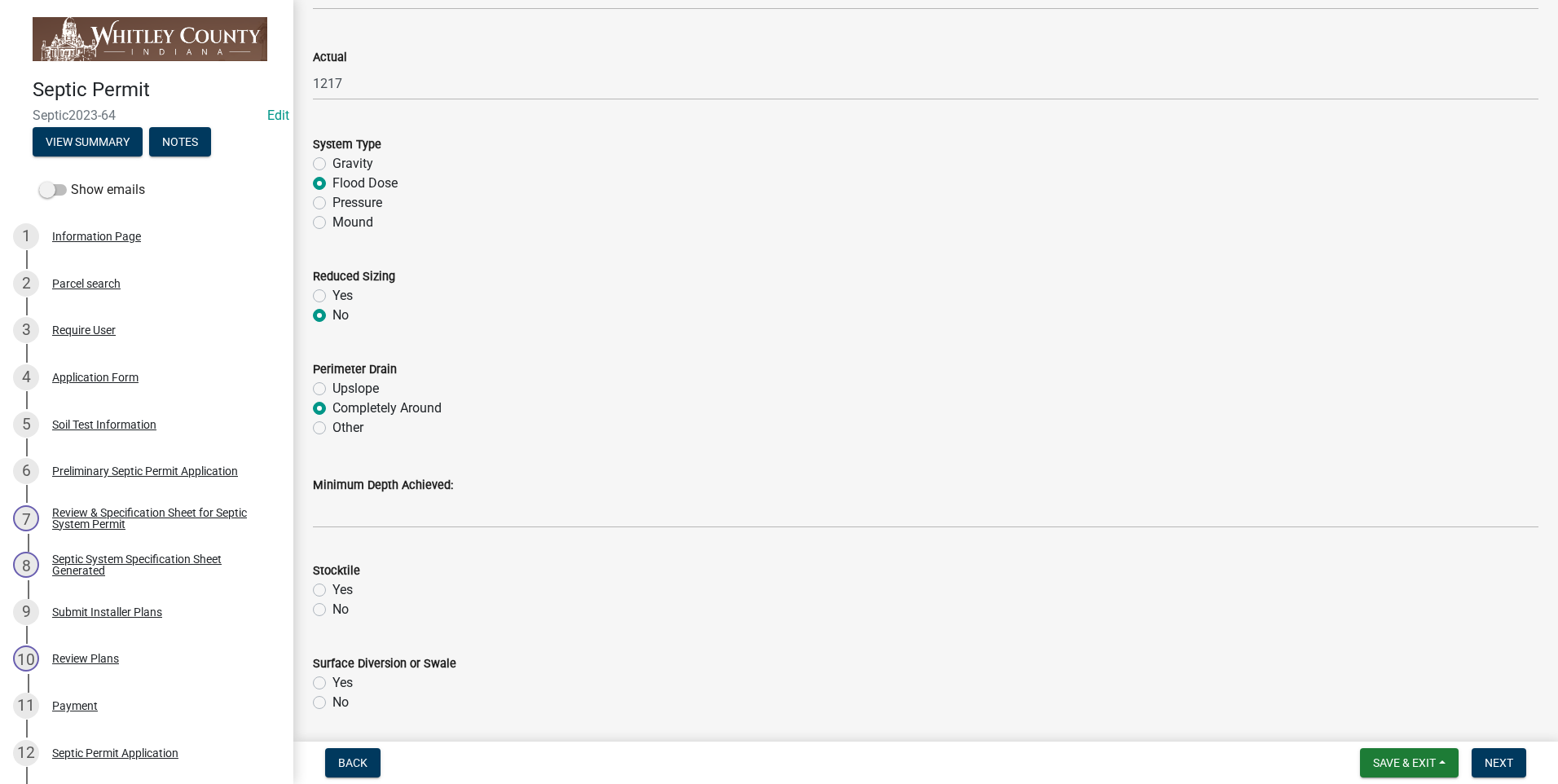
radio input "true"
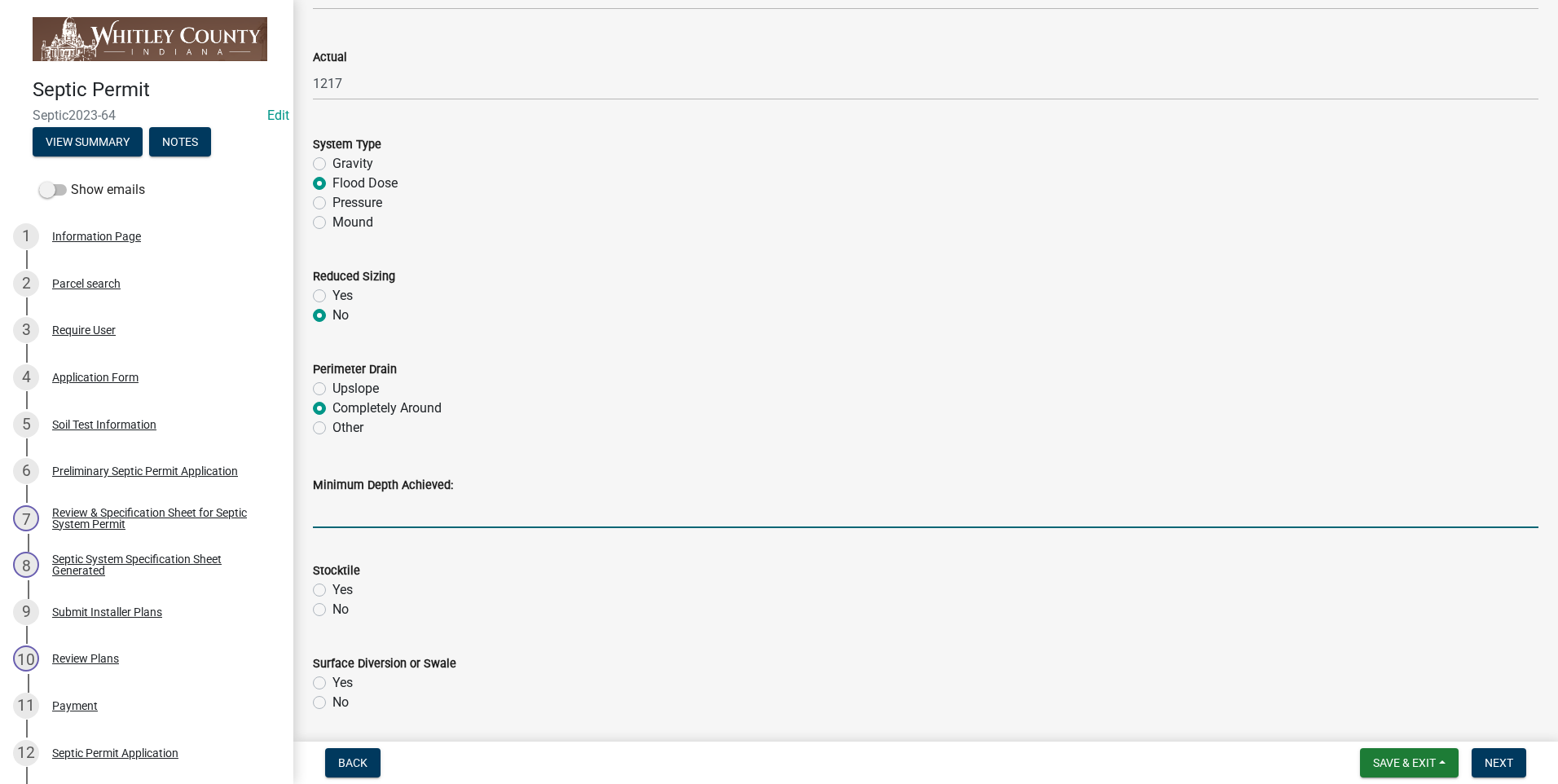
click at [354, 510] on input "Minimum Depth Achieved:" at bounding box center [925, 510] width 1225 height 33
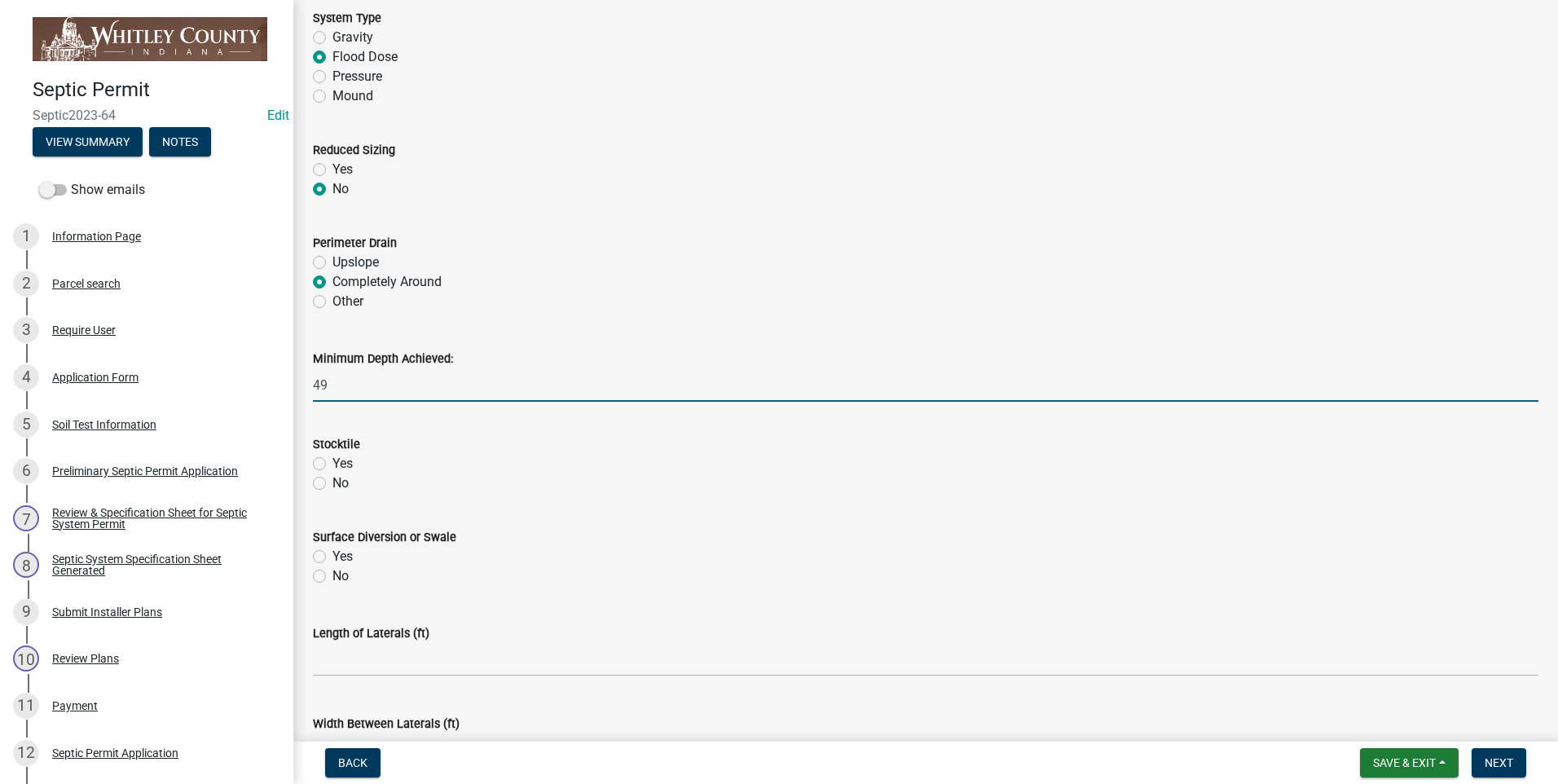
scroll to position [3339, 0]
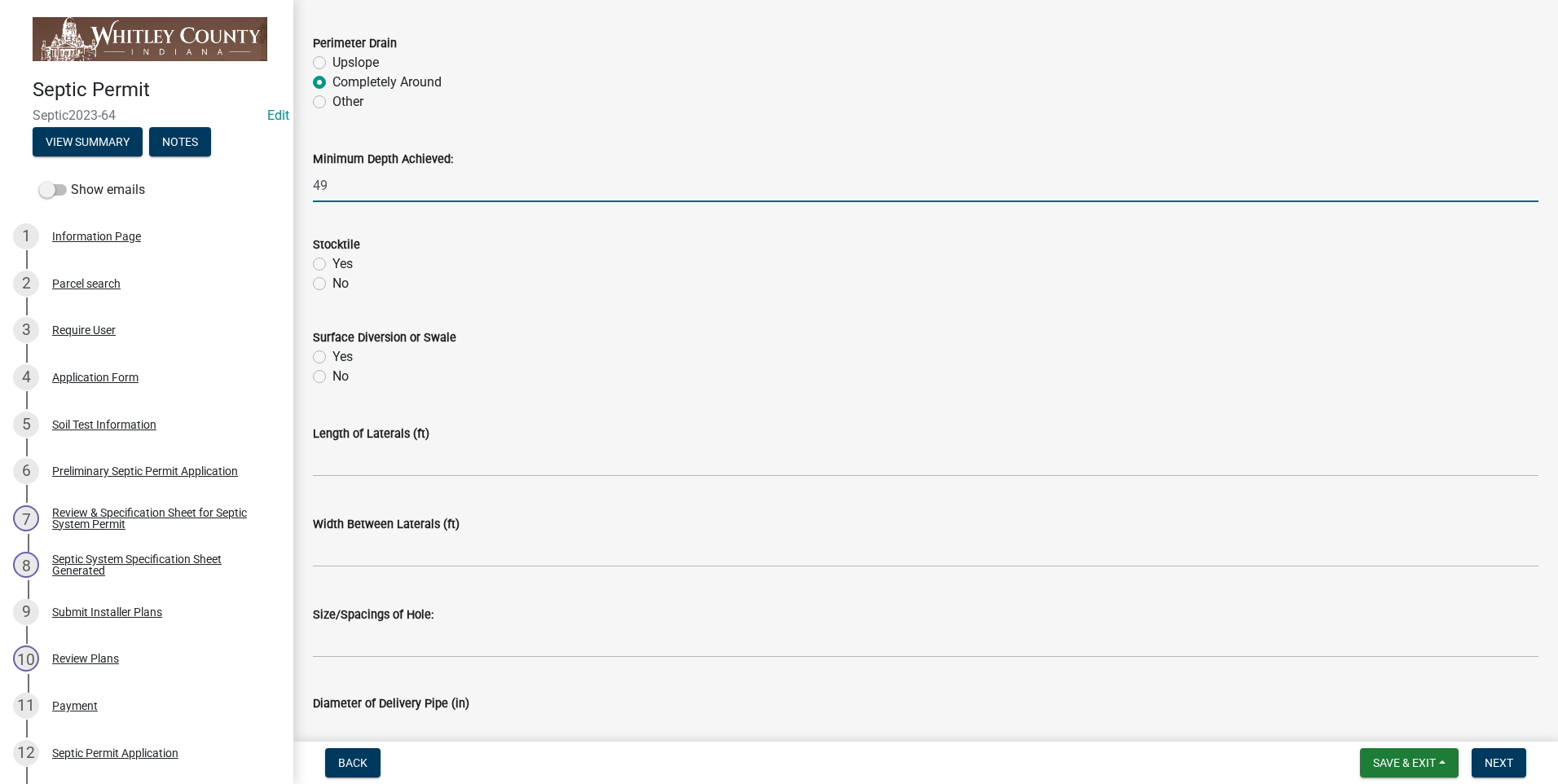
type input "49"
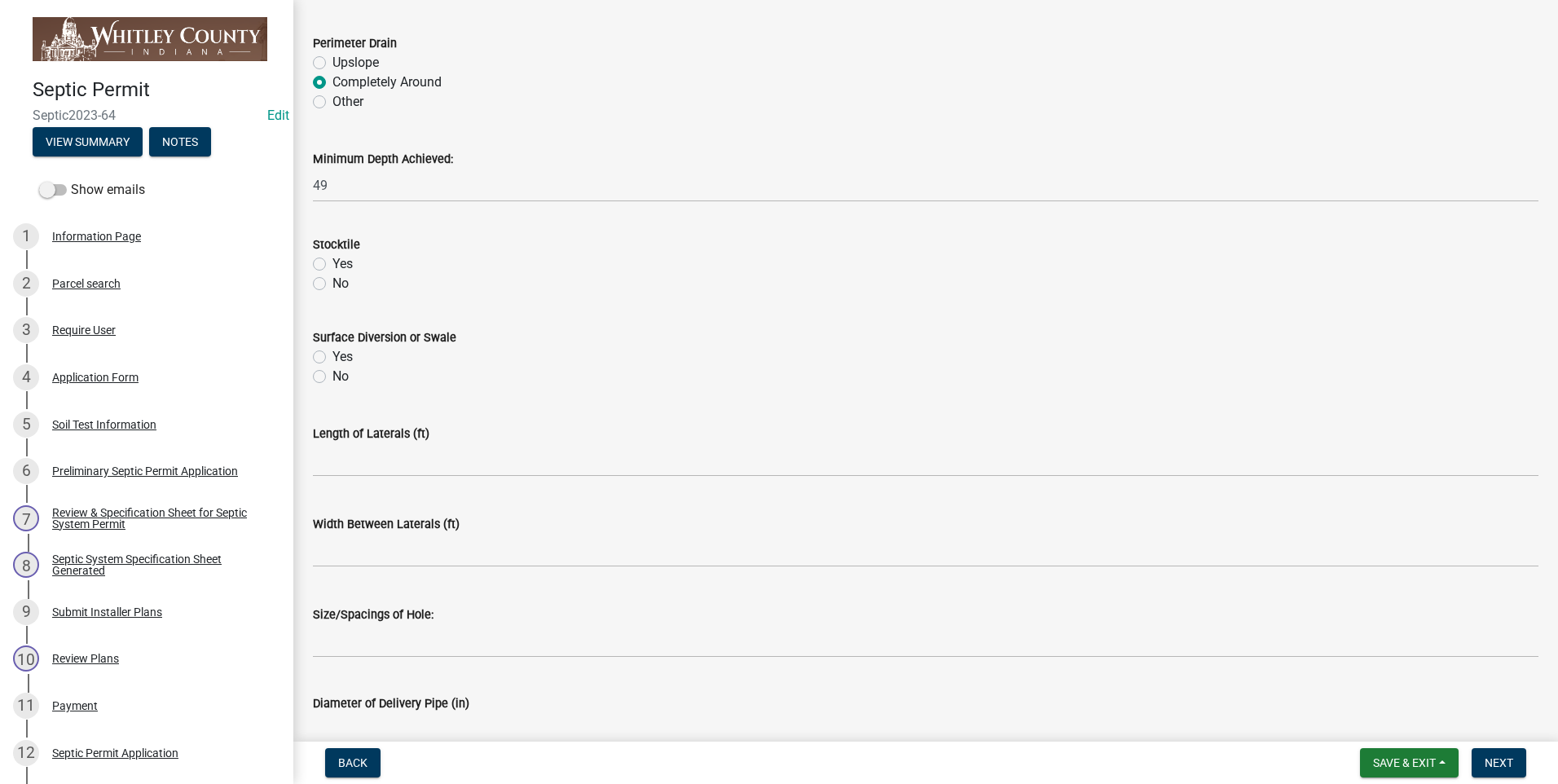
click at [332, 261] on label "Yes" at bounding box center [342, 263] width 20 height 19
click at [332, 261] on input "Yes" at bounding box center [337, 258] width 10 height 10
radio input "true"
click at [332, 358] on label "Yes" at bounding box center [342, 357] width 20 height 19
click at [332, 358] on input "Yes" at bounding box center [337, 352] width 10 height 10
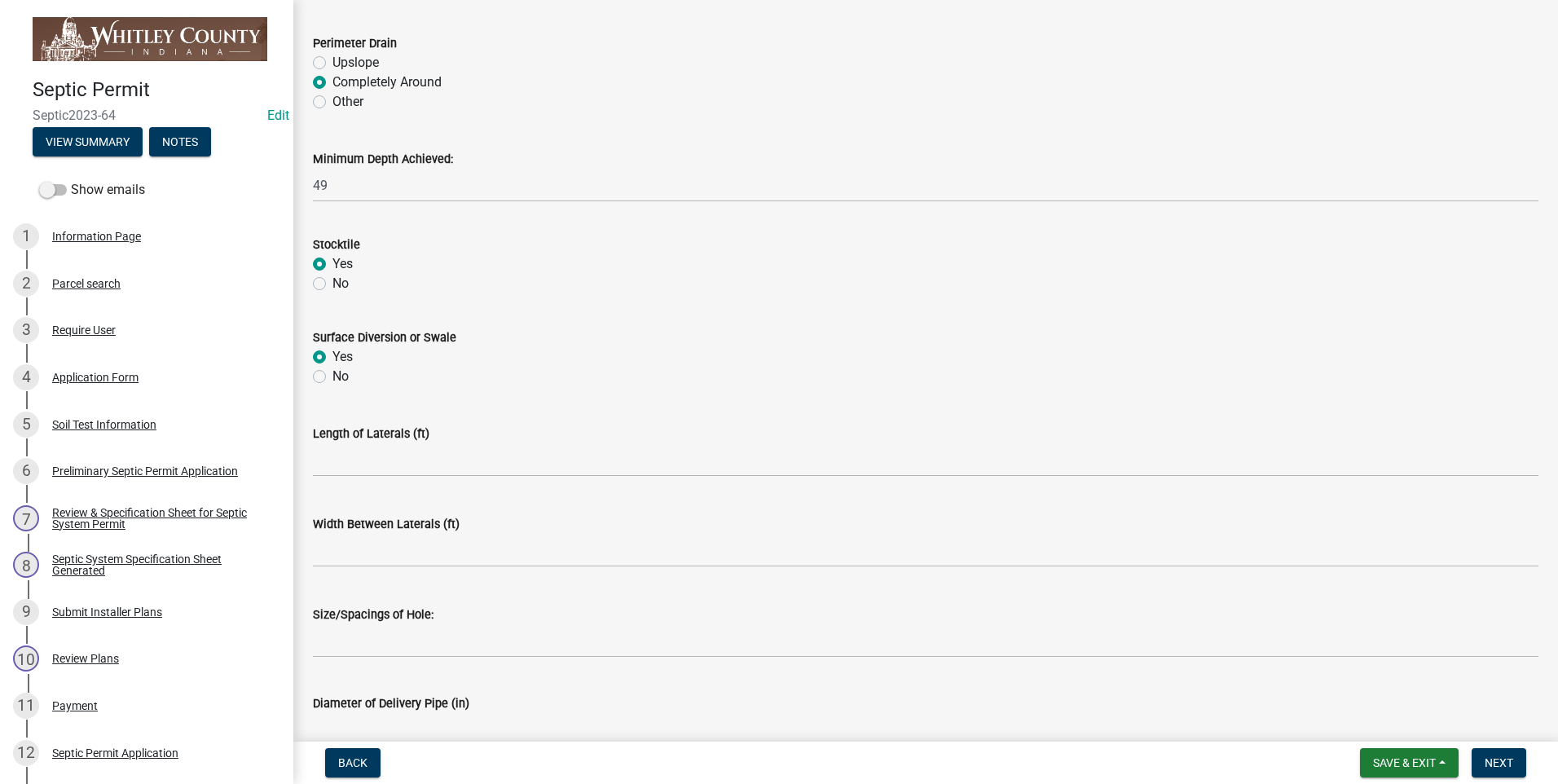
radio input "true"
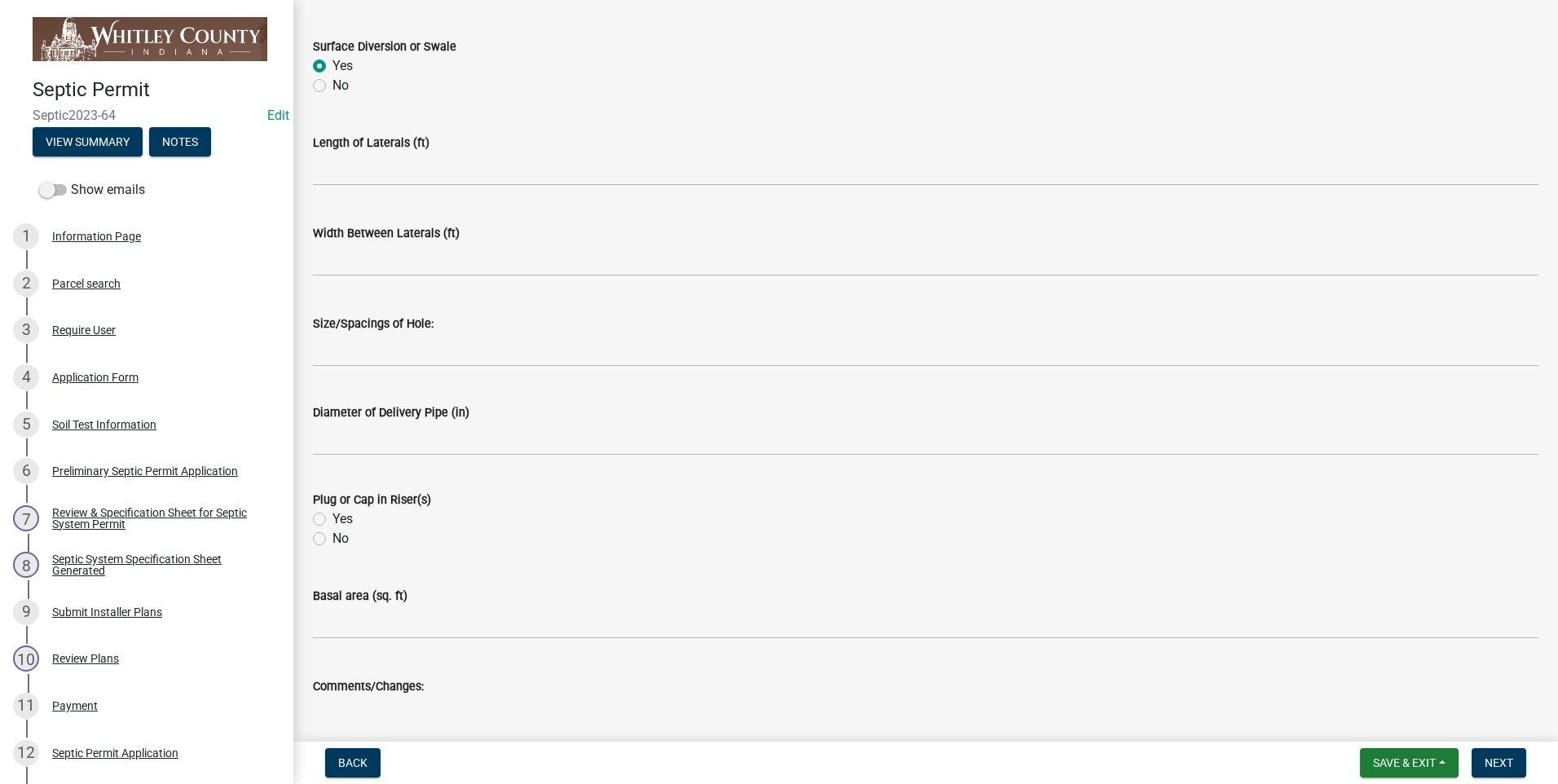
scroll to position [3665, 0]
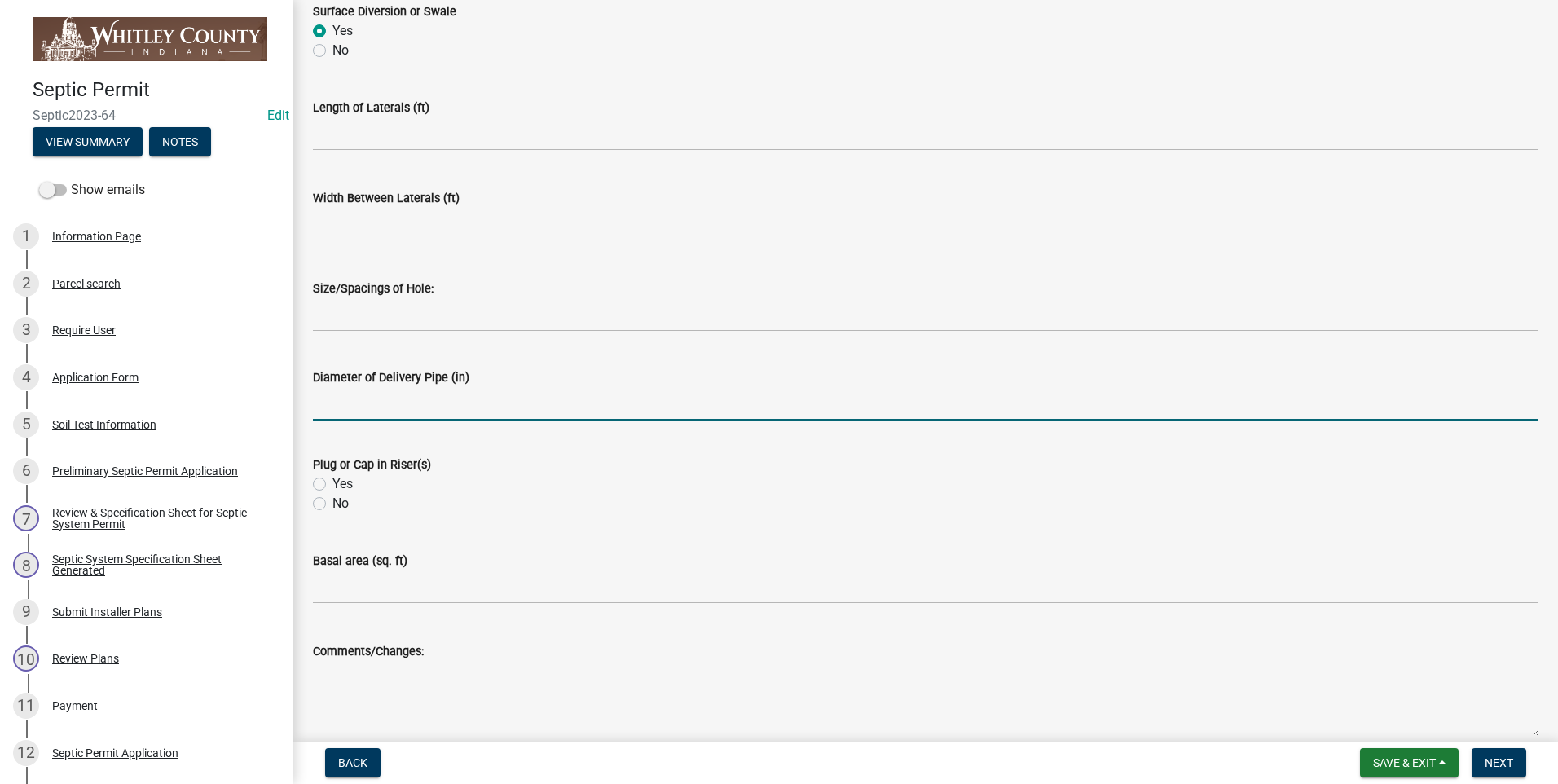
click at [357, 409] on input "text" at bounding box center [925, 403] width 1225 height 33
type input "2"
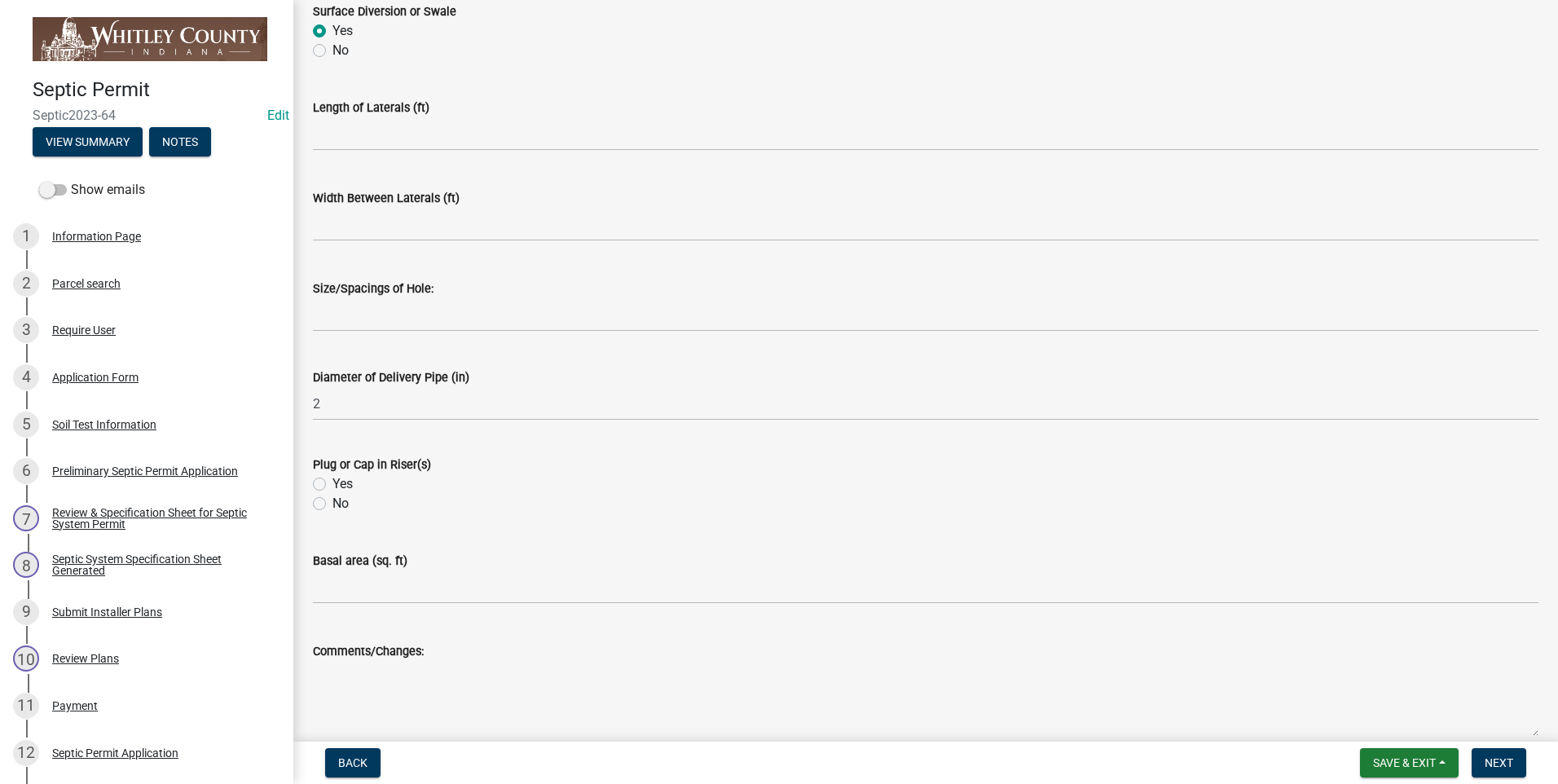
click at [332, 482] on label "Yes" at bounding box center [342, 484] width 20 height 19
click at [332, 482] on input "Yes" at bounding box center [337, 479] width 10 height 10
radio input "true"
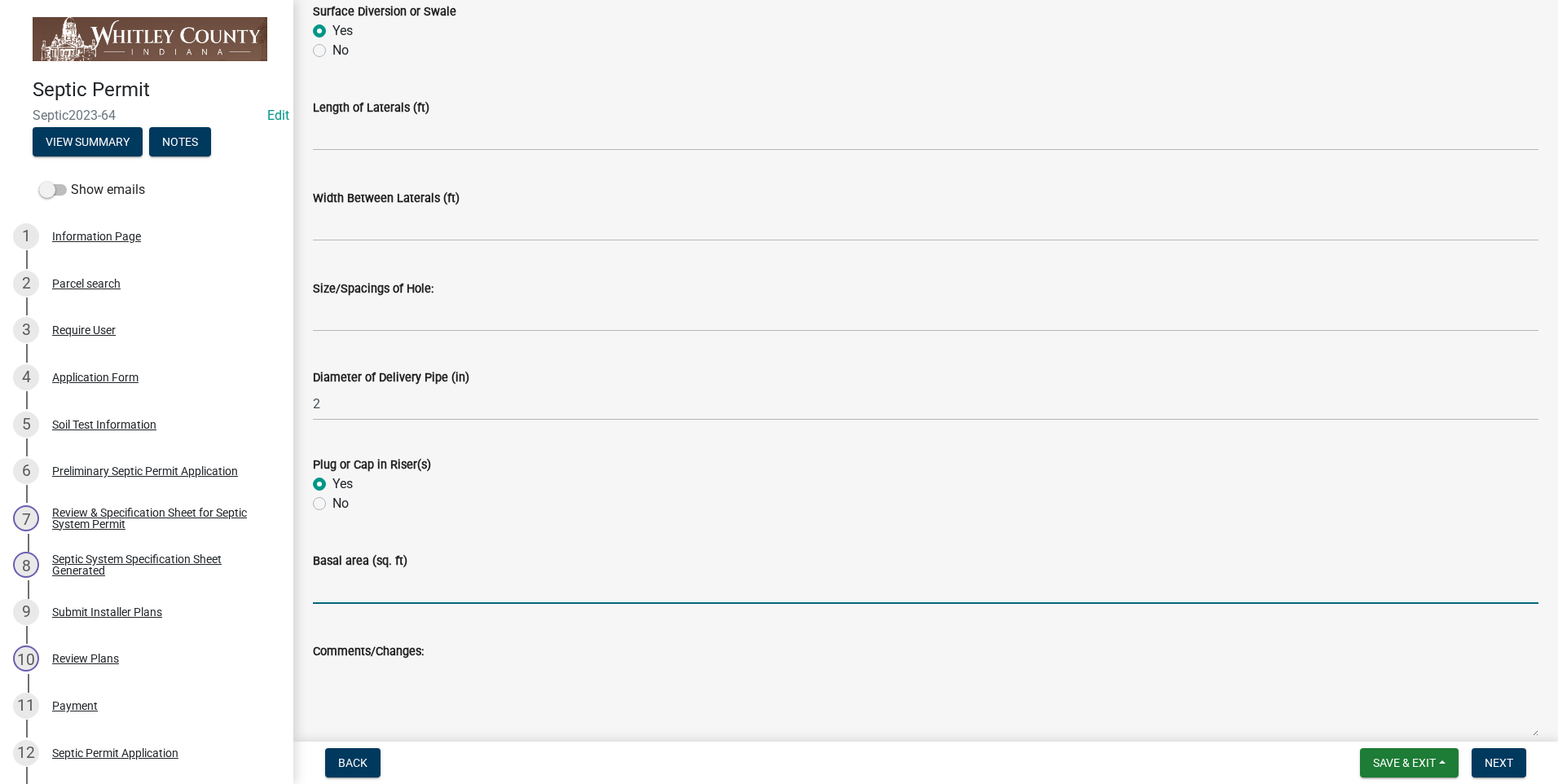
click at [358, 588] on input "text" at bounding box center [925, 587] width 1225 height 33
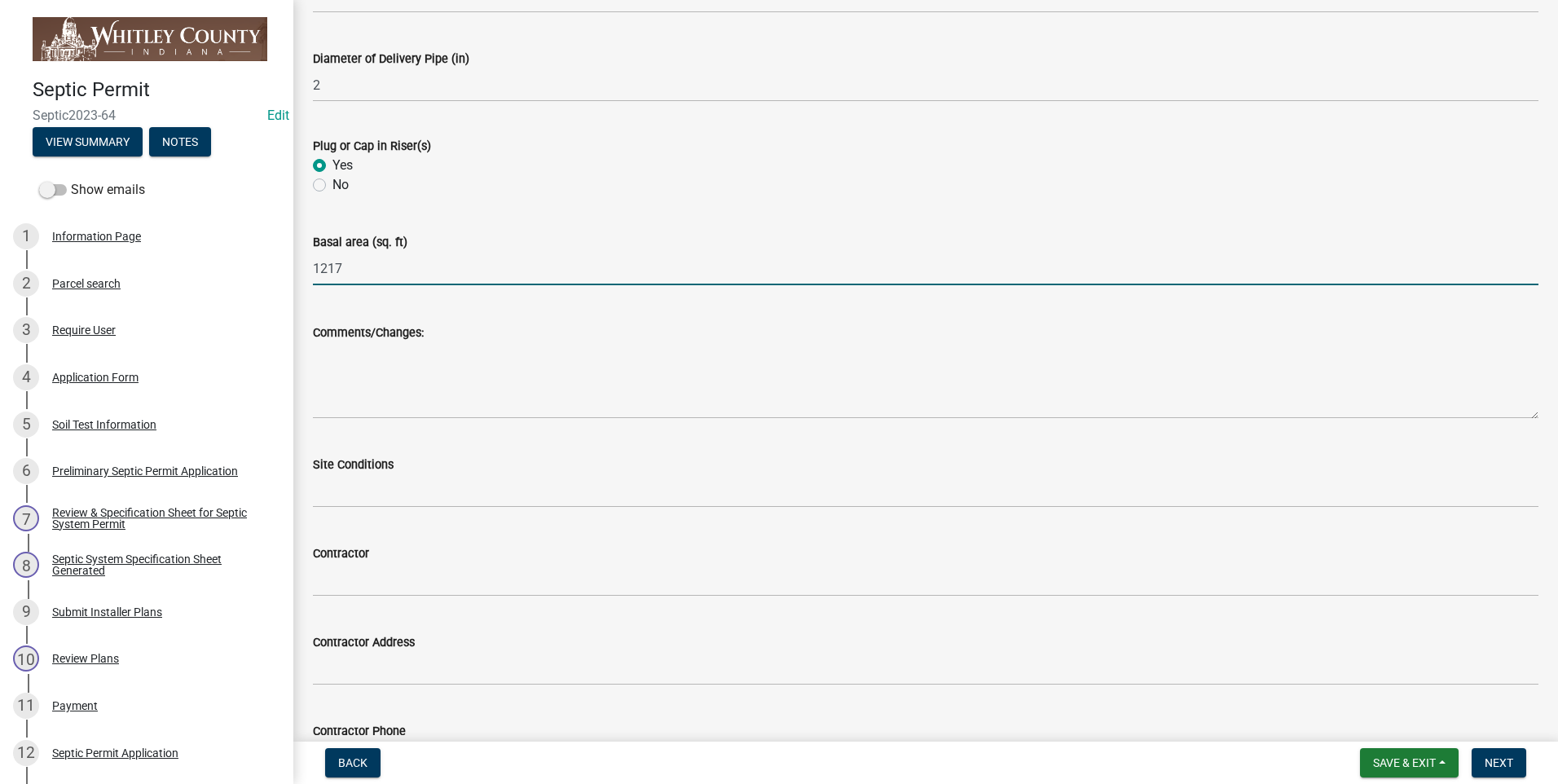
scroll to position [3991, 0]
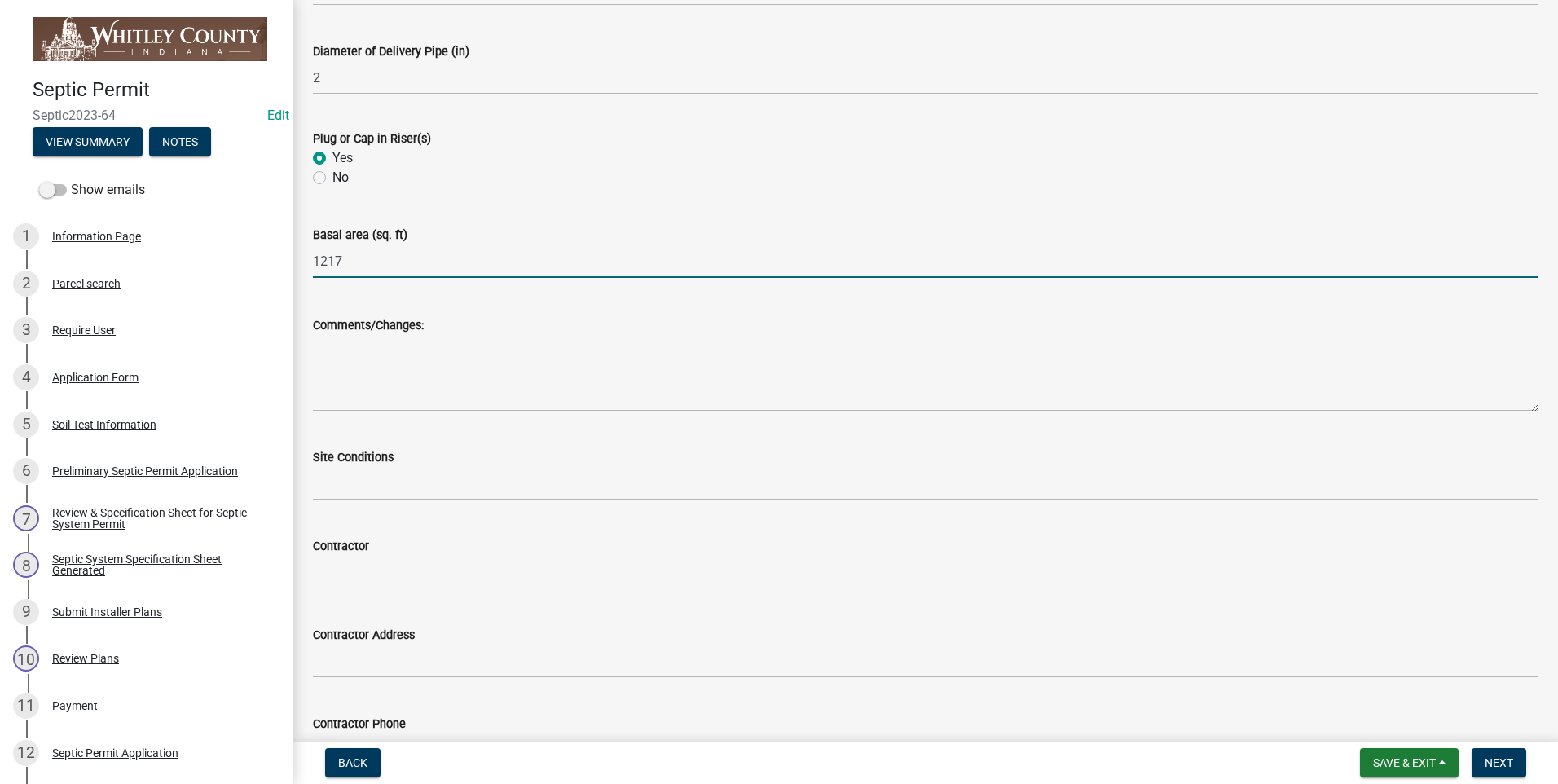
type input "1217"
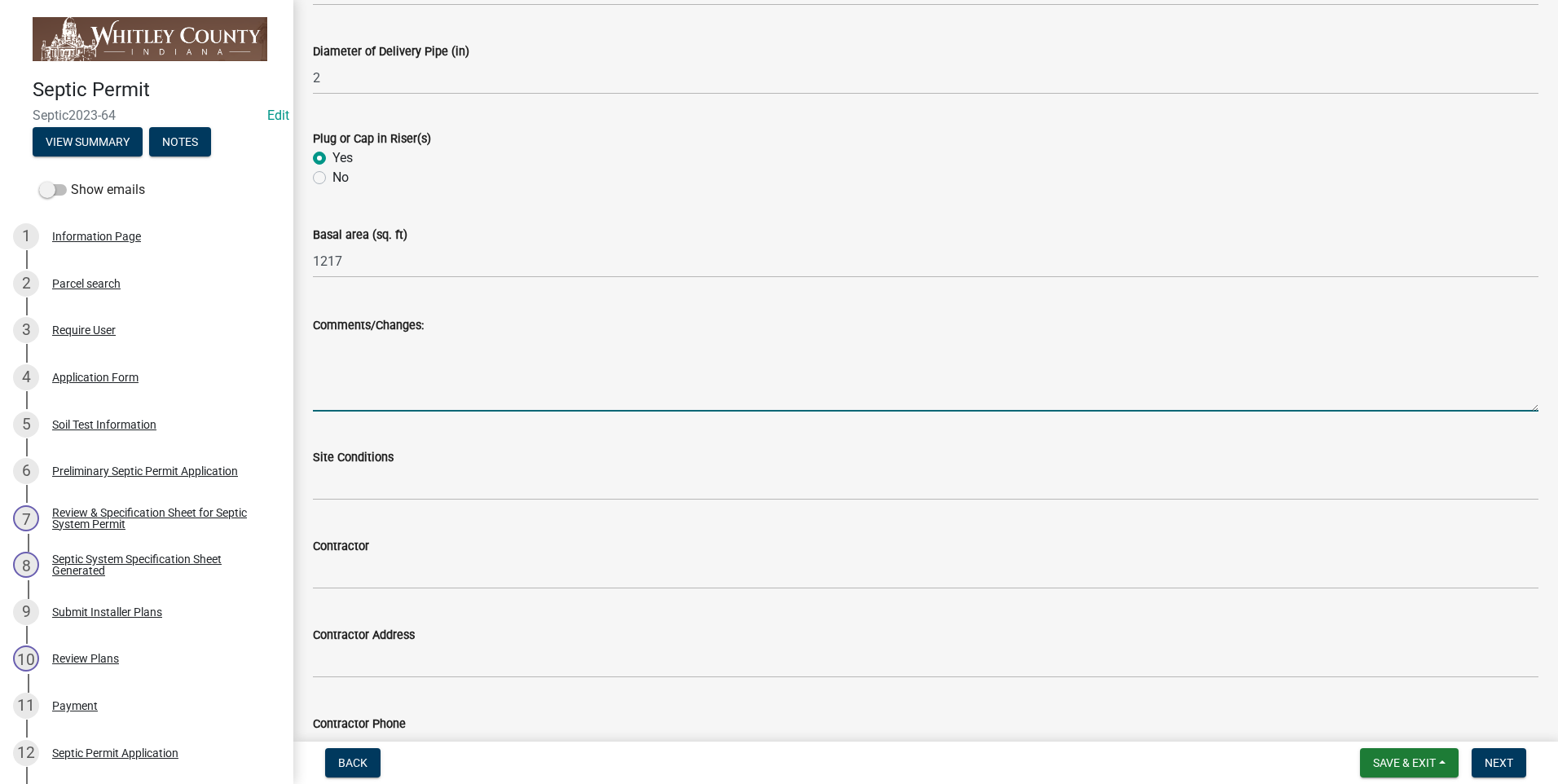
click at [416, 377] on textarea "Comments/Changes:" at bounding box center [925, 373] width 1225 height 76
type textarea "perimeter drain goes to the east of the well hydrant and back to the field open…"
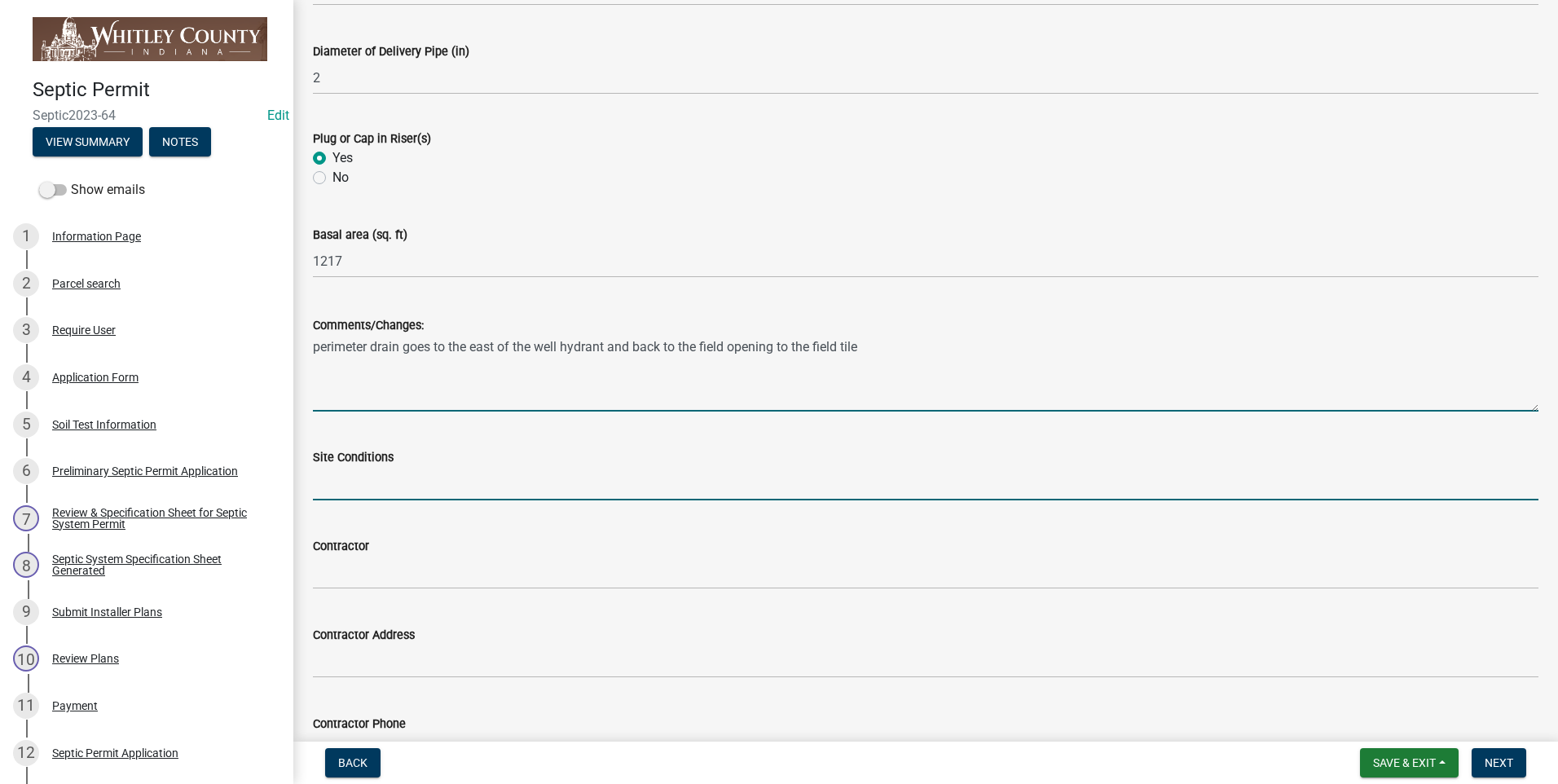
click at [384, 485] on input "Site Conditions" at bounding box center [925, 483] width 1225 height 33
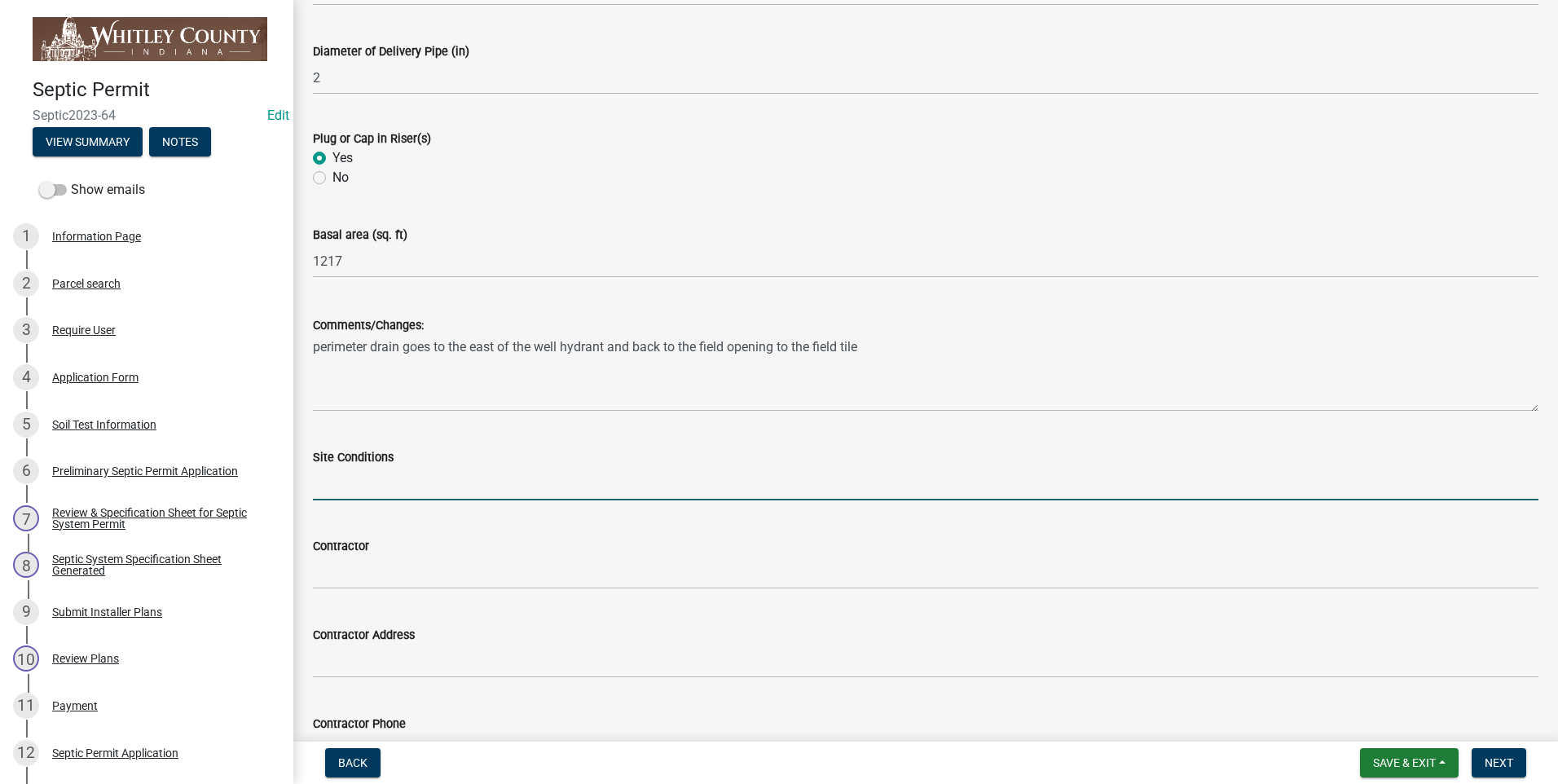
type input "dry"
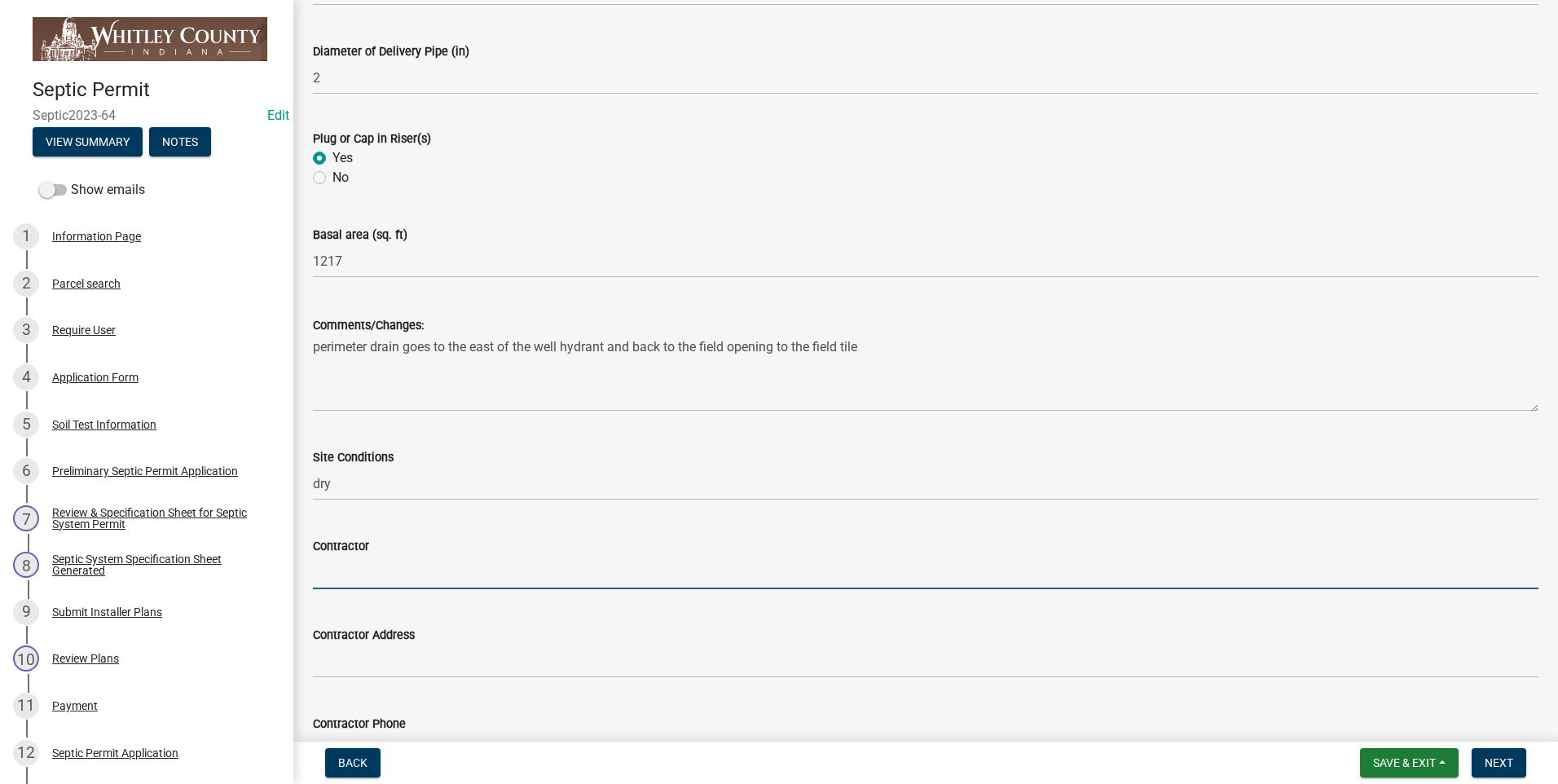
click at [364, 567] on input "Contractor" at bounding box center [925, 571] width 1225 height 33
type input "[PERSON_NAME]"
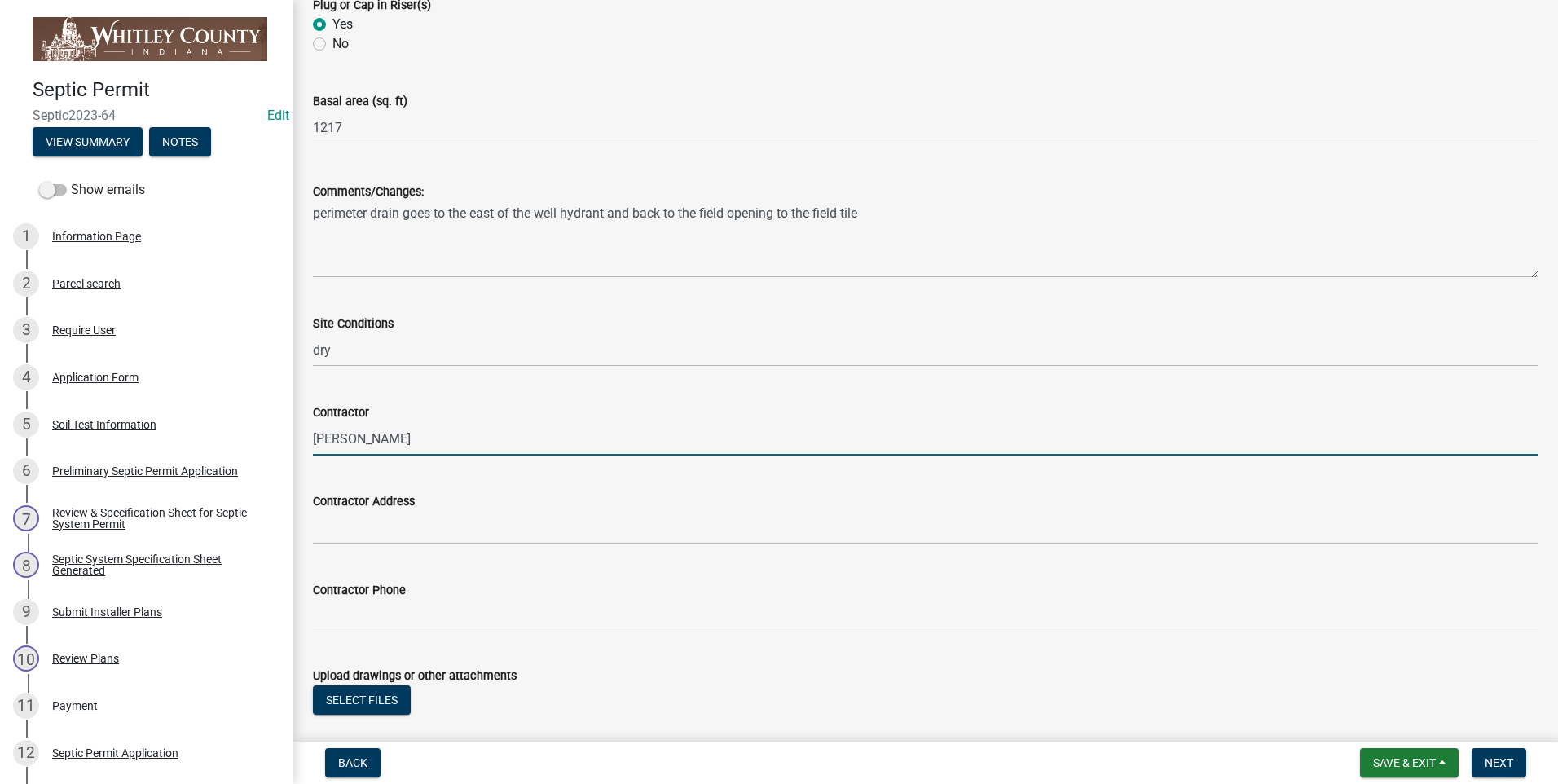
scroll to position [4219, 0]
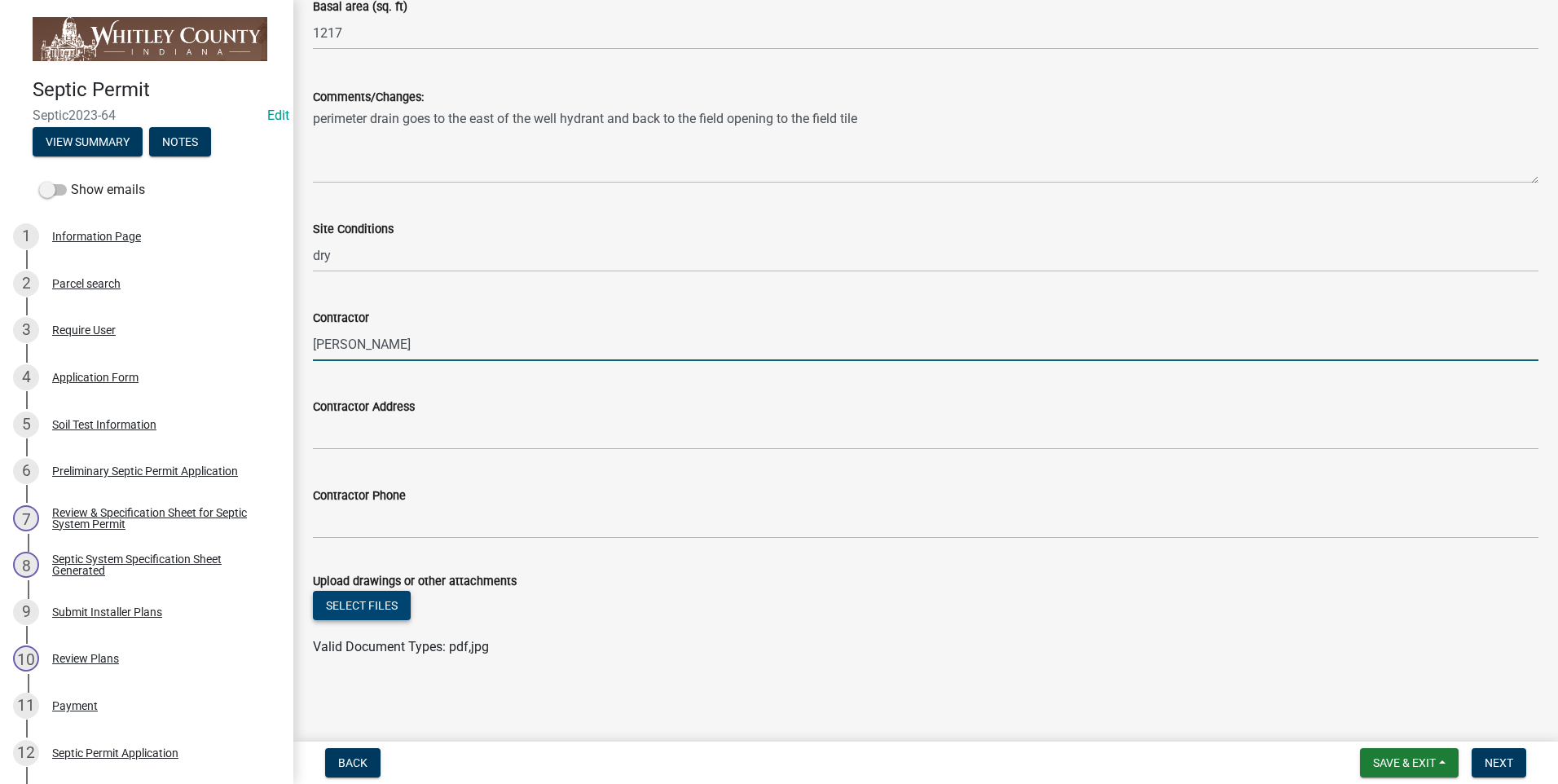
click at [364, 605] on button "Select files" at bounding box center [362, 605] width 97 height 30
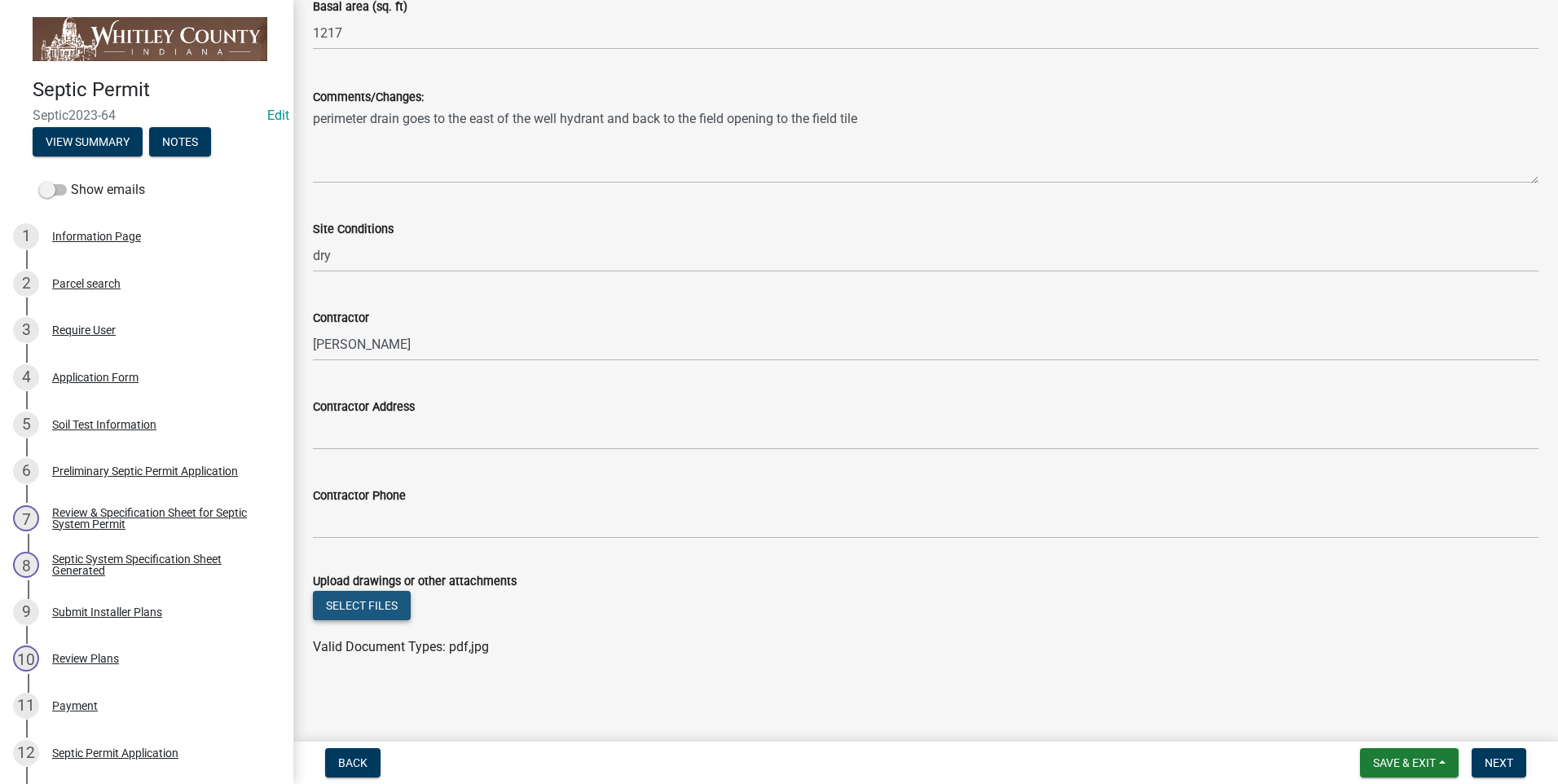
click at [355, 610] on button "Select files" at bounding box center [362, 605] width 97 height 30
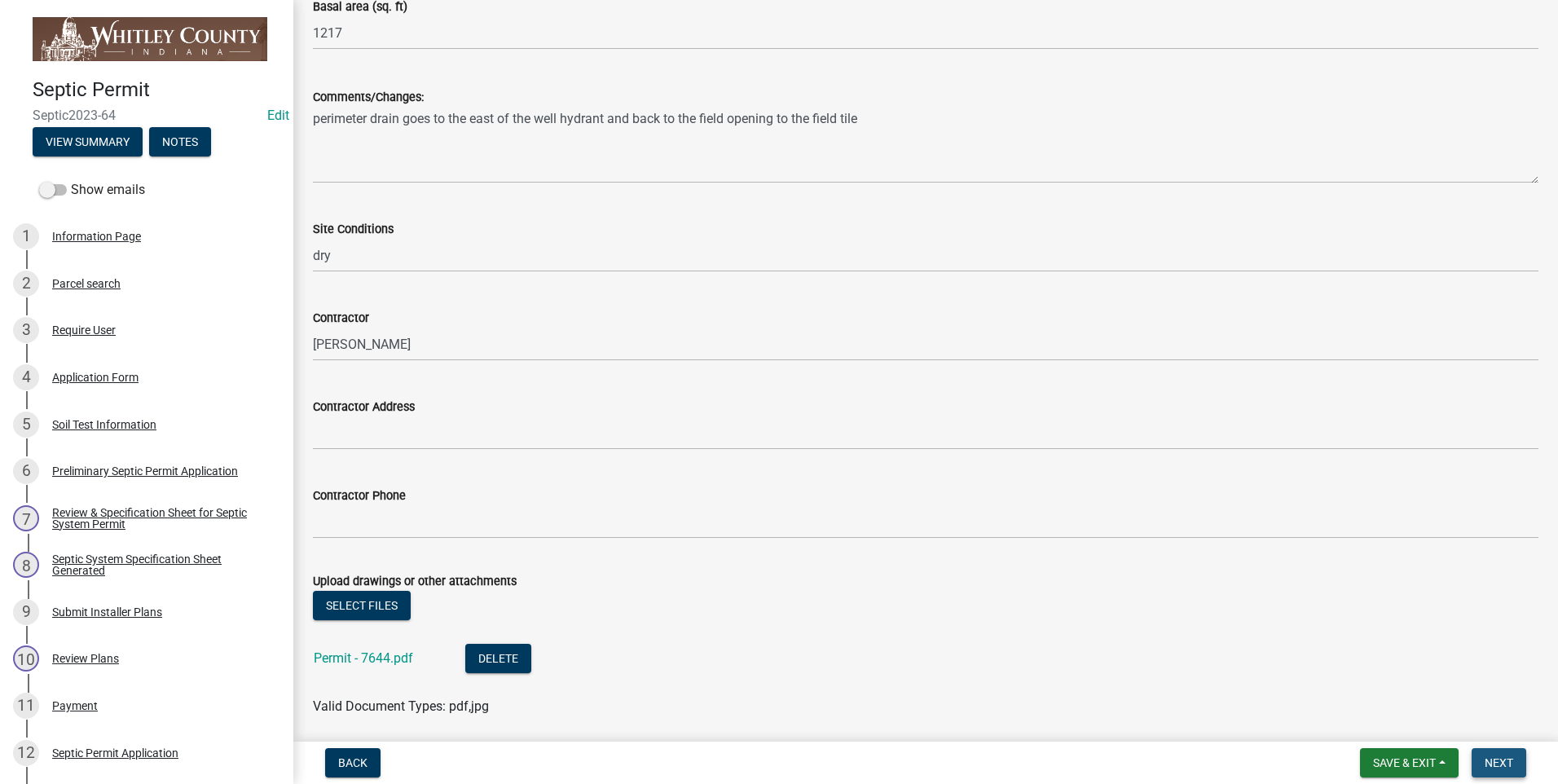
click at [1520, 754] on button "Next" at bounding box center [1498, 762] width 54 height 30
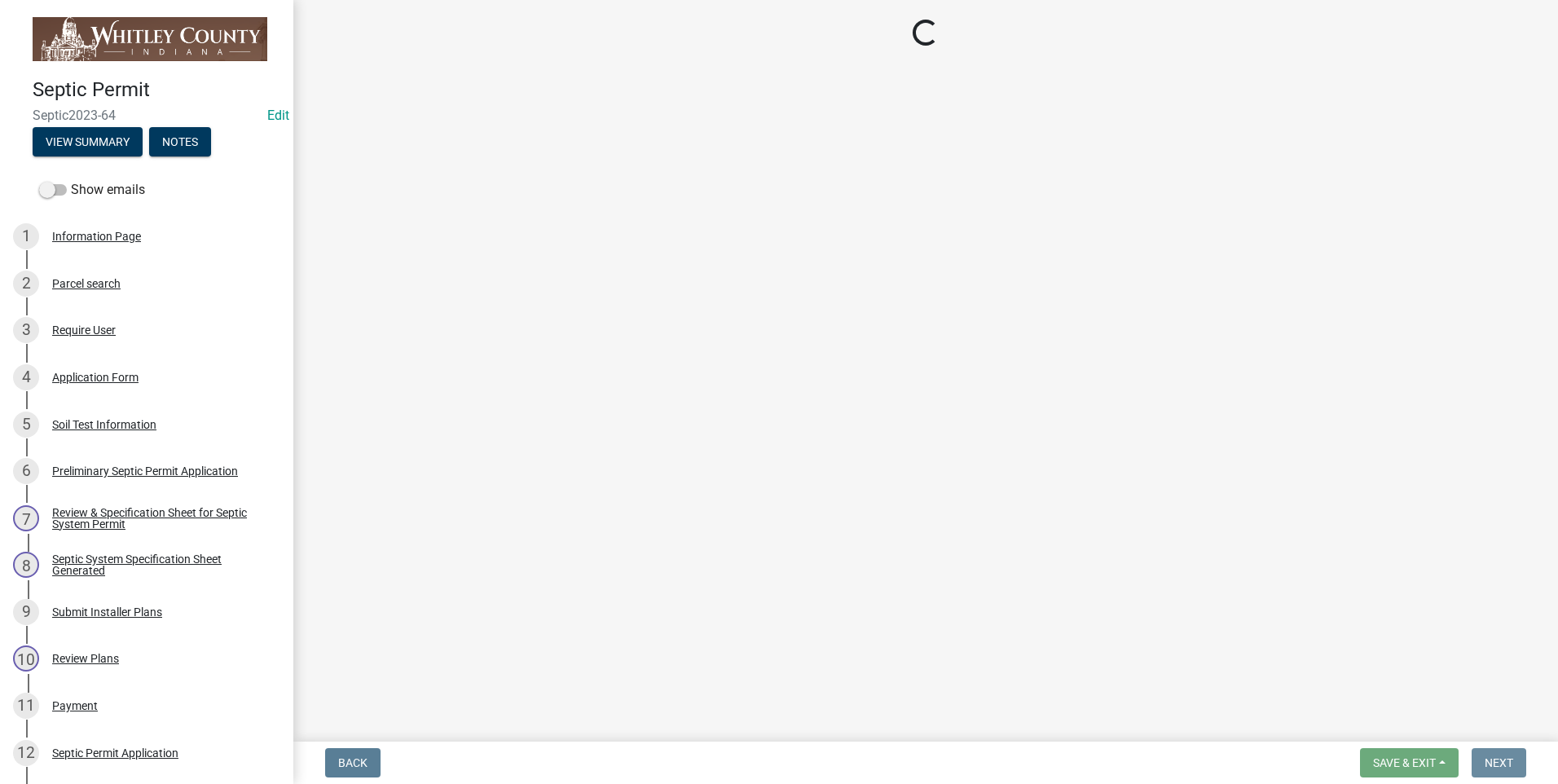
scroll to position [0, 0]
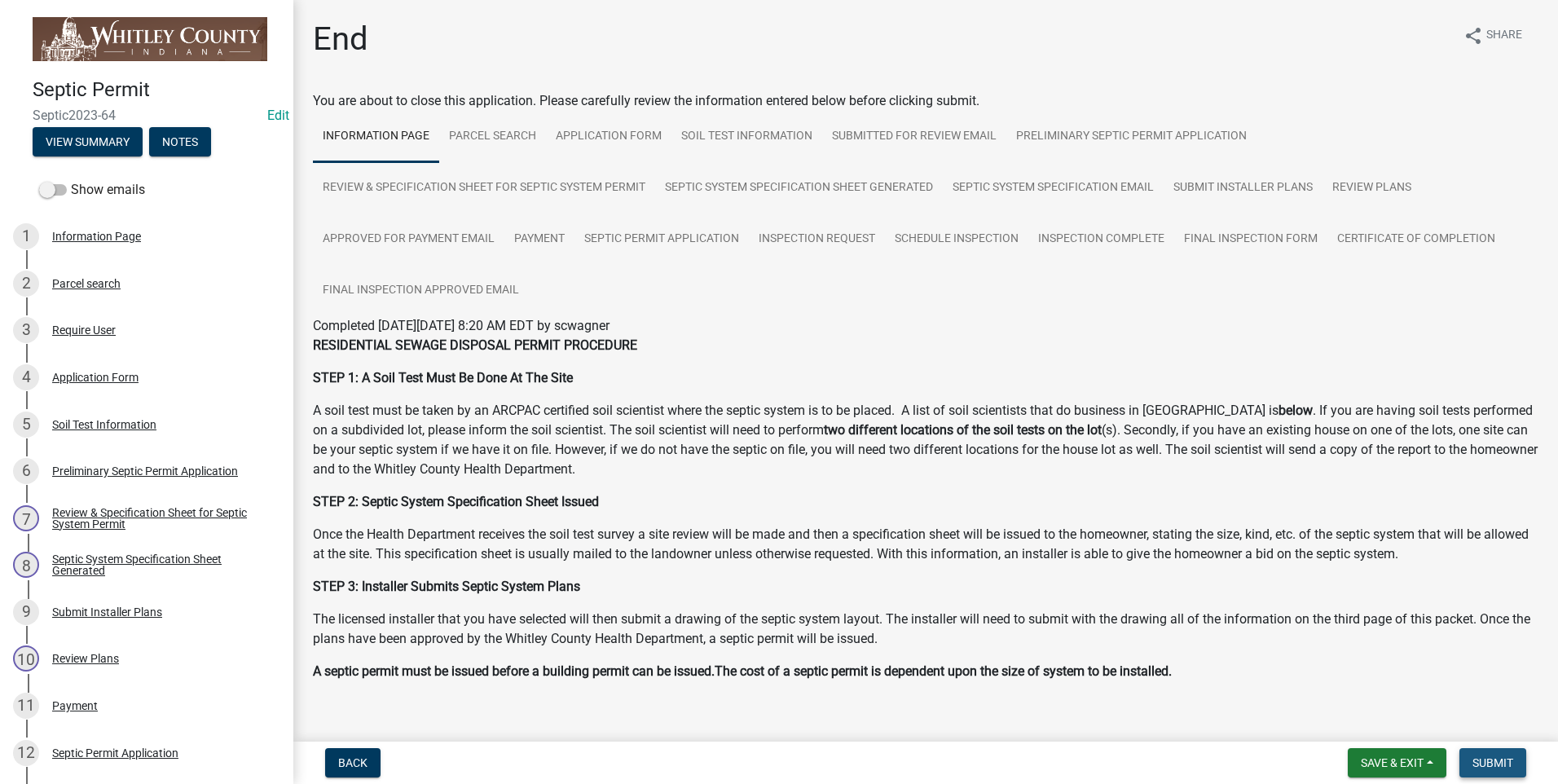
click at [1509, 763] on span "Submit" at bounding box center [1492, 762] width 41 height 13
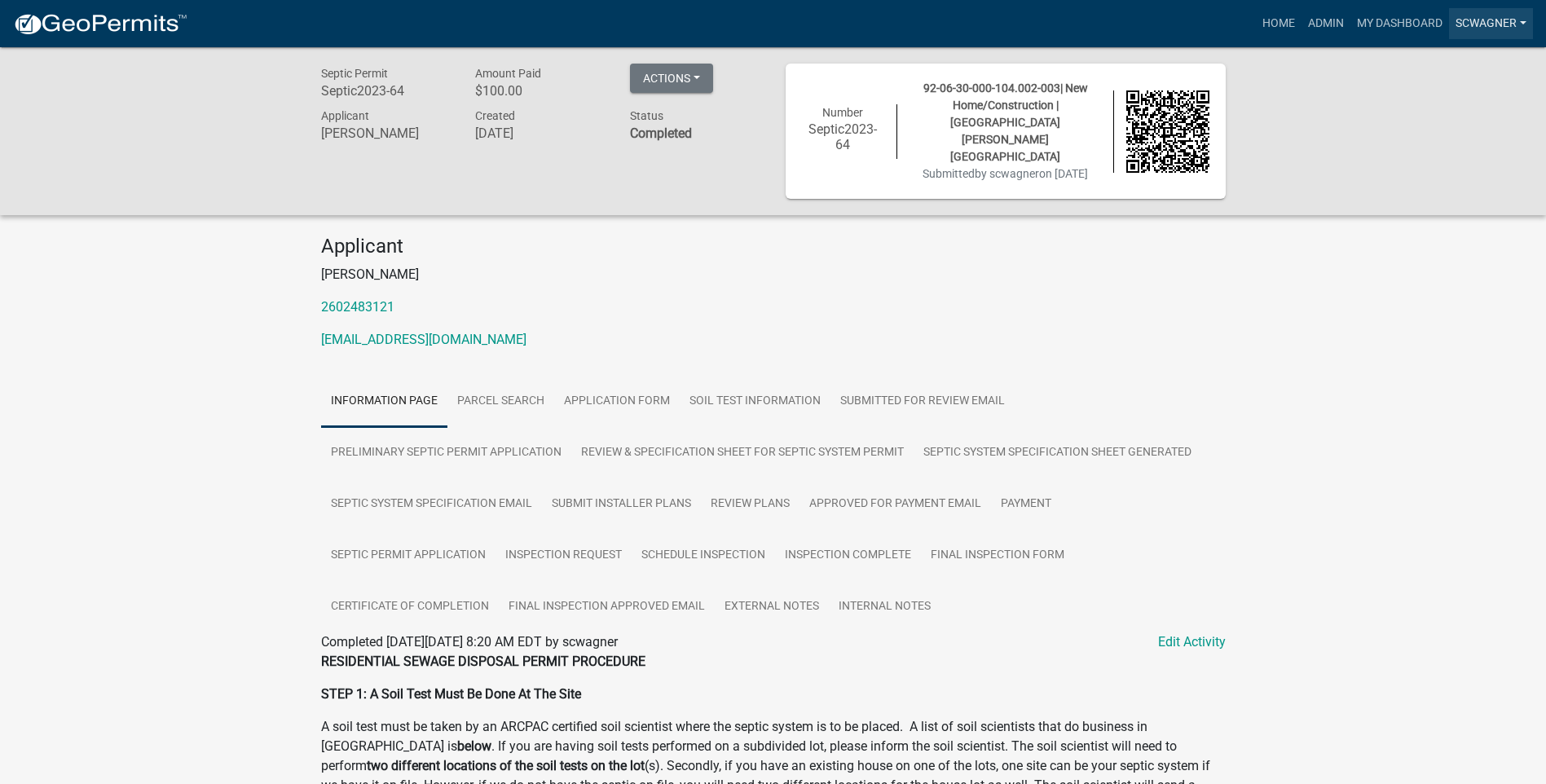
click at [1479, 19] on link "scwagner" at bounding box center [1491, 24] width 84 height 31
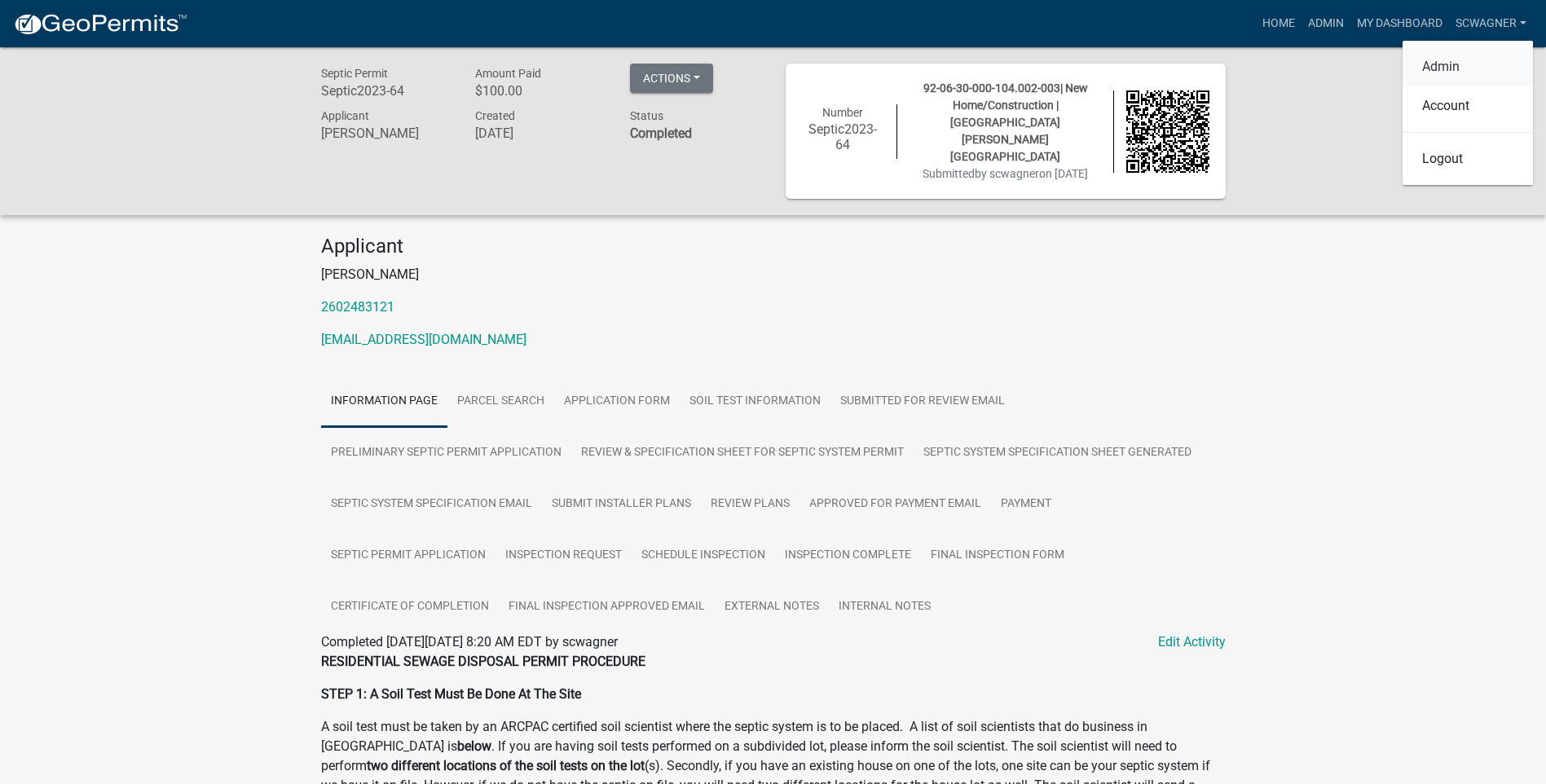
click at [1447, 61] on link "Admin" at bounding box center [1468, 67] width 131 height 39
